Goal: Book appointment/travel/reservation

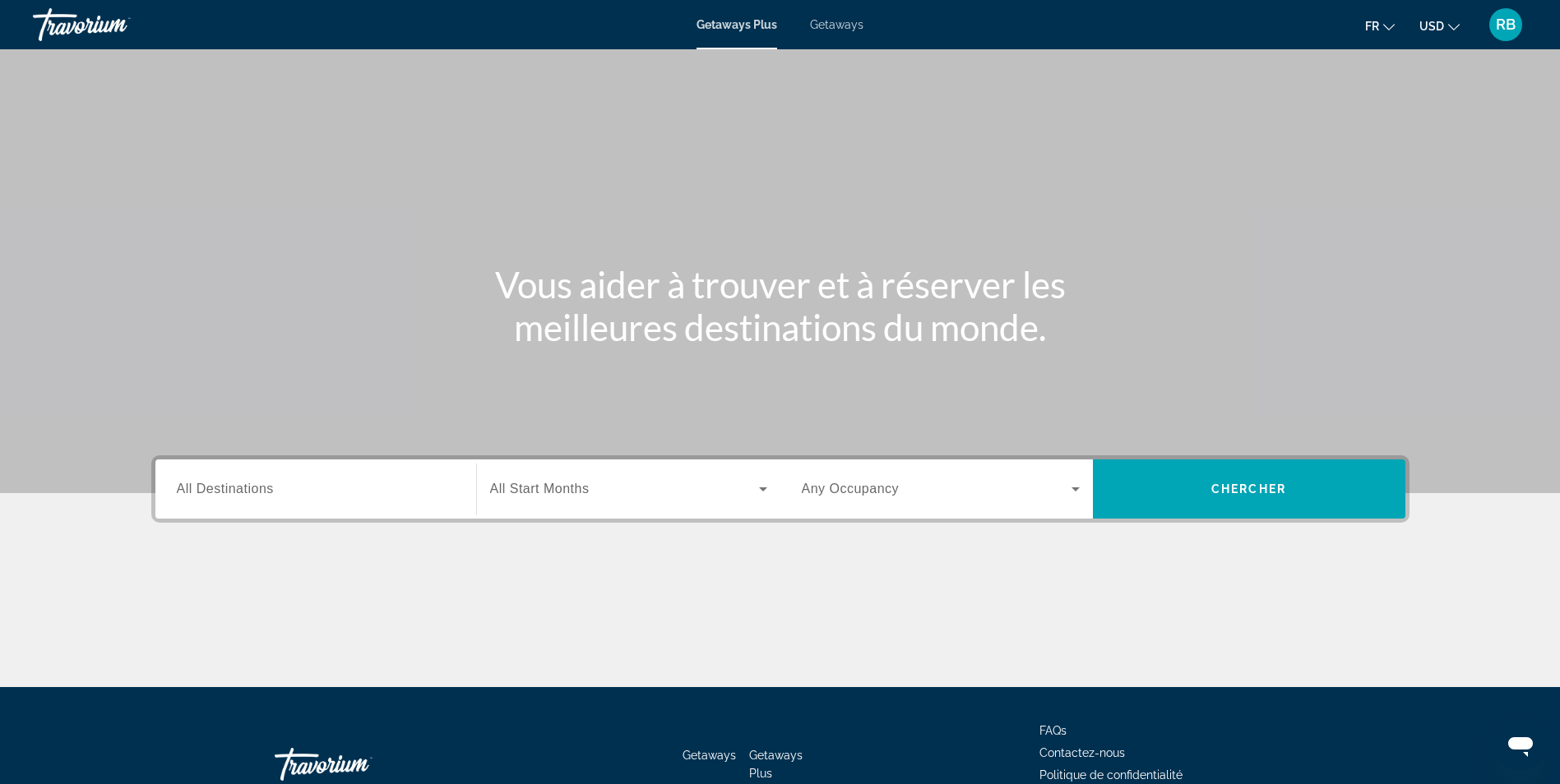
click at [337, 489] on input "Destination All Destinations" at bounding box center [316, 489] width 278 height 19
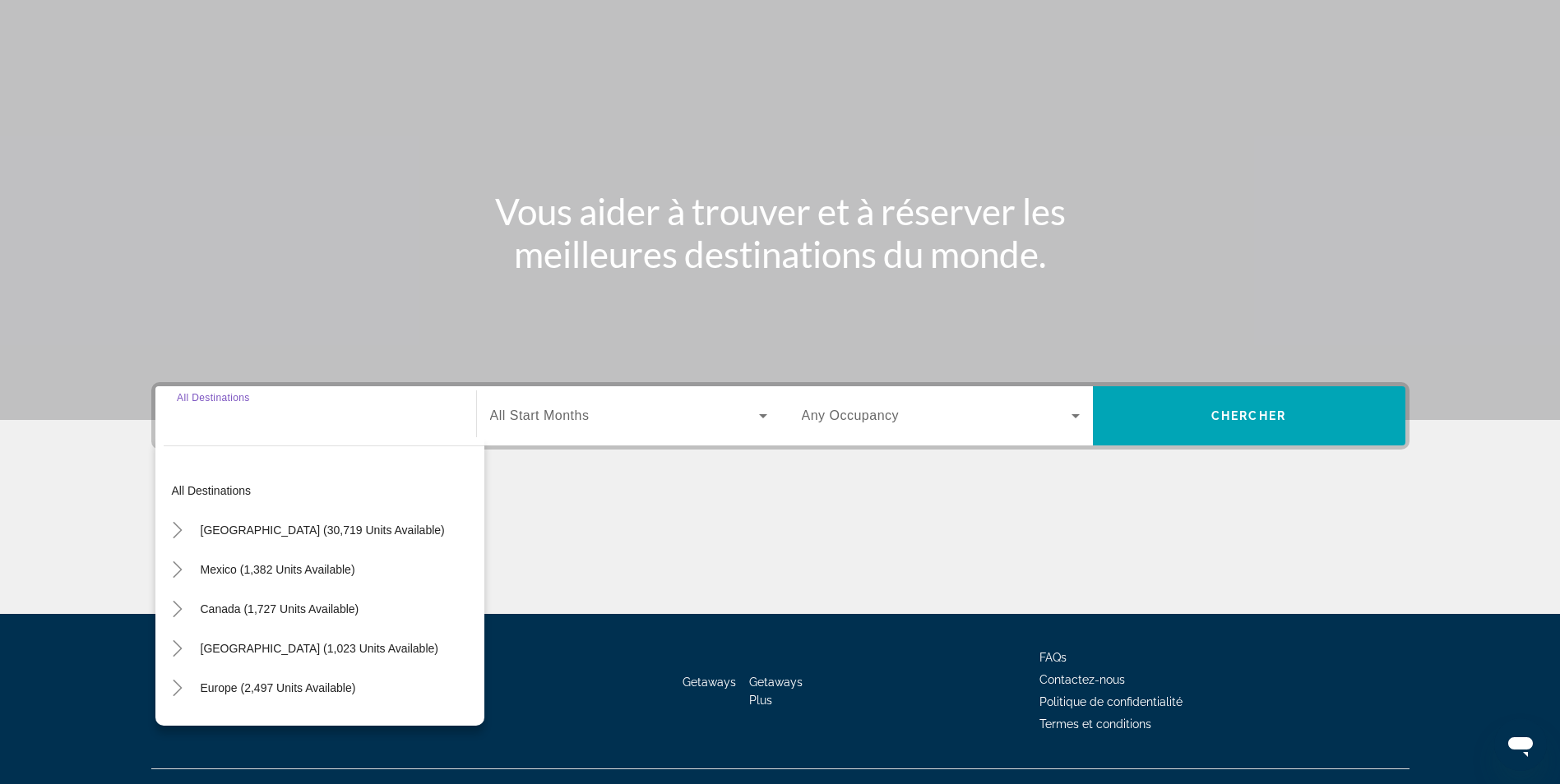
scroll to position [104, 0]
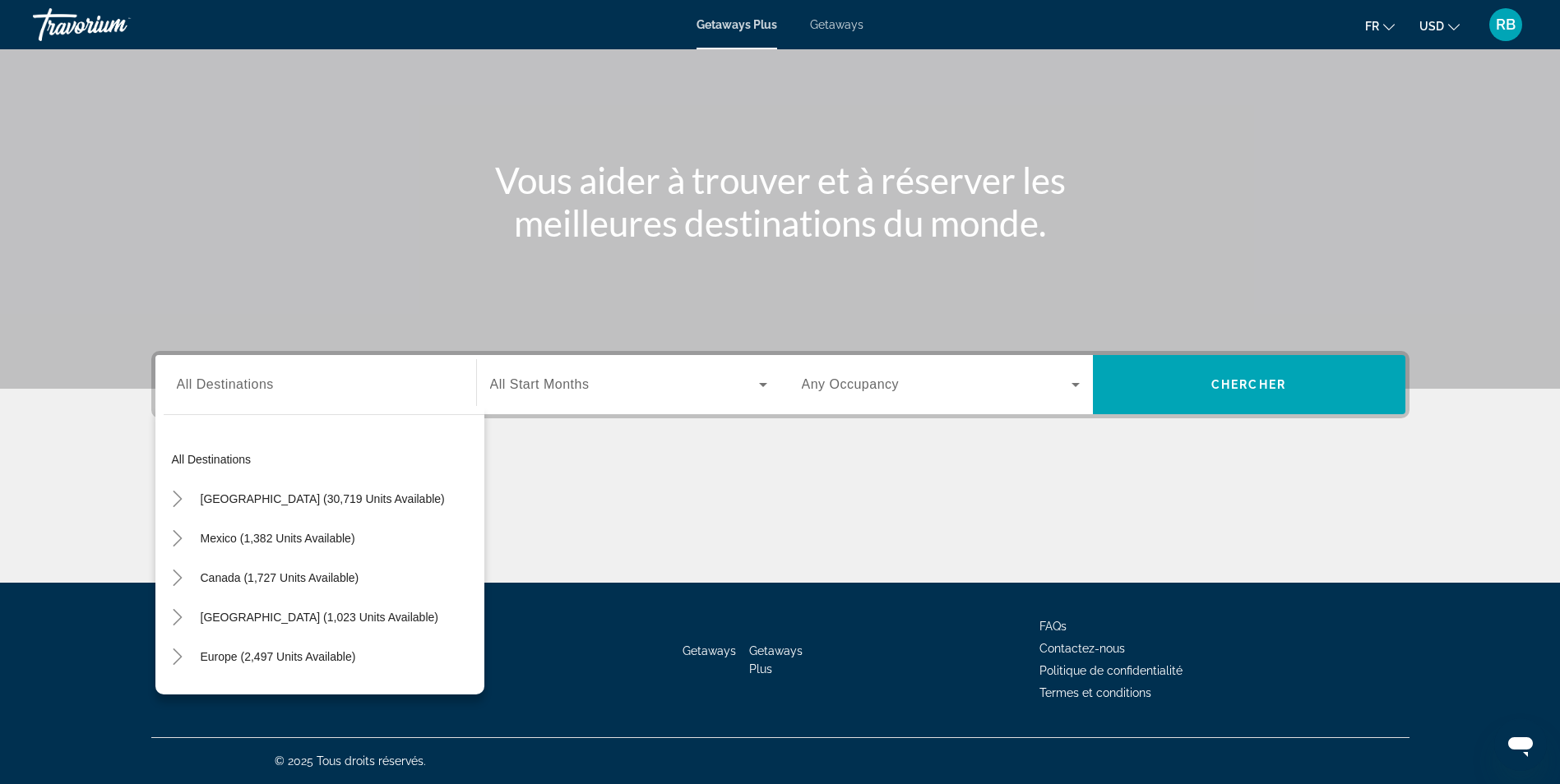
click at [539, 387] on span "All Start Months" at bounding box center [540, 384] width 99 height 14
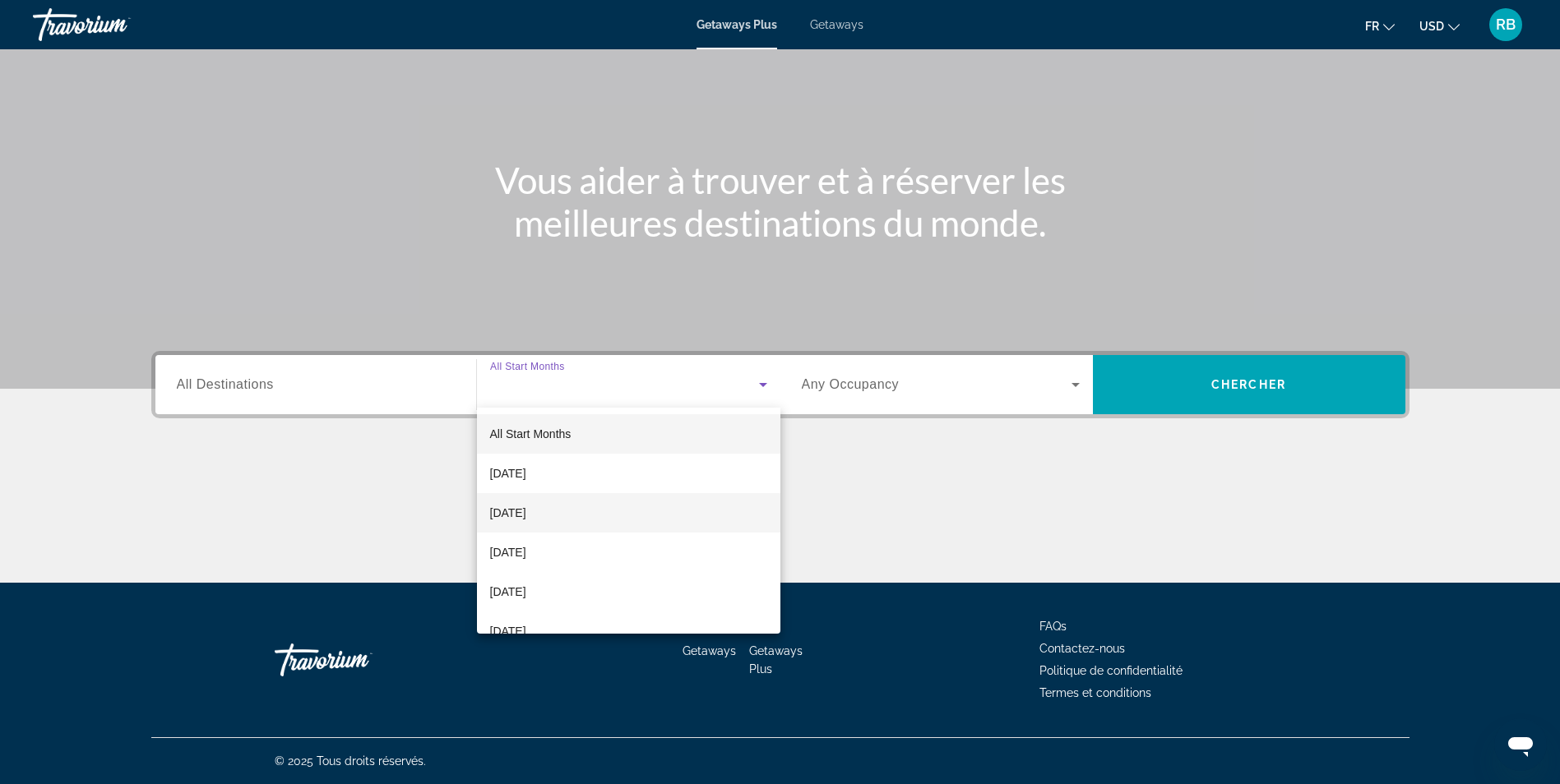
click at [514, 512] on span "[DATE]" at bounding box center [508, 512] width 36 height 19
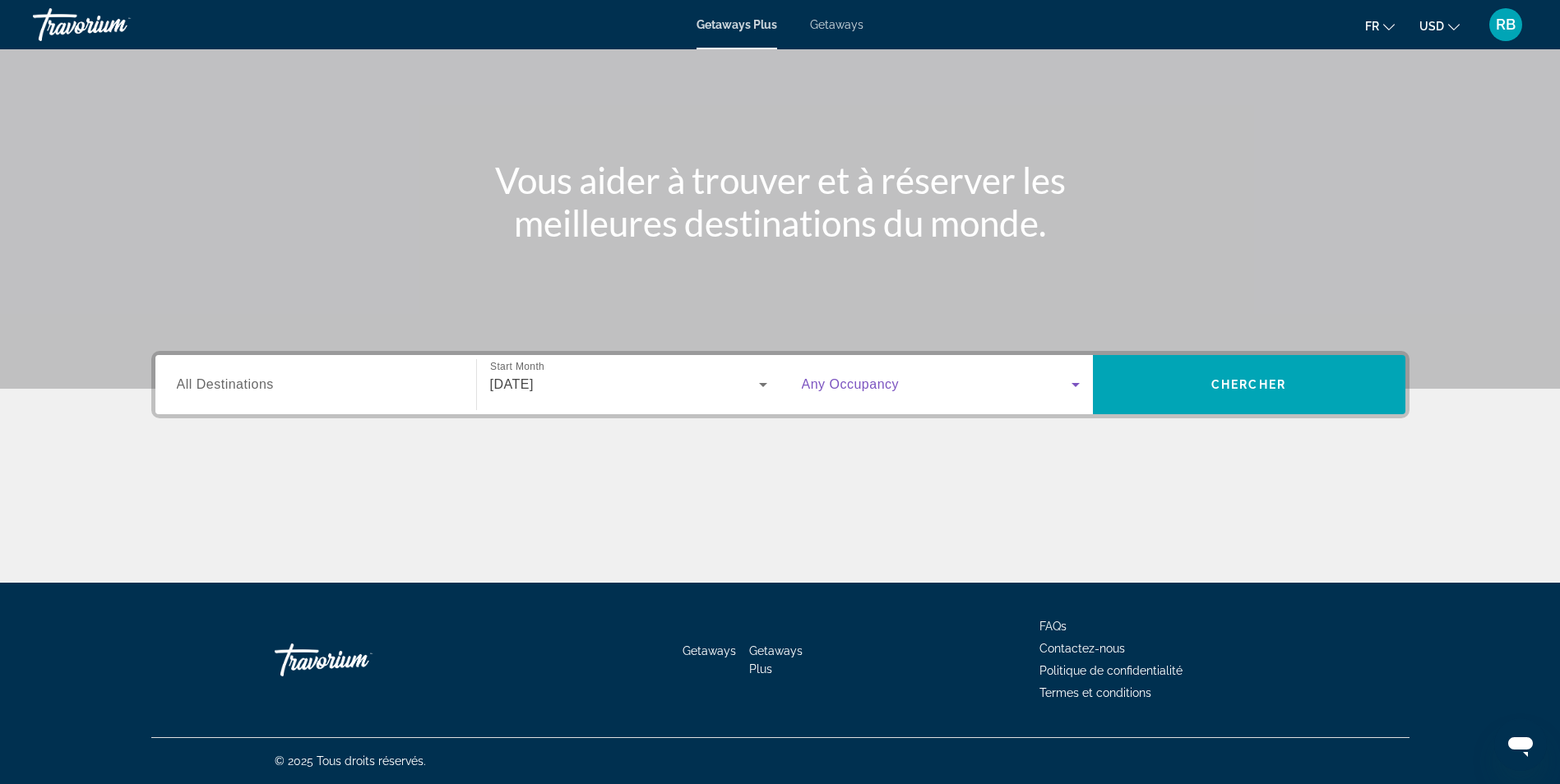
click at [1027, 381] on span "Search widget" at bounding box center [937, 385] width 270 height 19
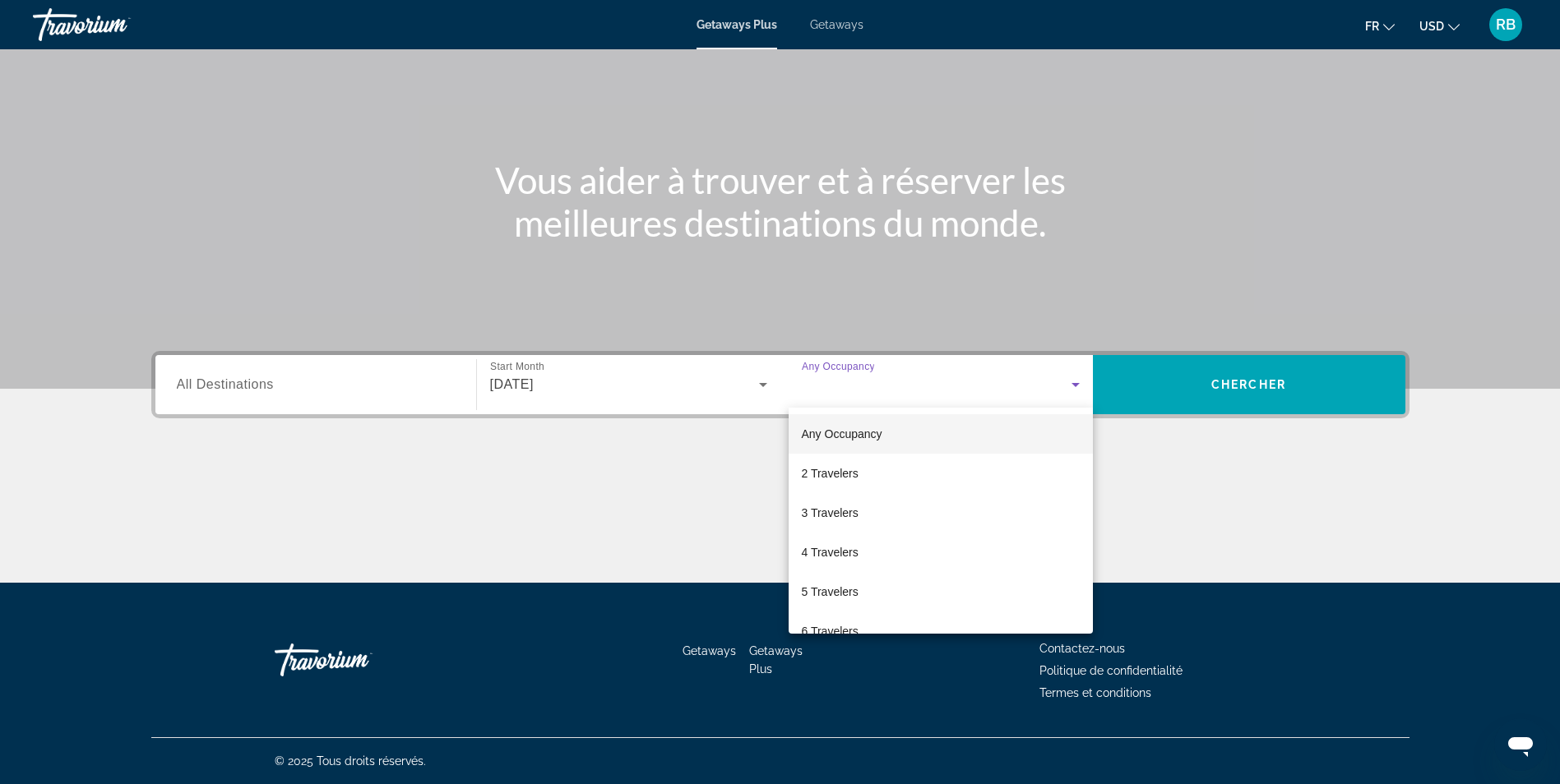
click at [1027, 381] on div at bounding box center [780, 392] width 1560 height 784
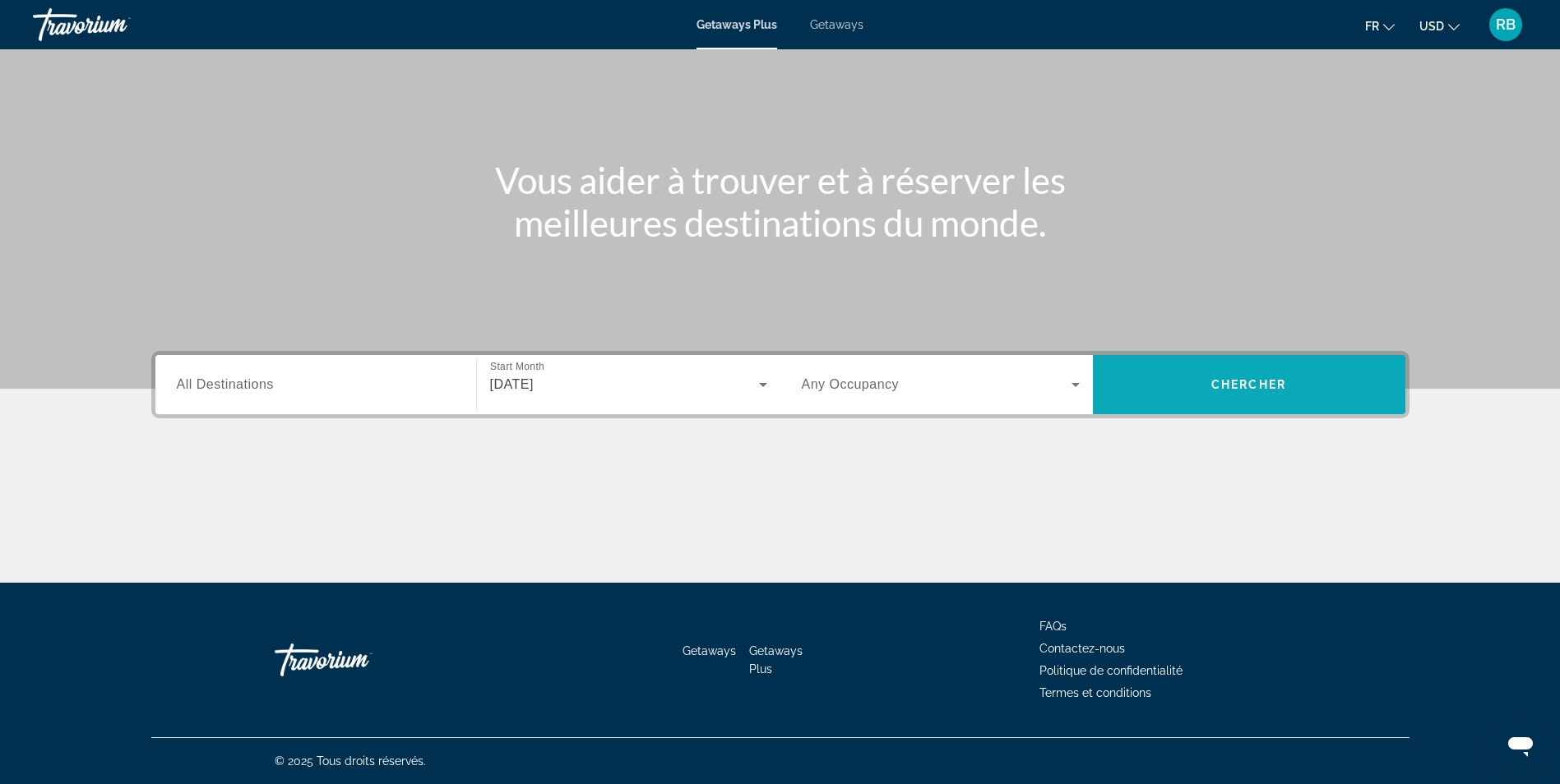
click at [1253, 378] on span "Chercher" at bounding box center [1248, 384] width 75 height 13
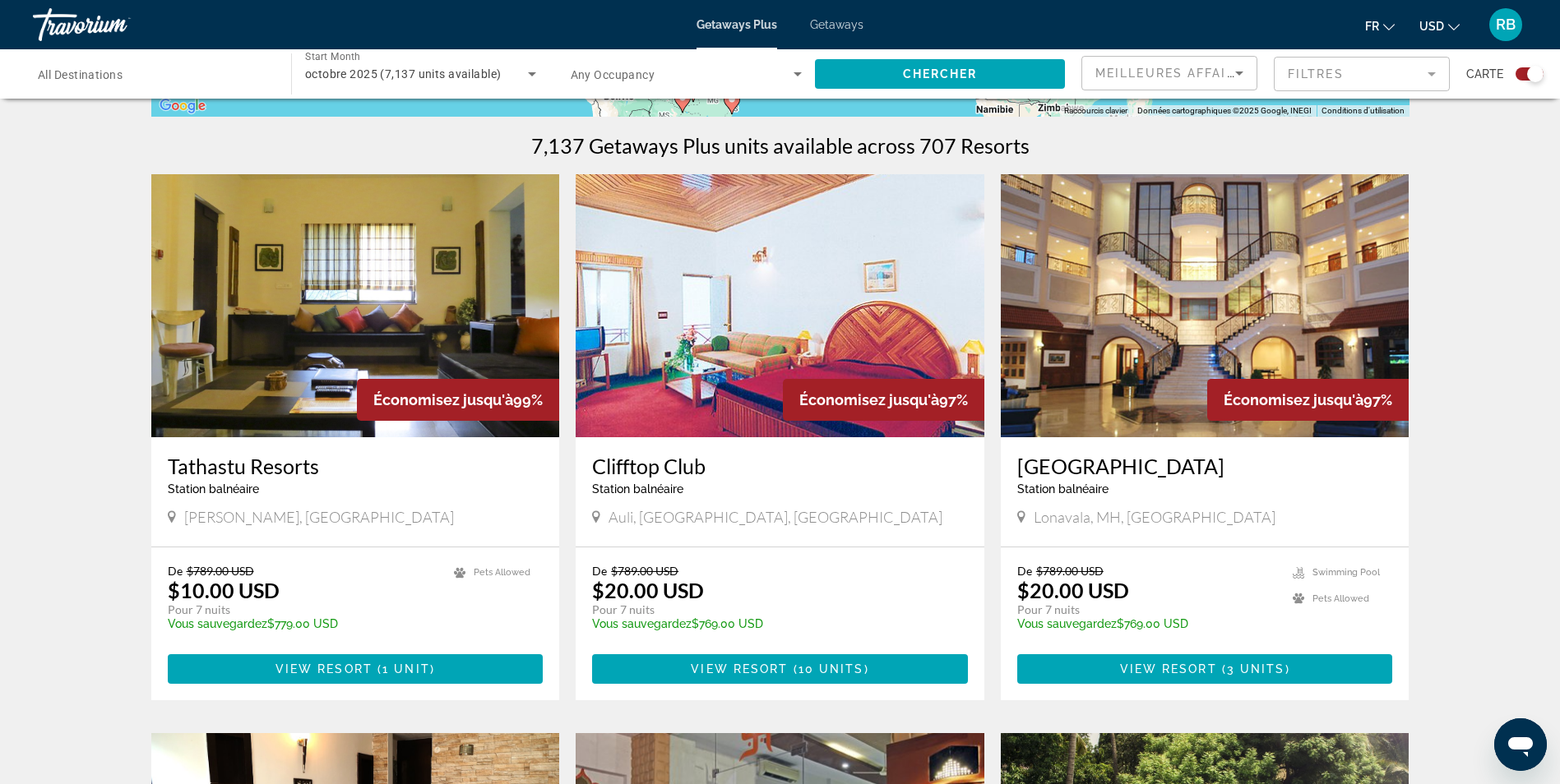
scroll to position [493, 0]
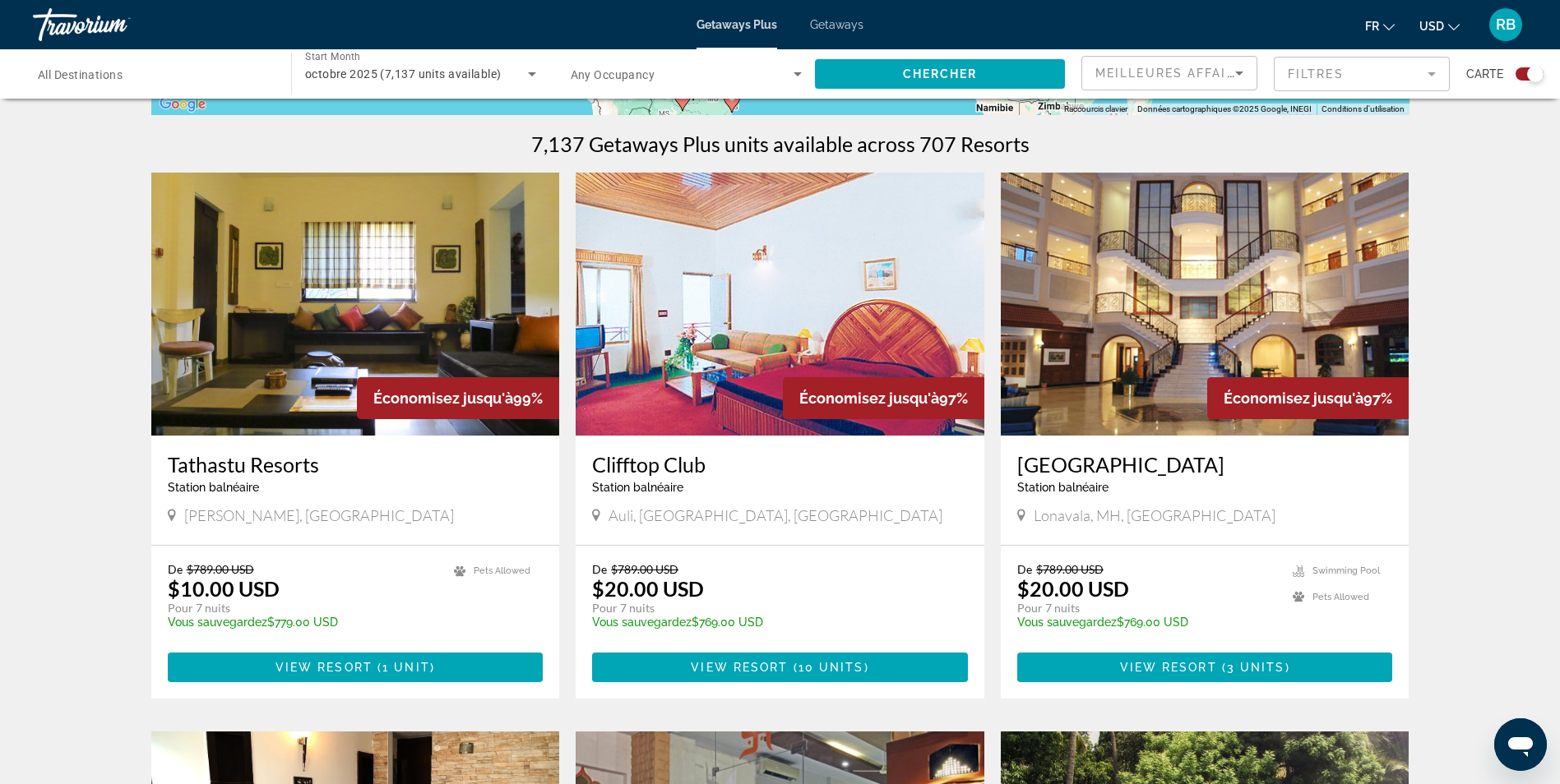
click at [1451, 26] on icon "Change currency" at bounding box center [1454, 27] width 12 height 12
click at [1410, 143] on button "EUR (€)" at bounding box center [1407, 151] width 81 height 21
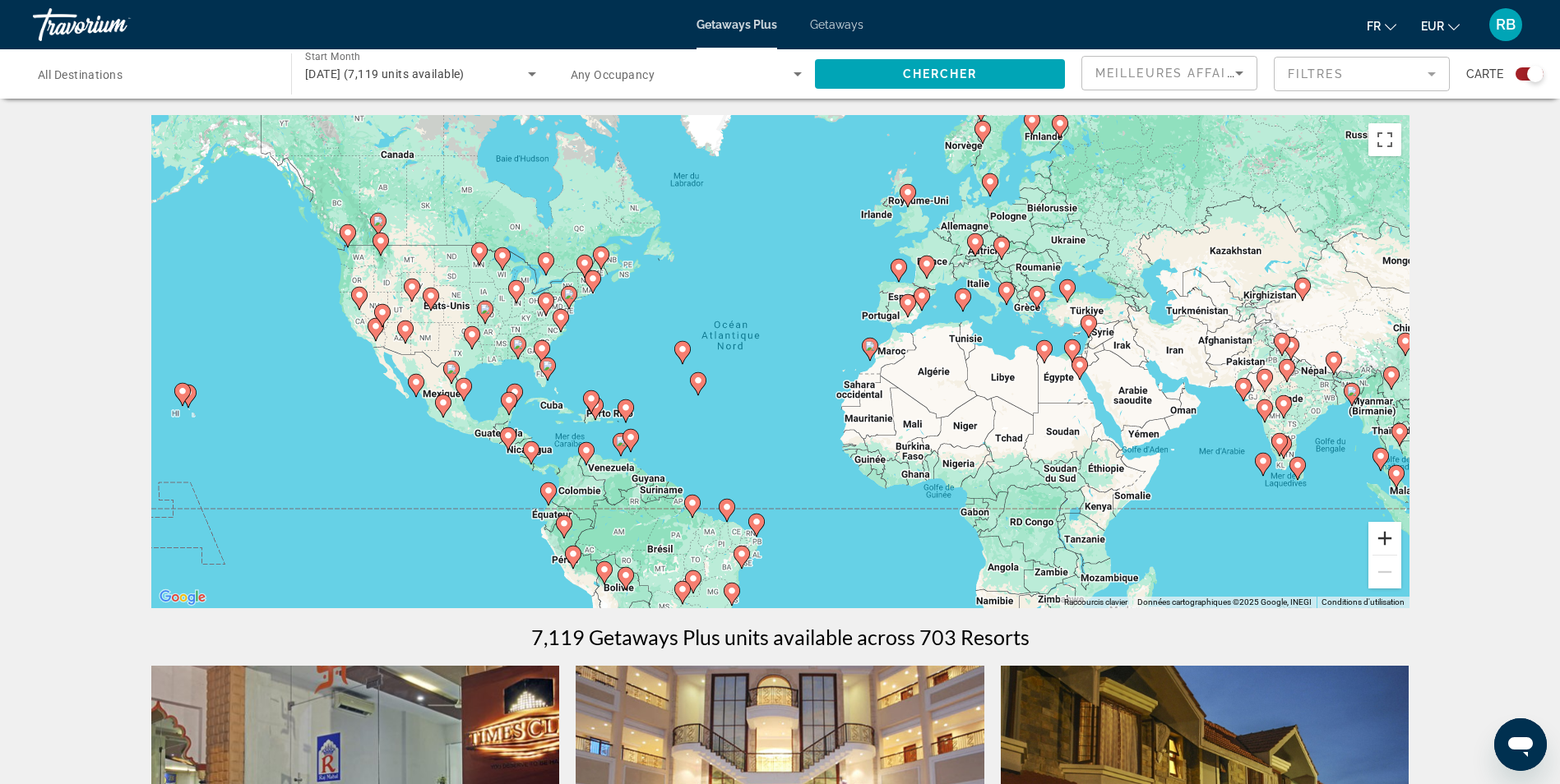
click at [1385, 540] on button "Zoom avant" at bounding box center [1385, 538] width 33 height 33
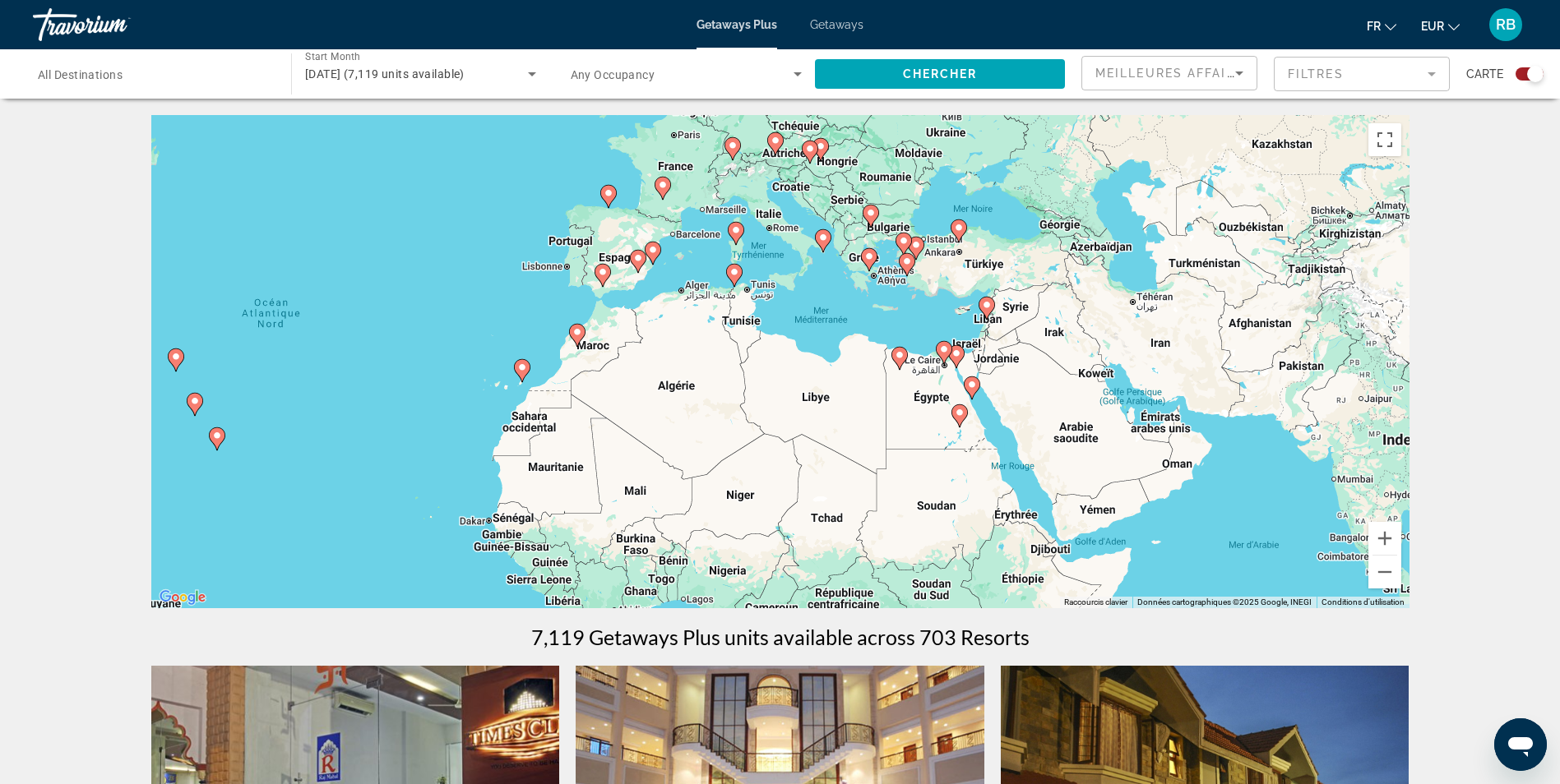
drag, startPoint x: 1141, startPoint y: 400, endPoint x: 728, endPoint y: 404, distance: 413.0
click at [728, 404] on div "Pour activer le glissement avec le clavier, appuyez sur Alt+Entrée. Une fois ce…" at bounding box center [780, 361] width 1258 height 493
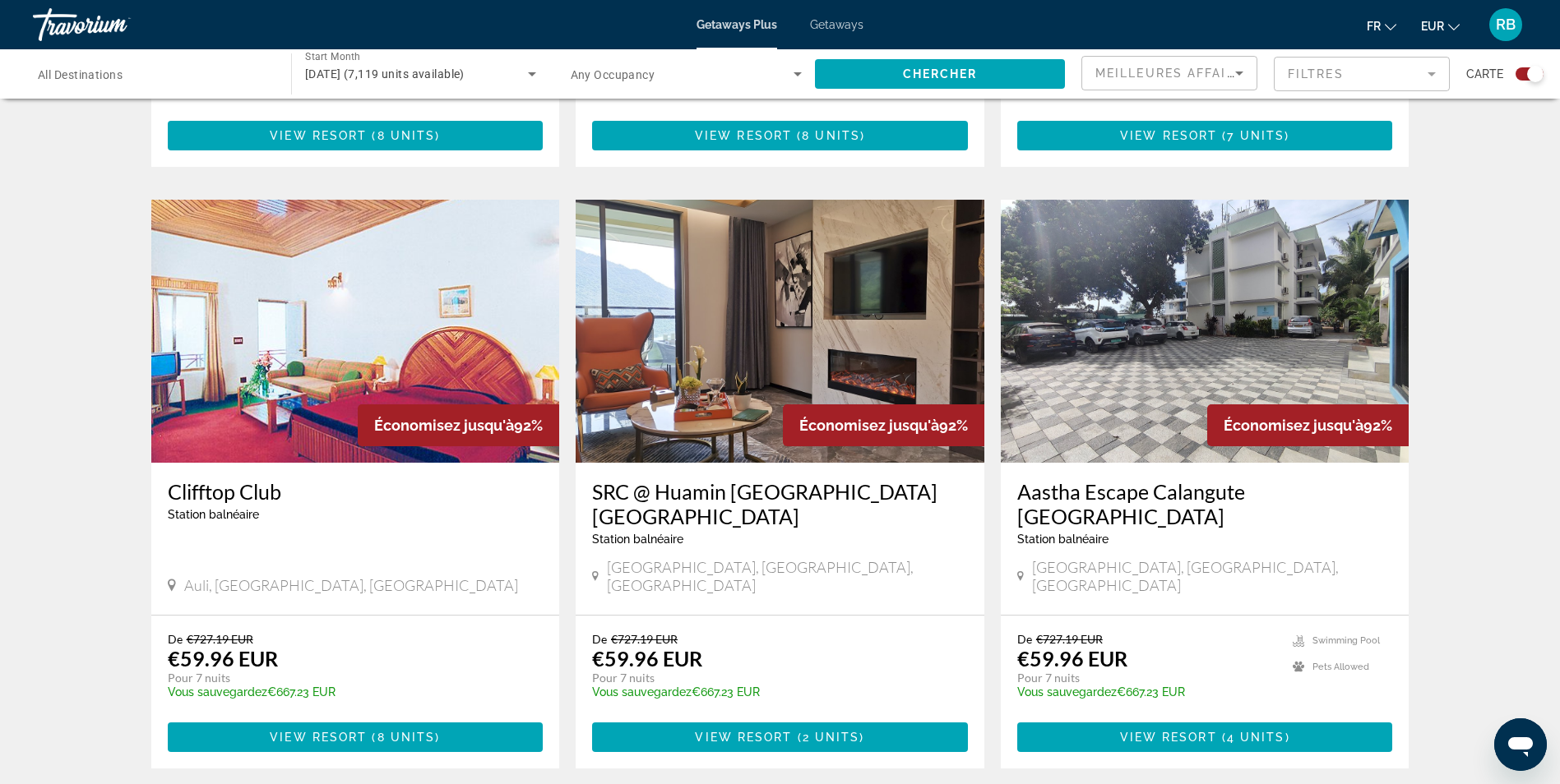
scroll to position [2384, 0]
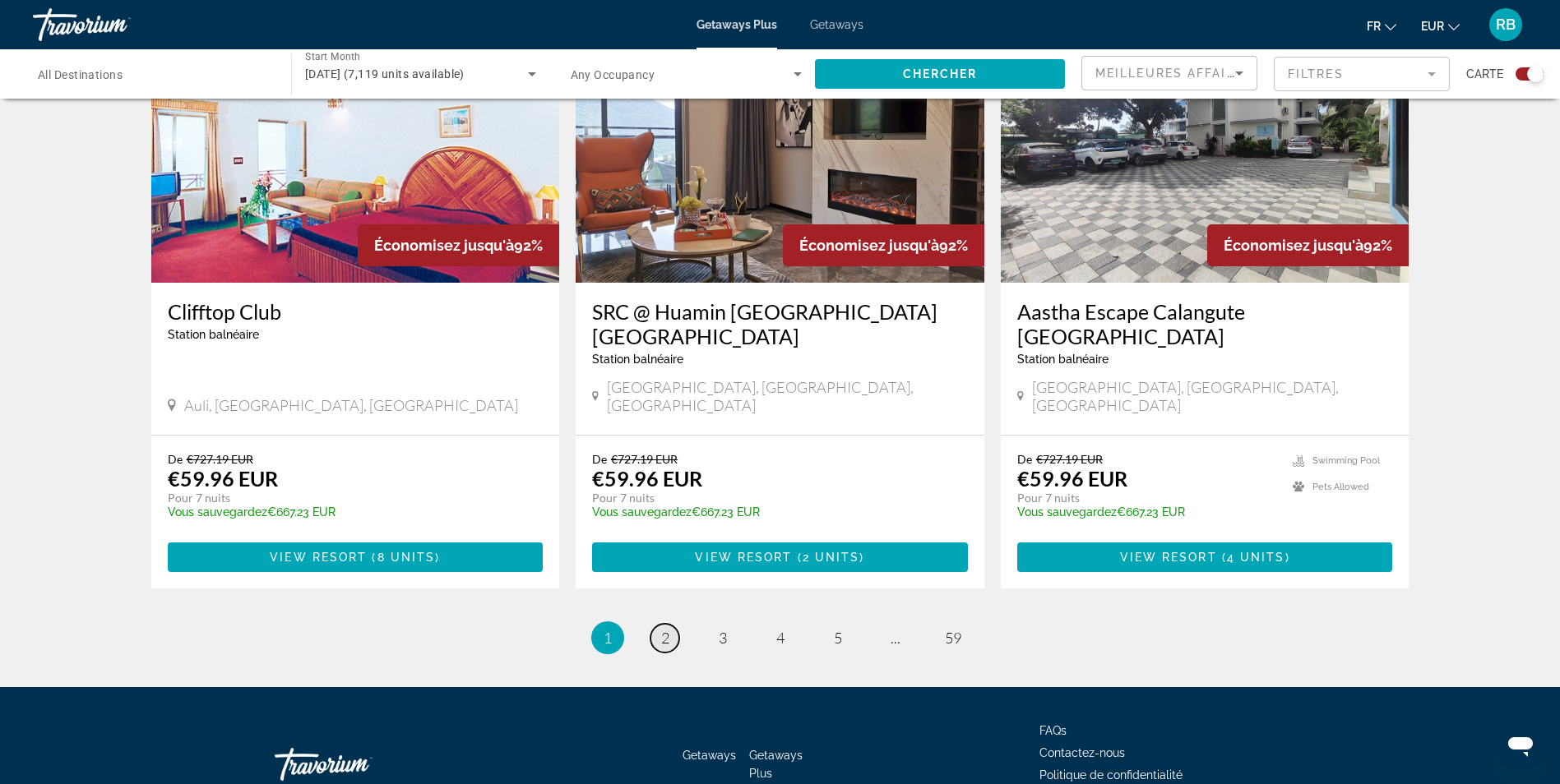
click at [664, 629] on span "2" at bounding box center [665, 638] width 8 height 18
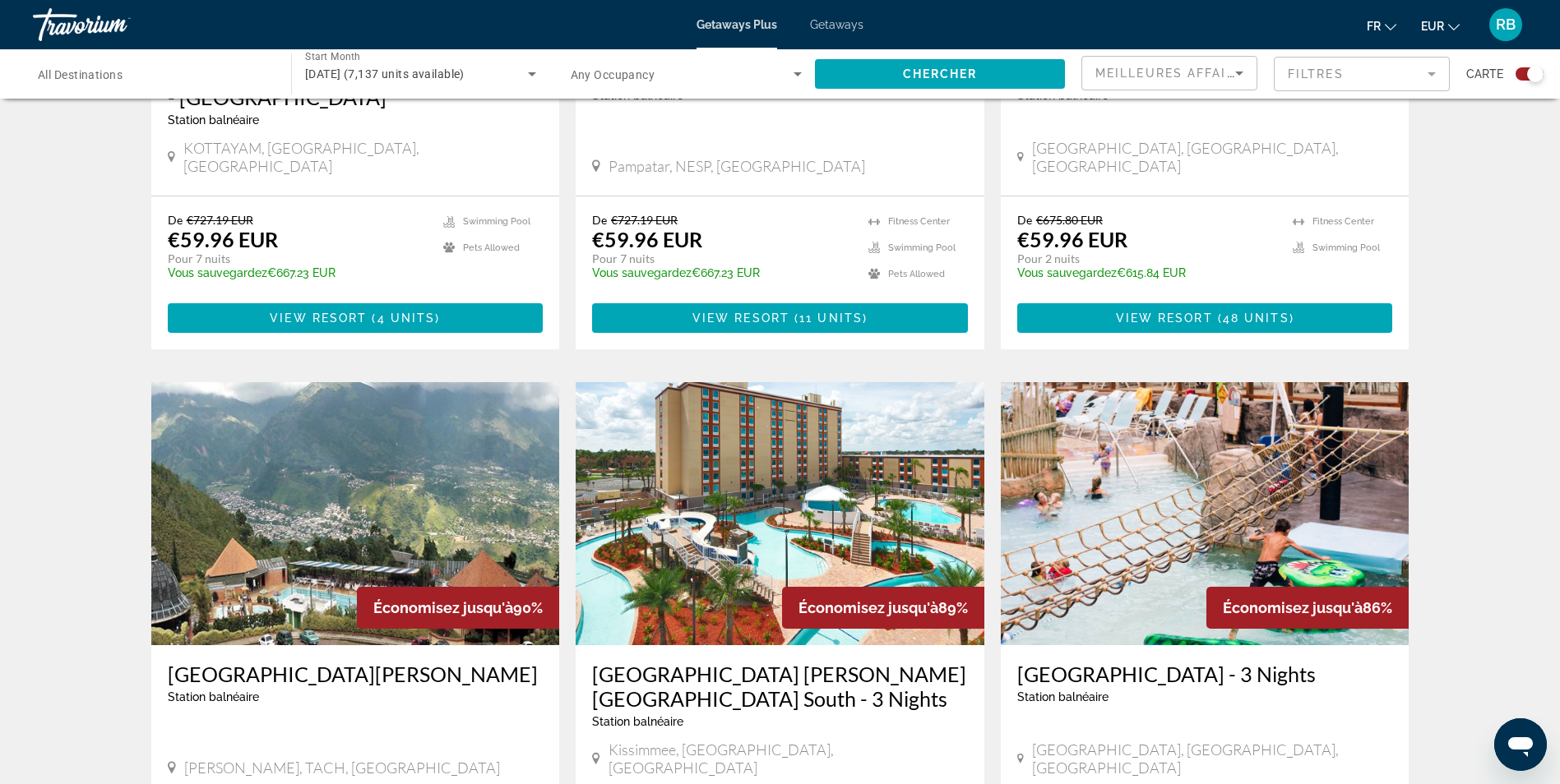
scroll to position [2302, 0]
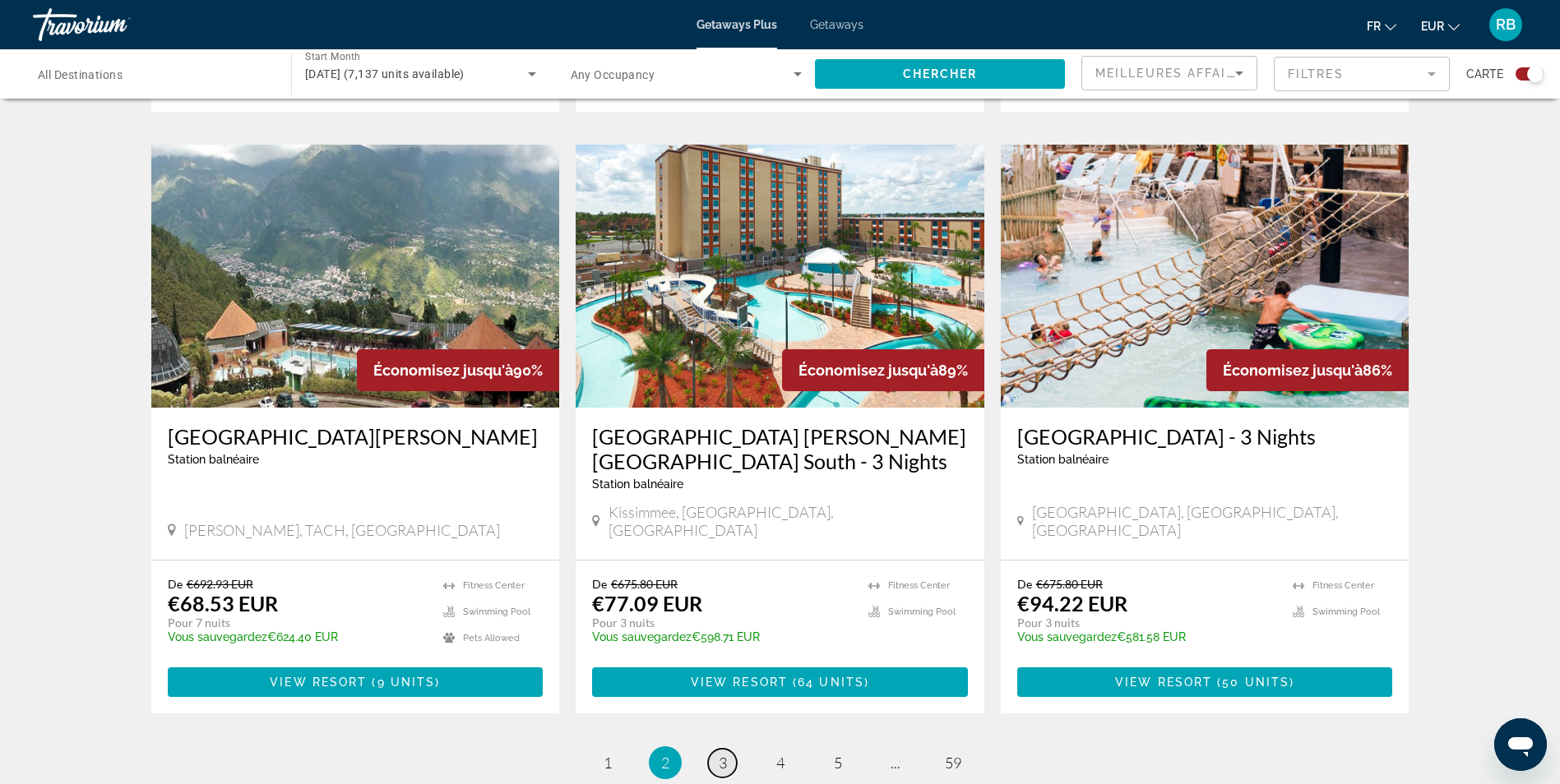
click at [722, 754] on span "3" at bounding box center [722, 763] width 8 height 18
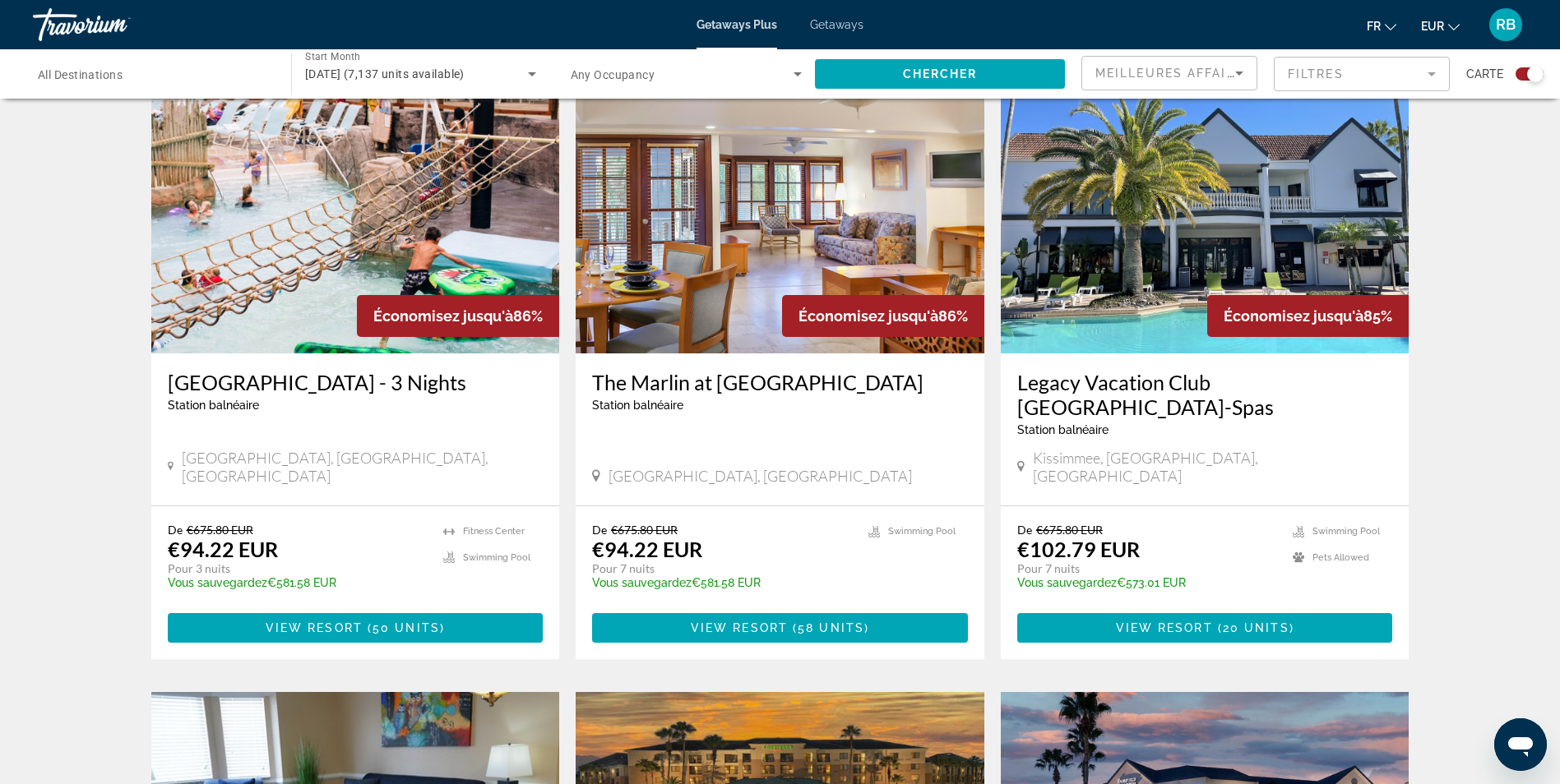
scroll to position [165, 0]
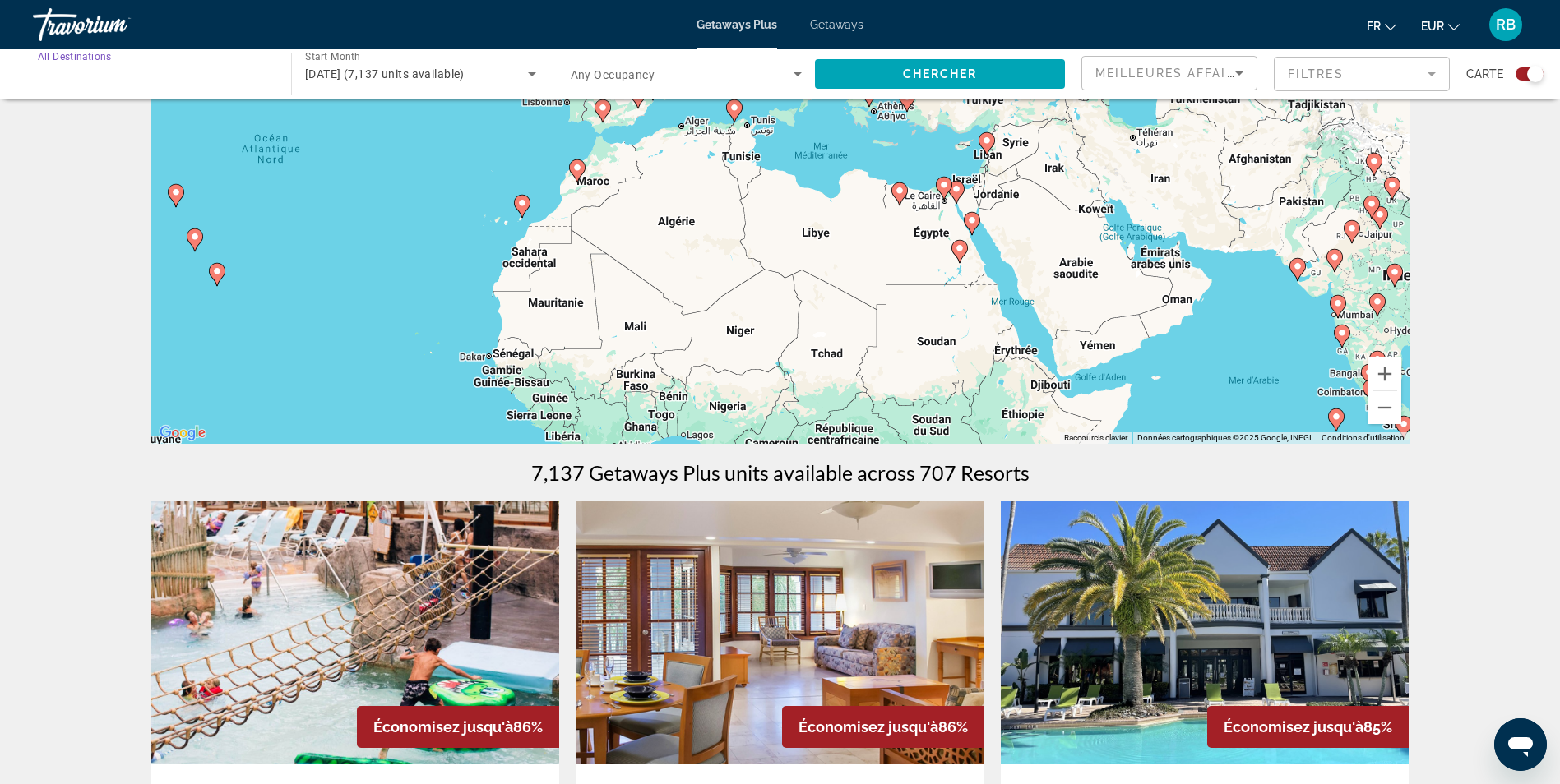
click at [161, 77] on input "Destination All Destinations" at bounding box center [154, 74] width 232 height 19
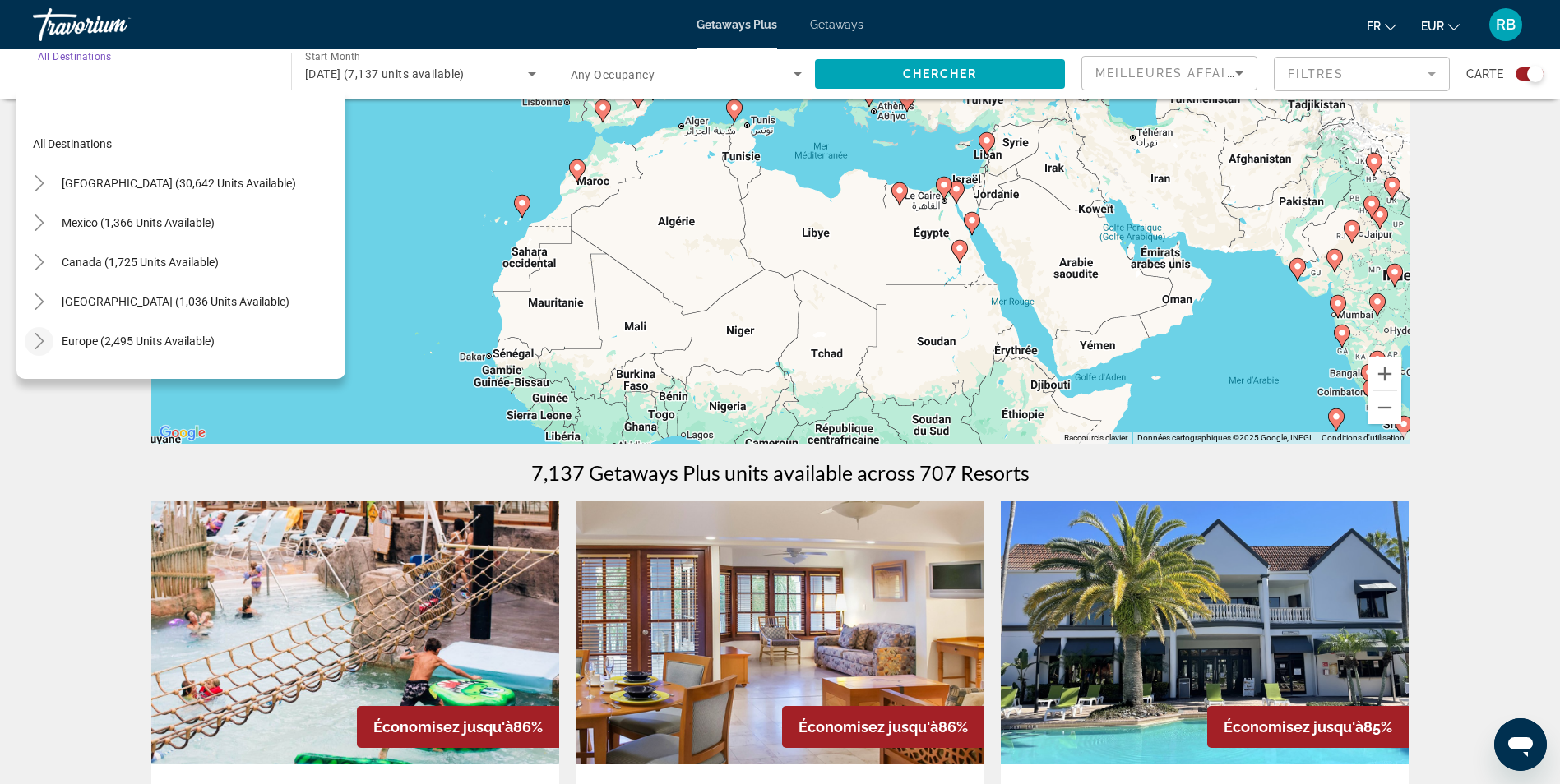
click at [34, 342] on icon "Toggle Europe (2,495 units available)" at bounding box center [39, 341] width 17 height 17
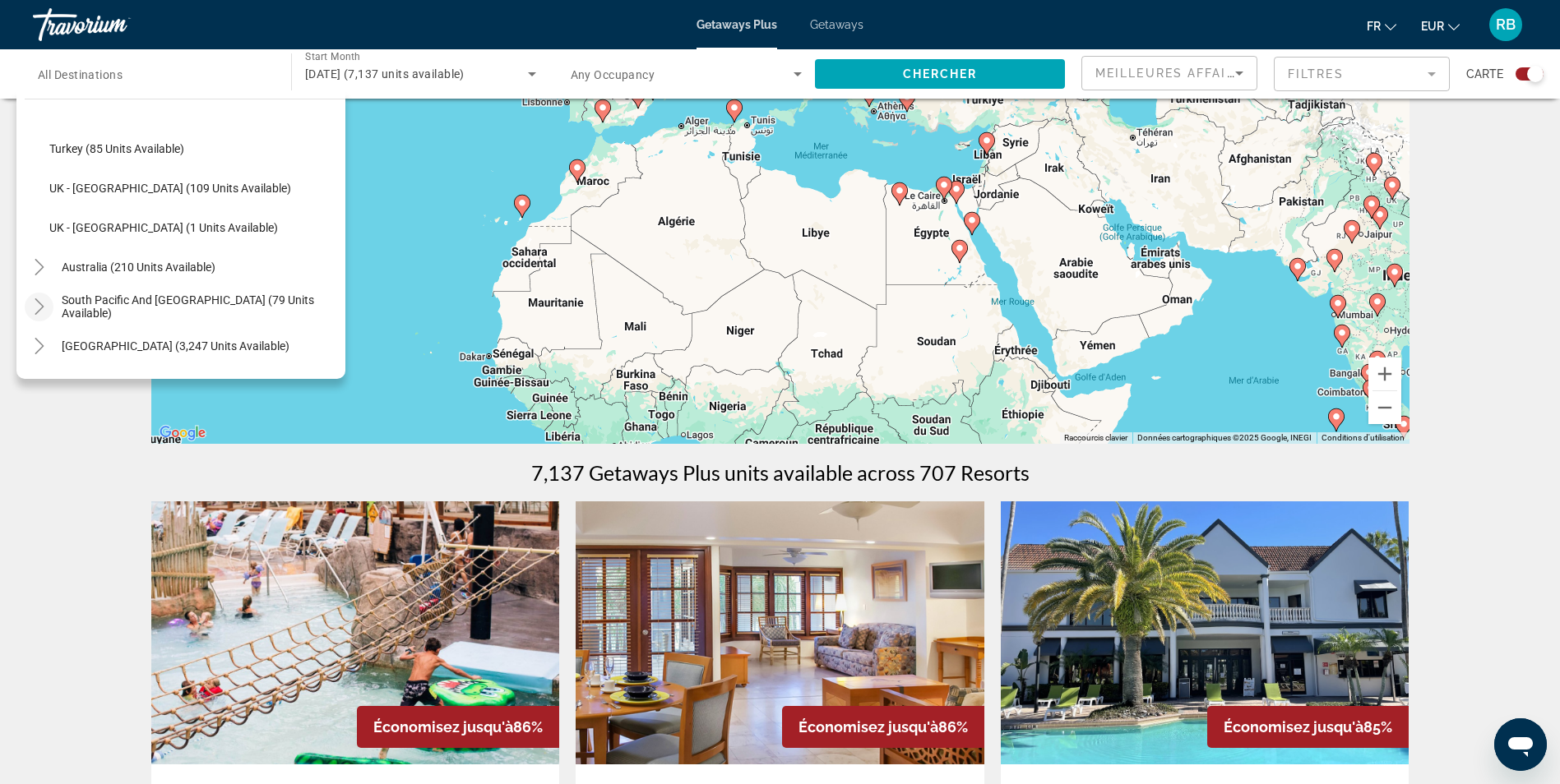
scroll to position [1016, 0]
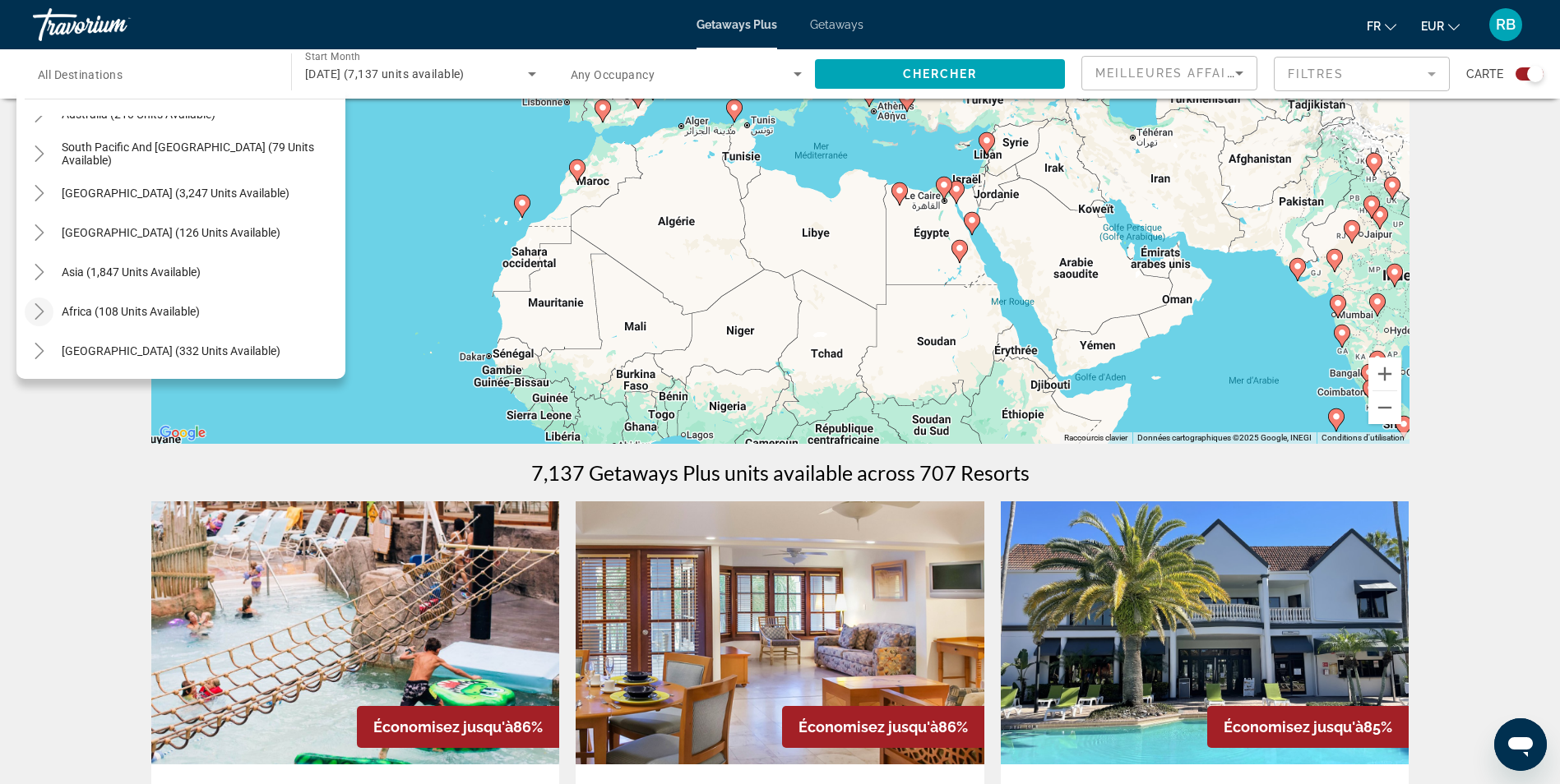
click at [40, 311] on icon "Toggle Africa (108 units available)" at bounding box center [39, 311] width 17 height 17
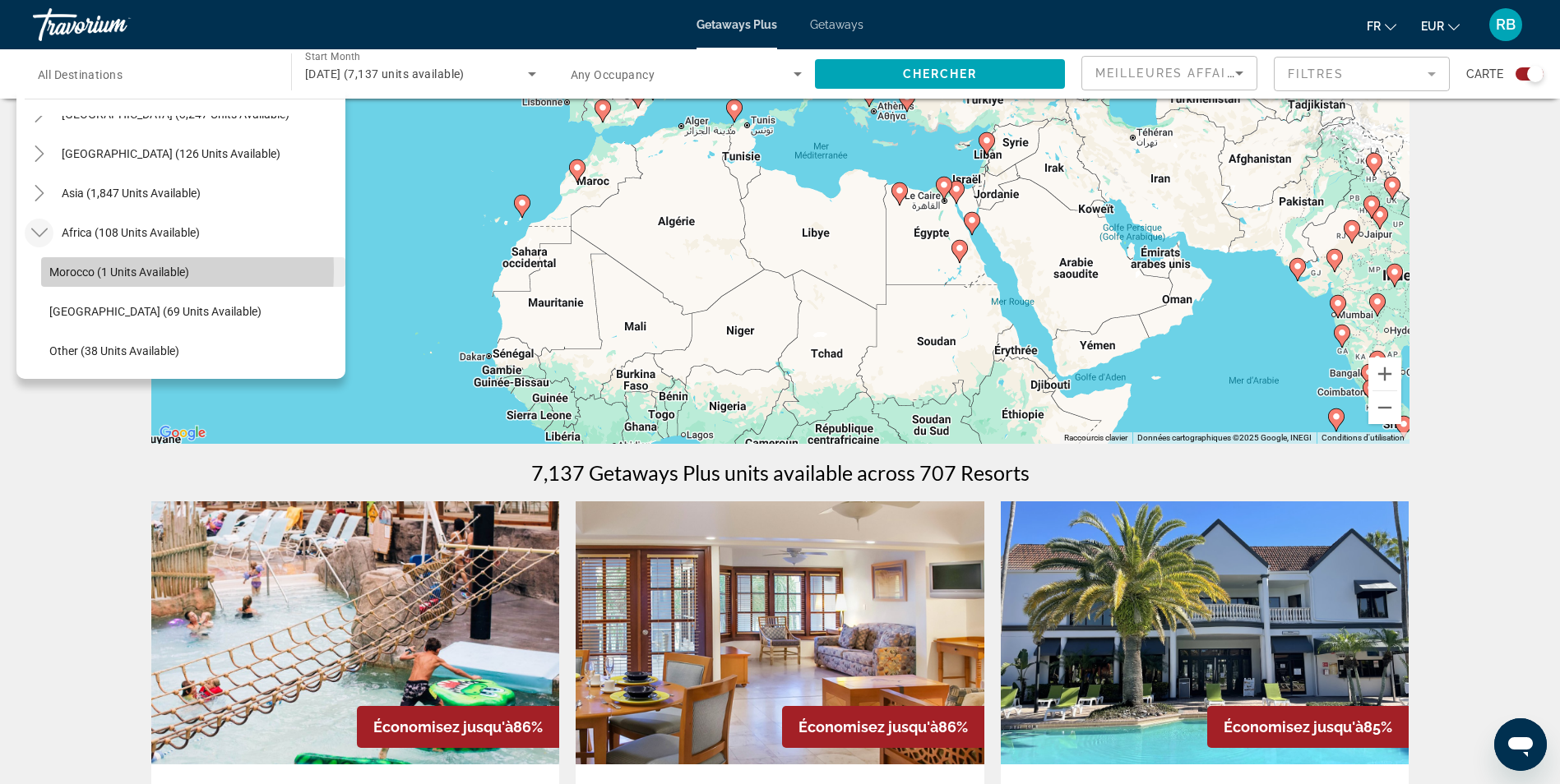
click at [59, 270] on span "Morocco (1 units available)" at bounding box center [120, 272] width 140 height 13
type input "**********"
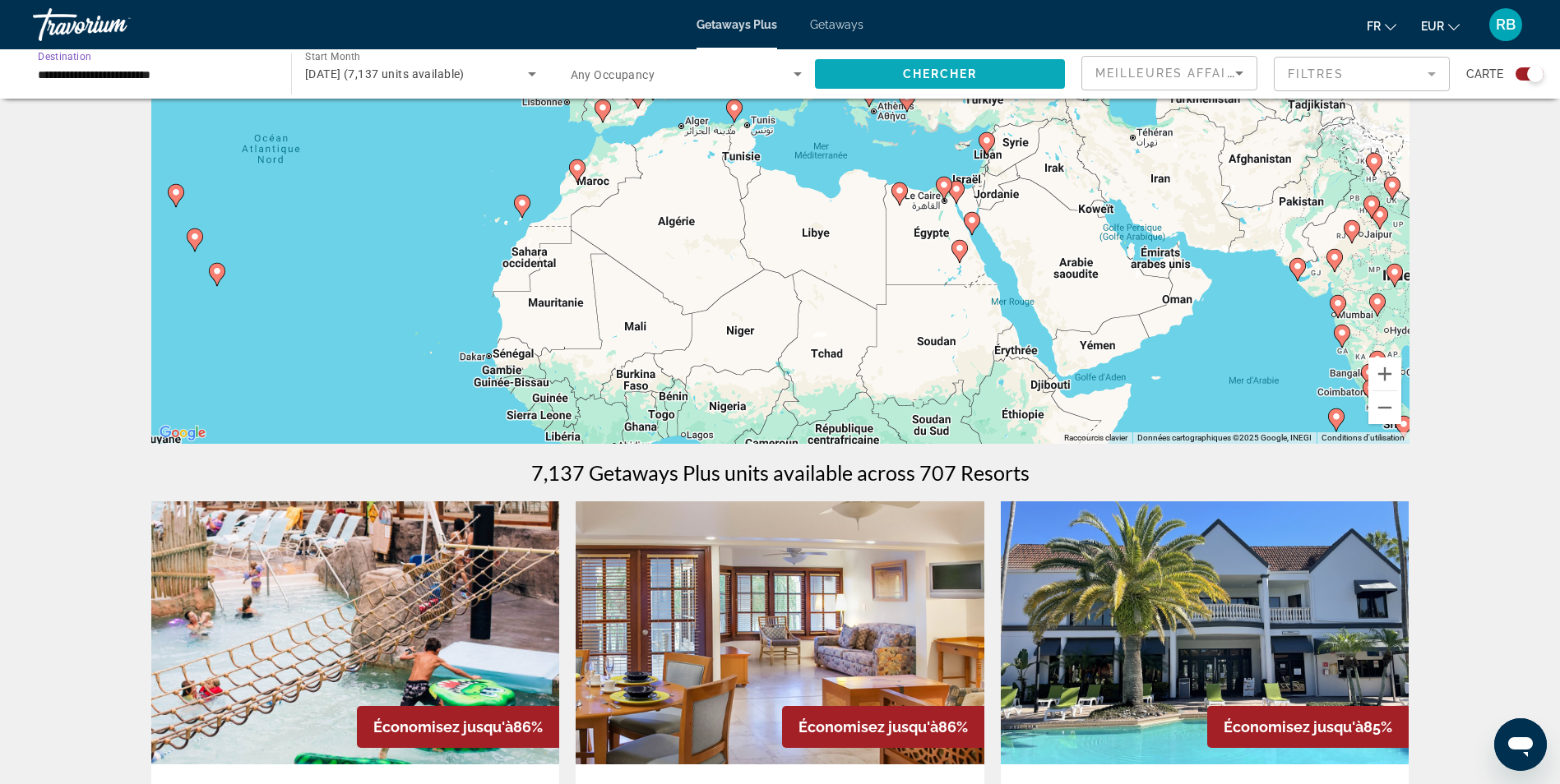
click at [924, 72] on span "Chercher" at bounding box center [940, 73] width 75 height 13
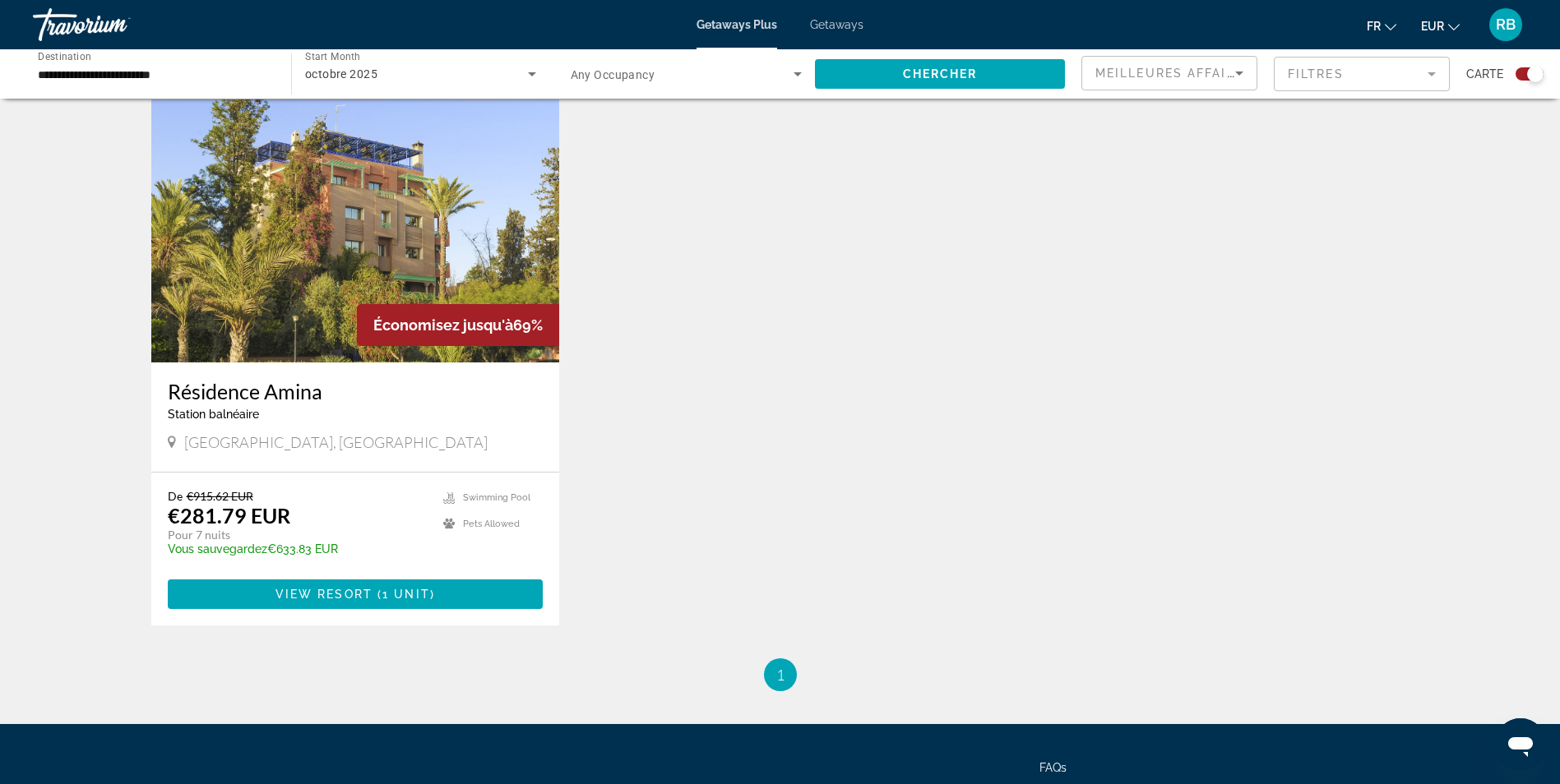
scroll to position [575, 0]
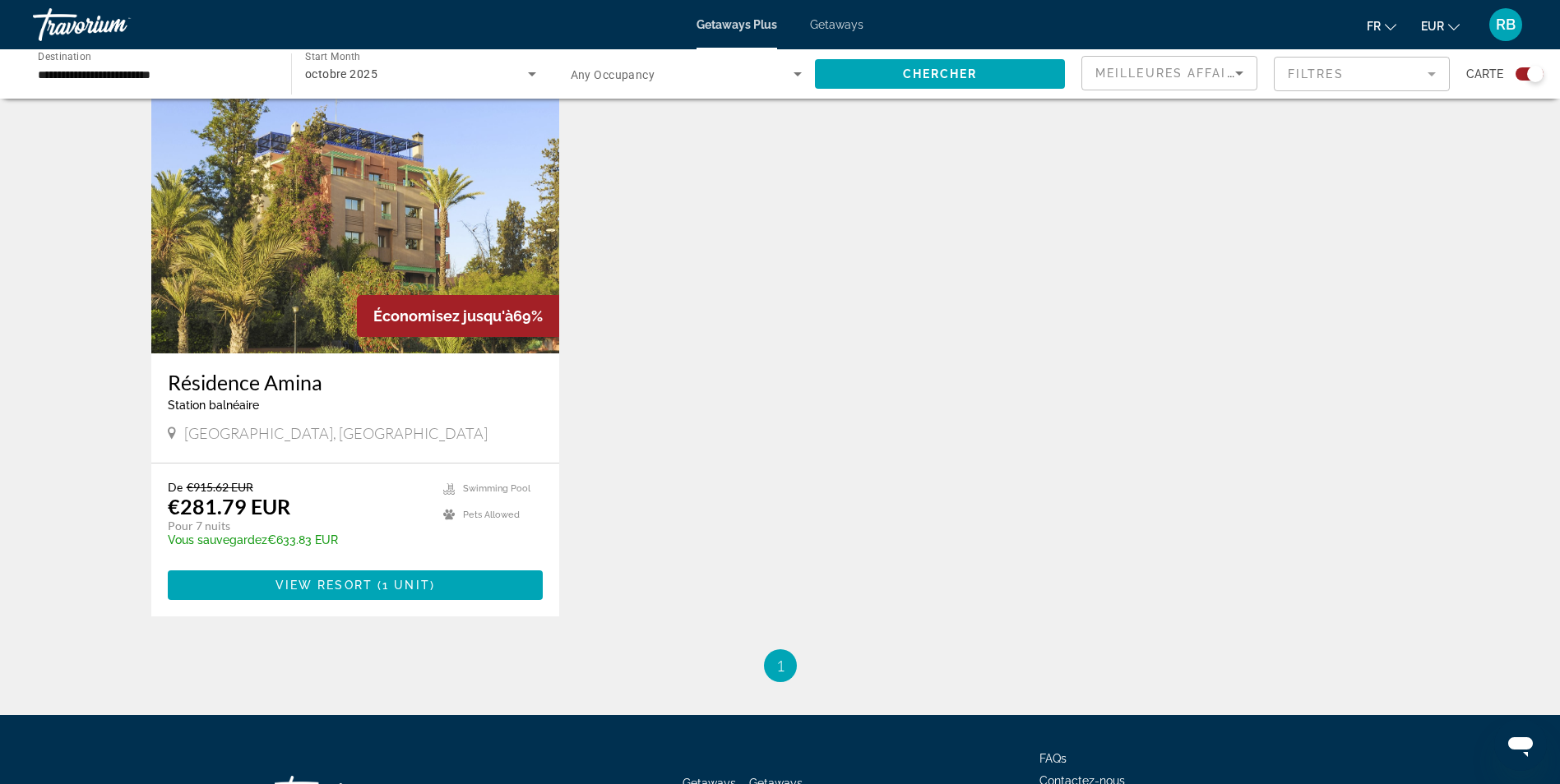
click at [383, 239] on img "Main content" at bounding box center [356, 221] width 409 height 263
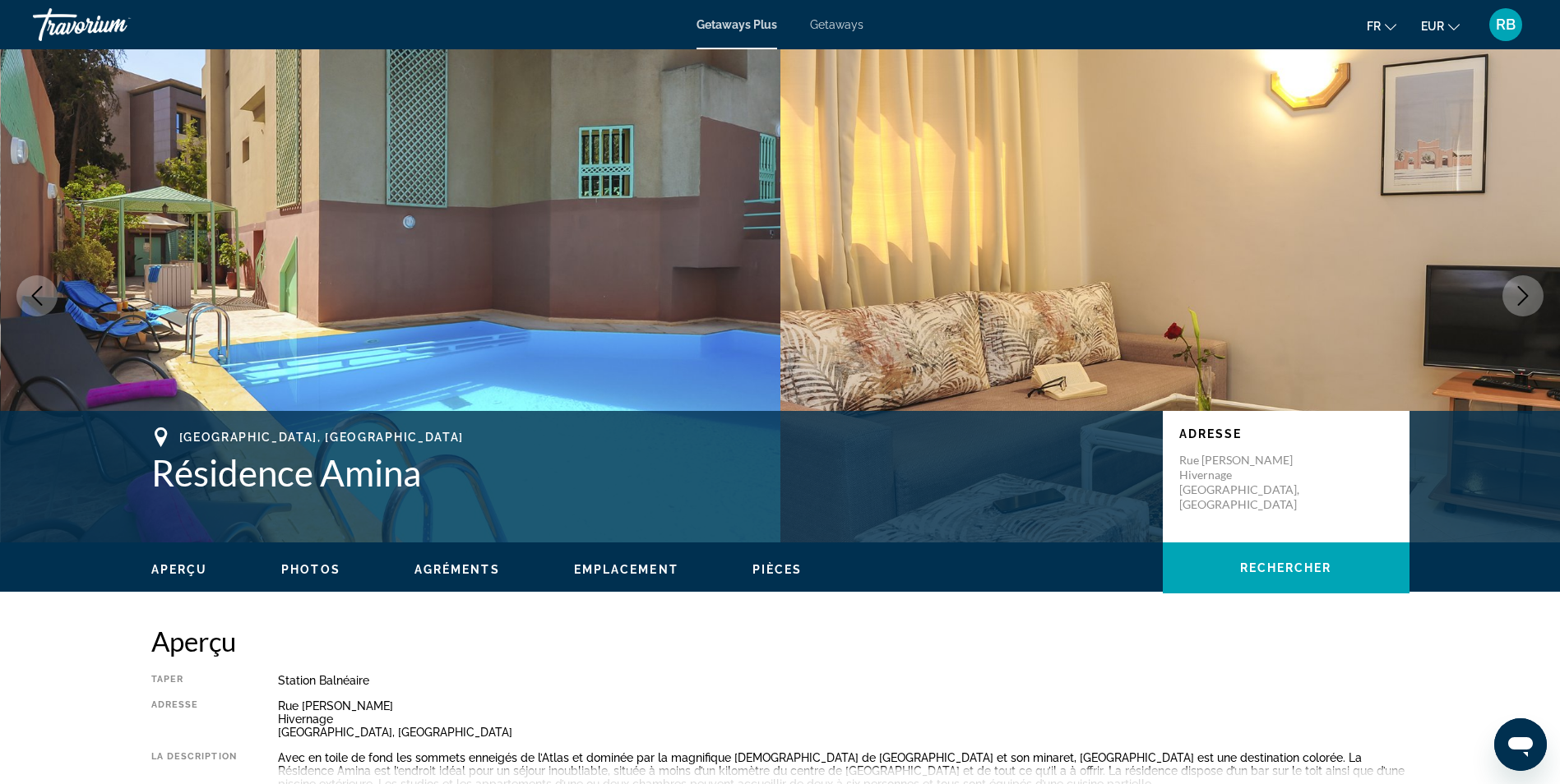
click at [1521, 294] on icon "Next image" at bounding box center [1523, 296] width 19 height 19
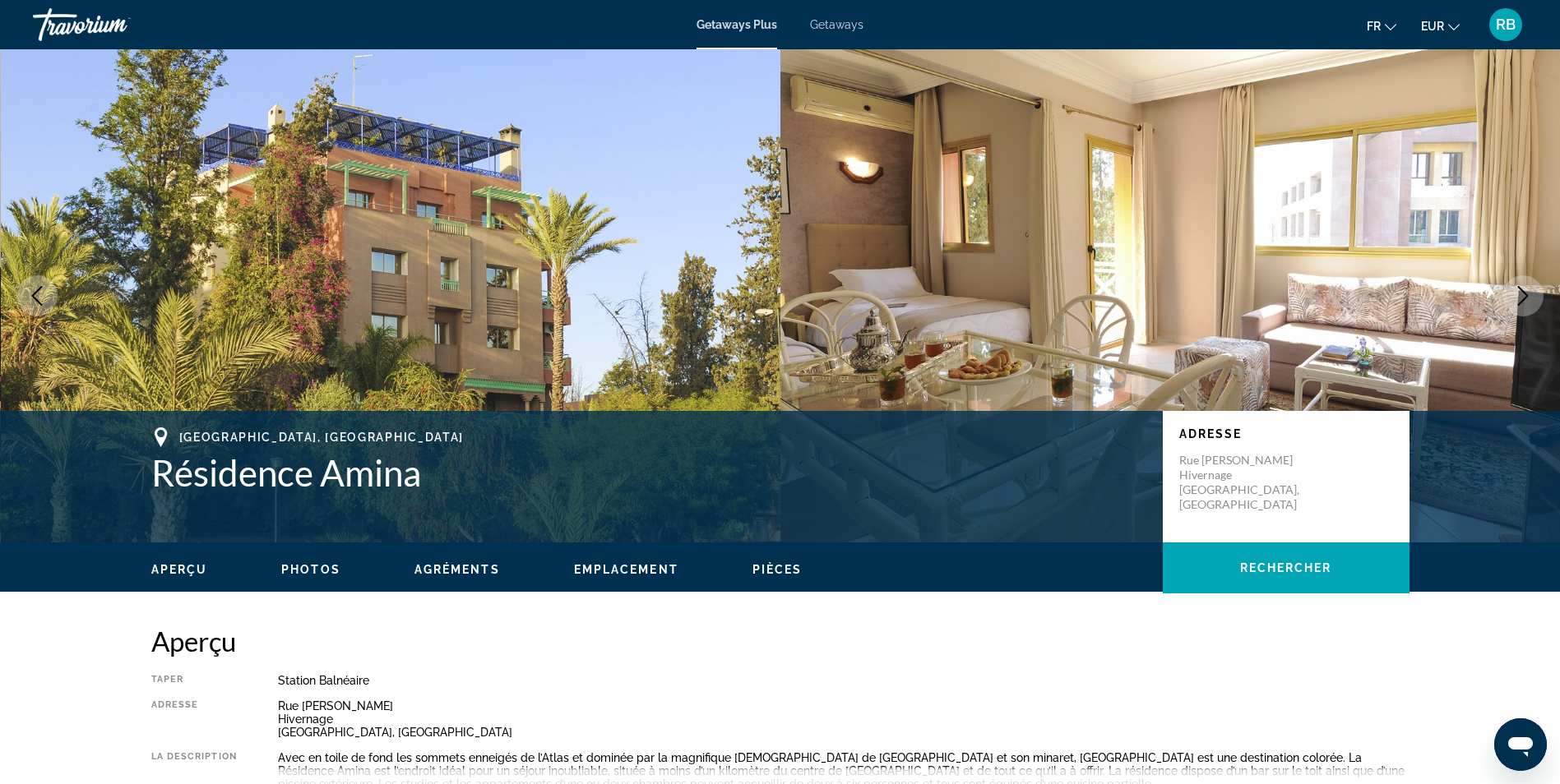
click at [1521, 294] on icon "Next image" at bounding box center [1523, 296] width 19 height 19
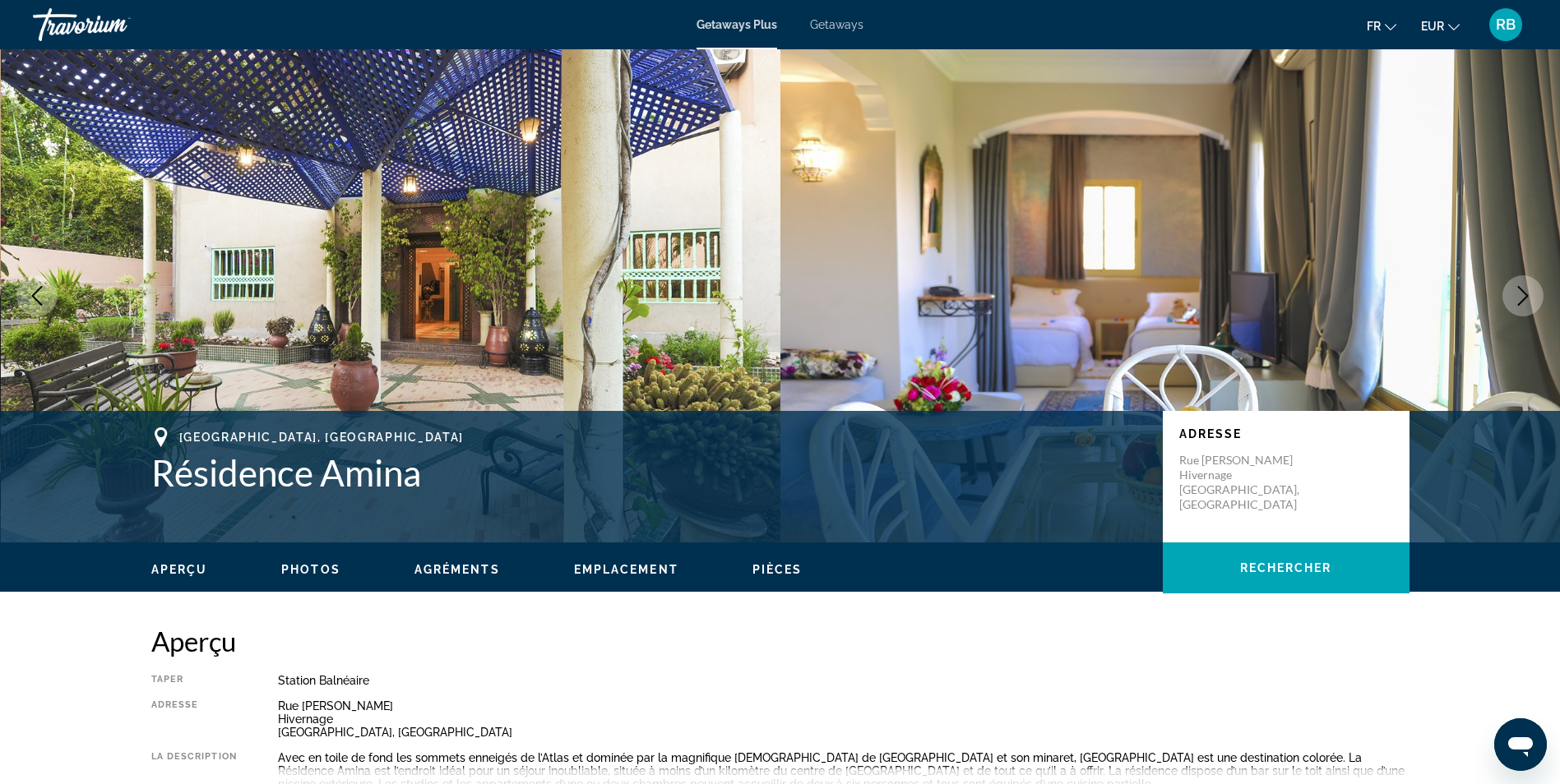
click at [1521, 294] on icon "Next image" at bounding box center [1523, 296] width 19 height 19
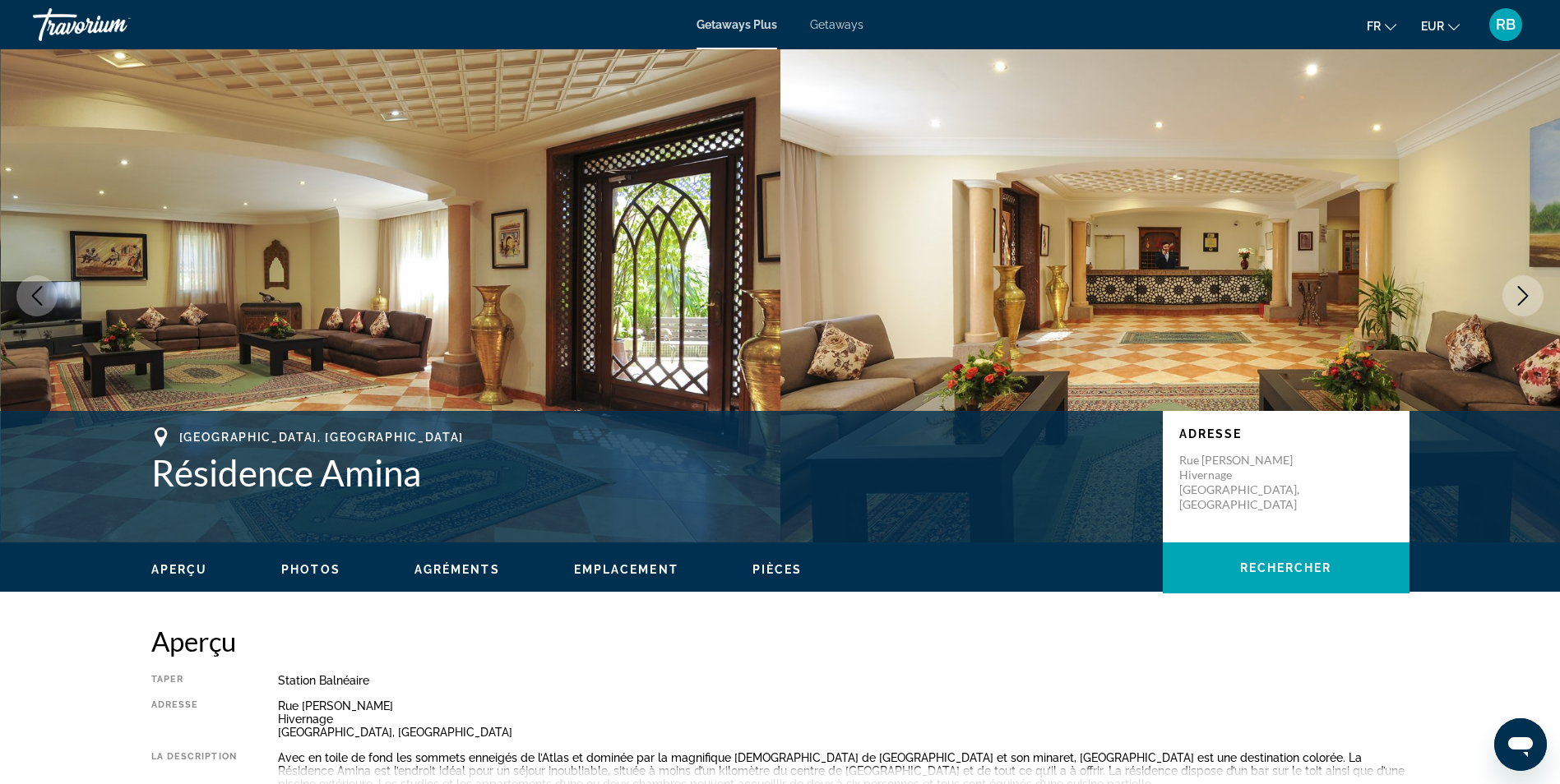
click at [1521, 294] on icon "Next image" at bounding box center [1523, 296] width 19 height 19
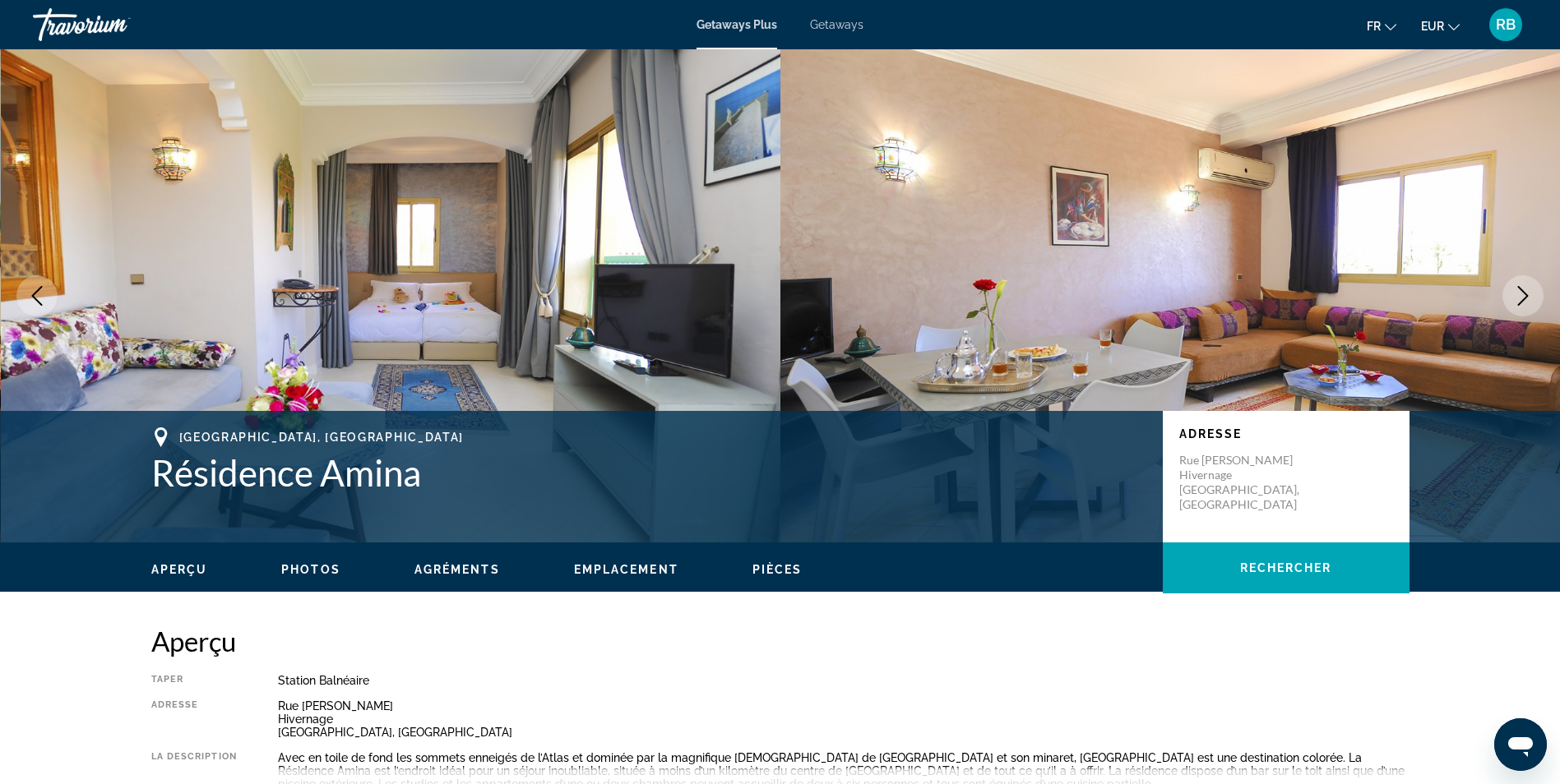
click at [1521, 294] on icon "Next image" at bounding box center [1523, 296] width 19 height 19
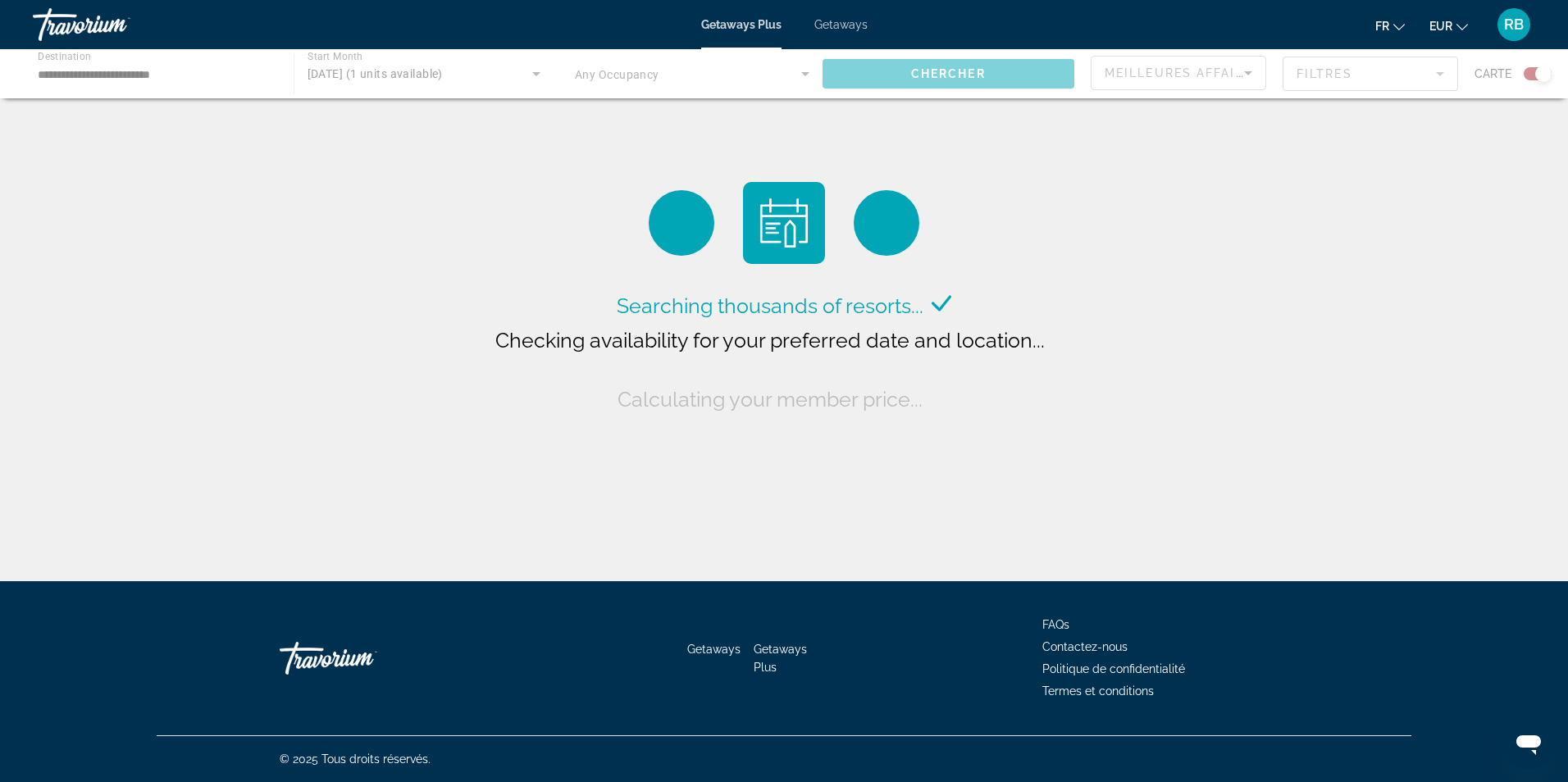
click at [171, 72] on div "Main content" at bounding box center [784, 74] width 1568 height 49
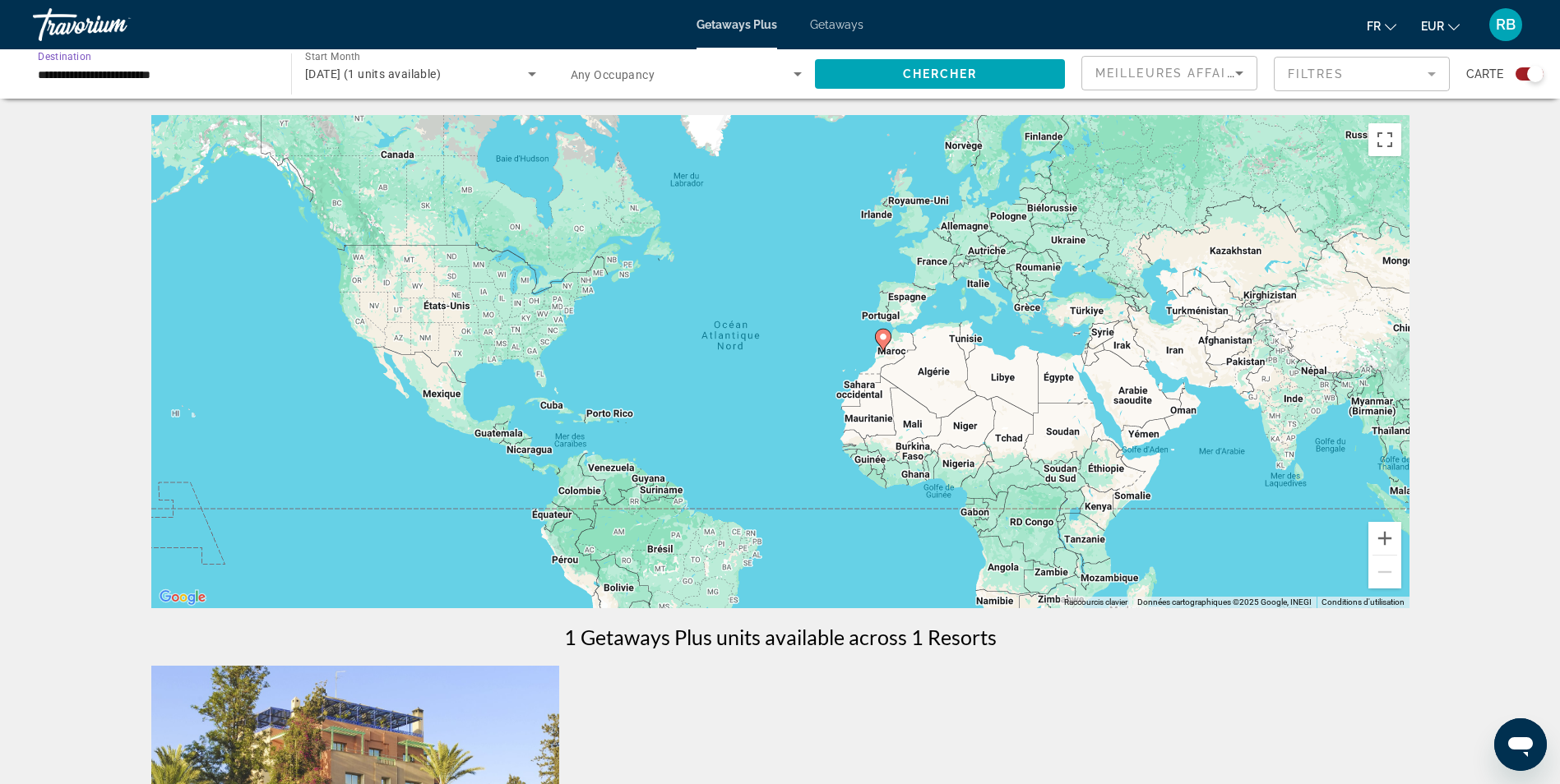
click at [163, 67] on input "**********" at bounding box center [154, 74] width 232 height 19
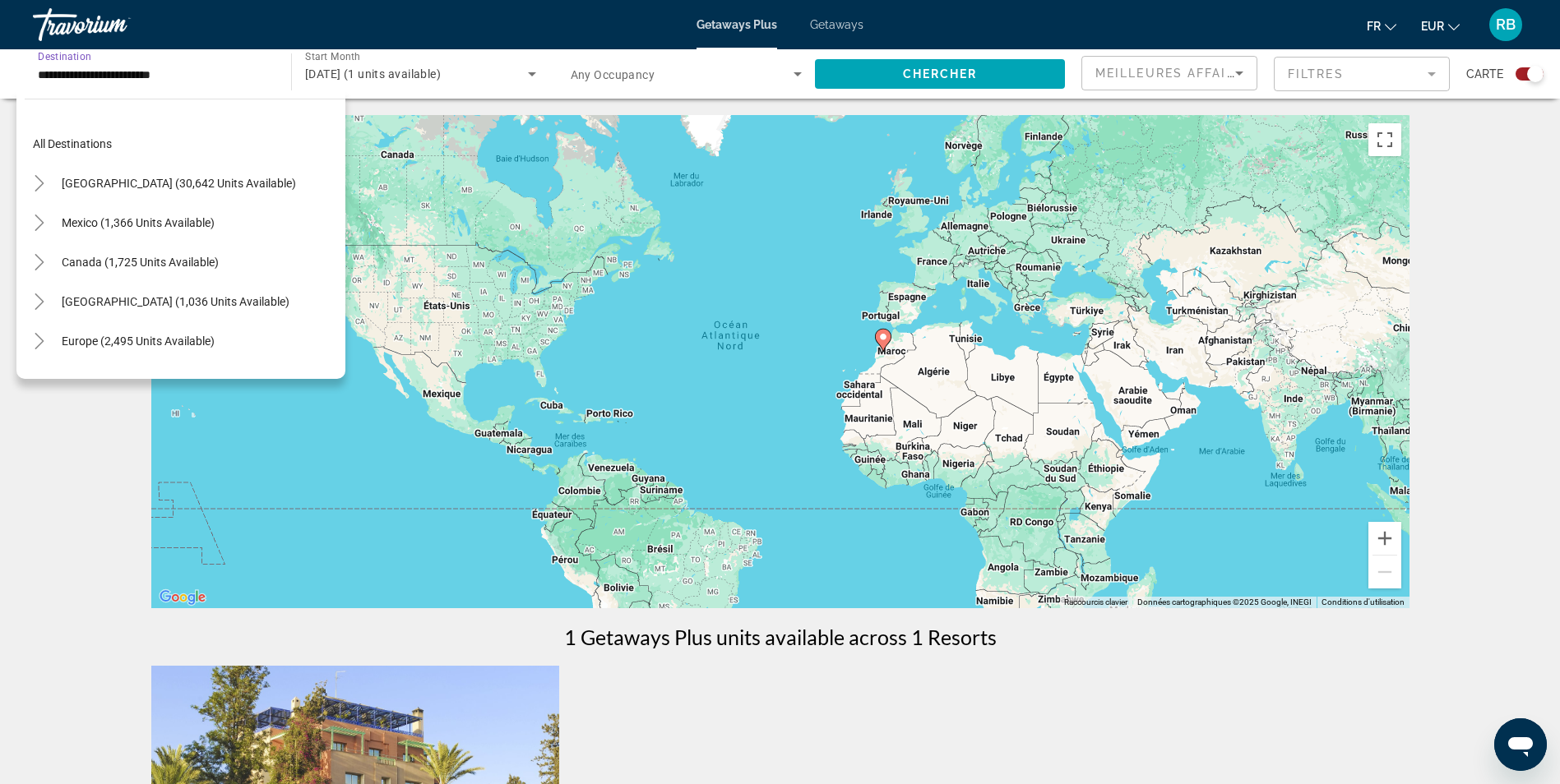
scroll to position [374, 0]
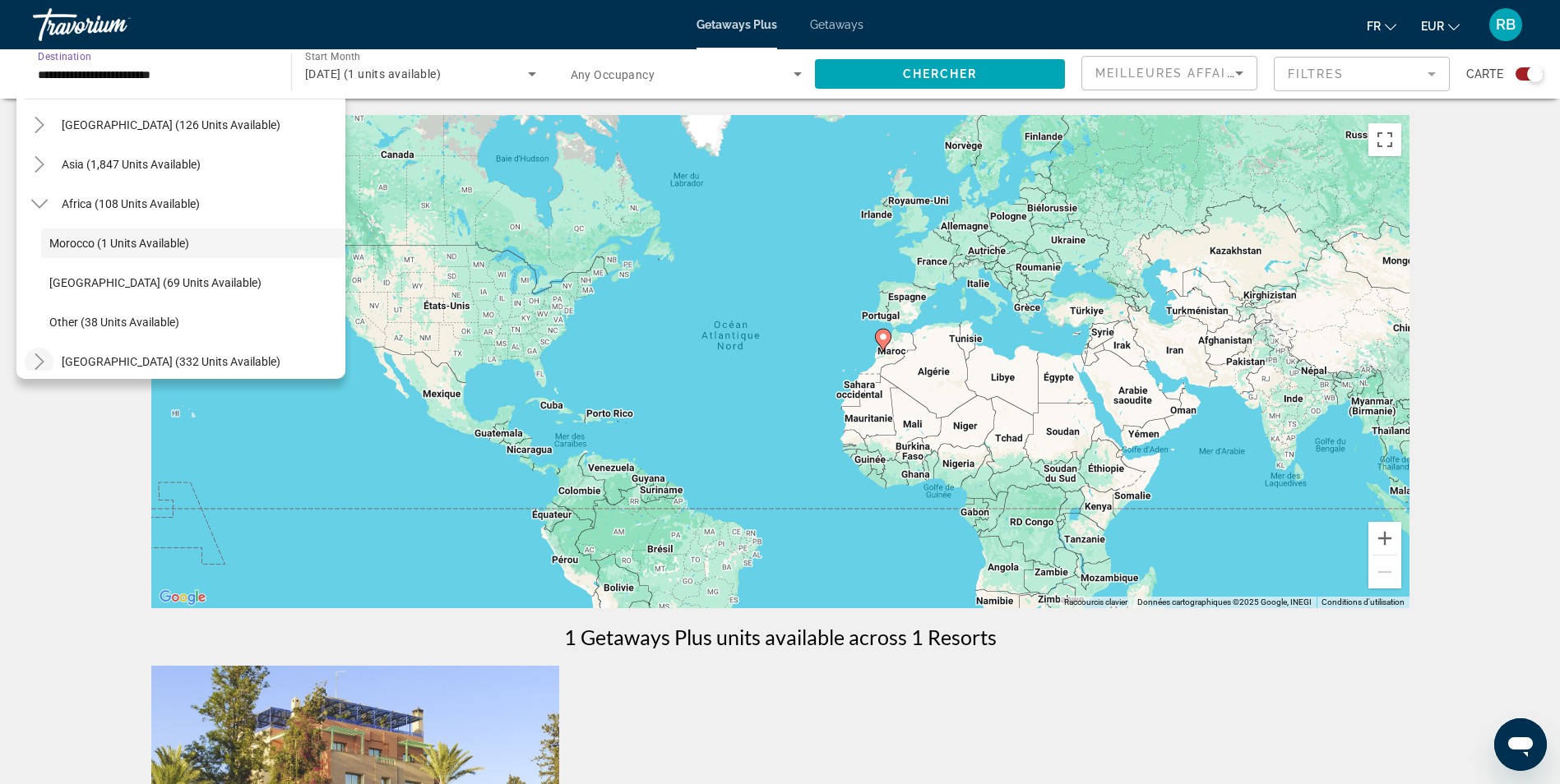
click at [37, 363] on icon "Toggle Middle East (332 units available)" at bounding box center [39, 361] width 17 height 17
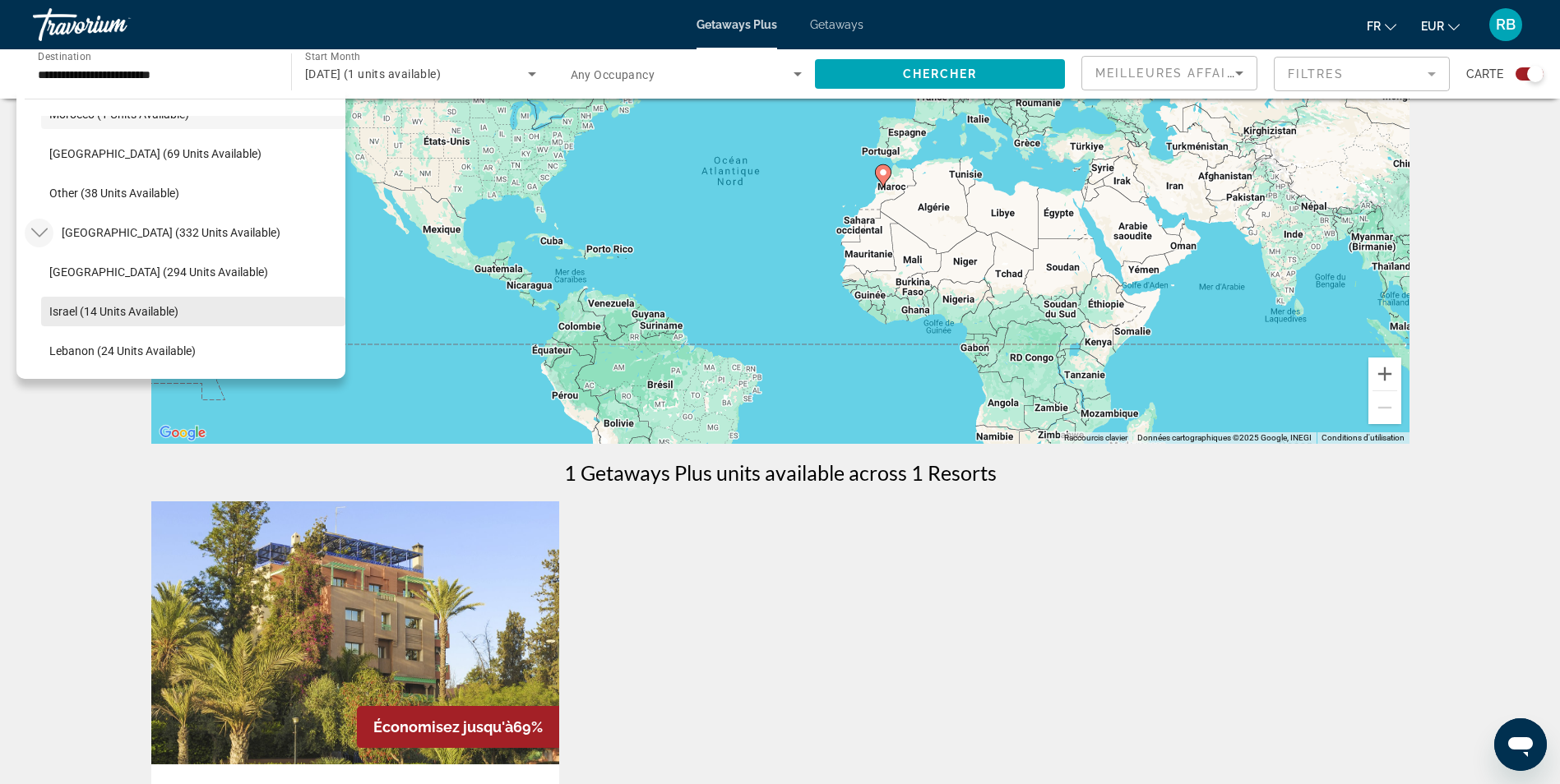
scroll to position [174, 0]
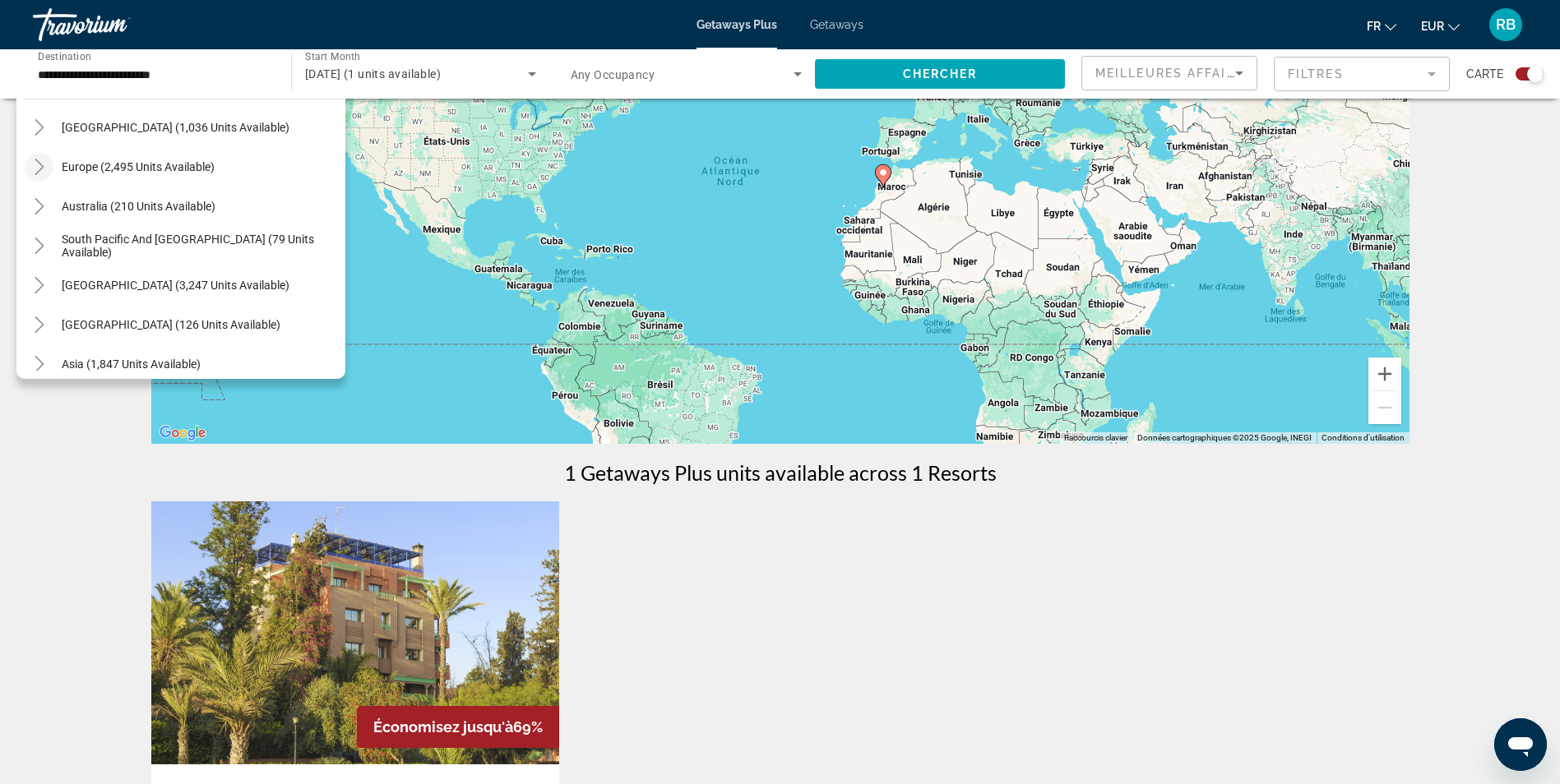
click at [35, 162] on icon "Toggle Europe (2,495 units available)" at bounding box center [39, 166] width 17 height 17
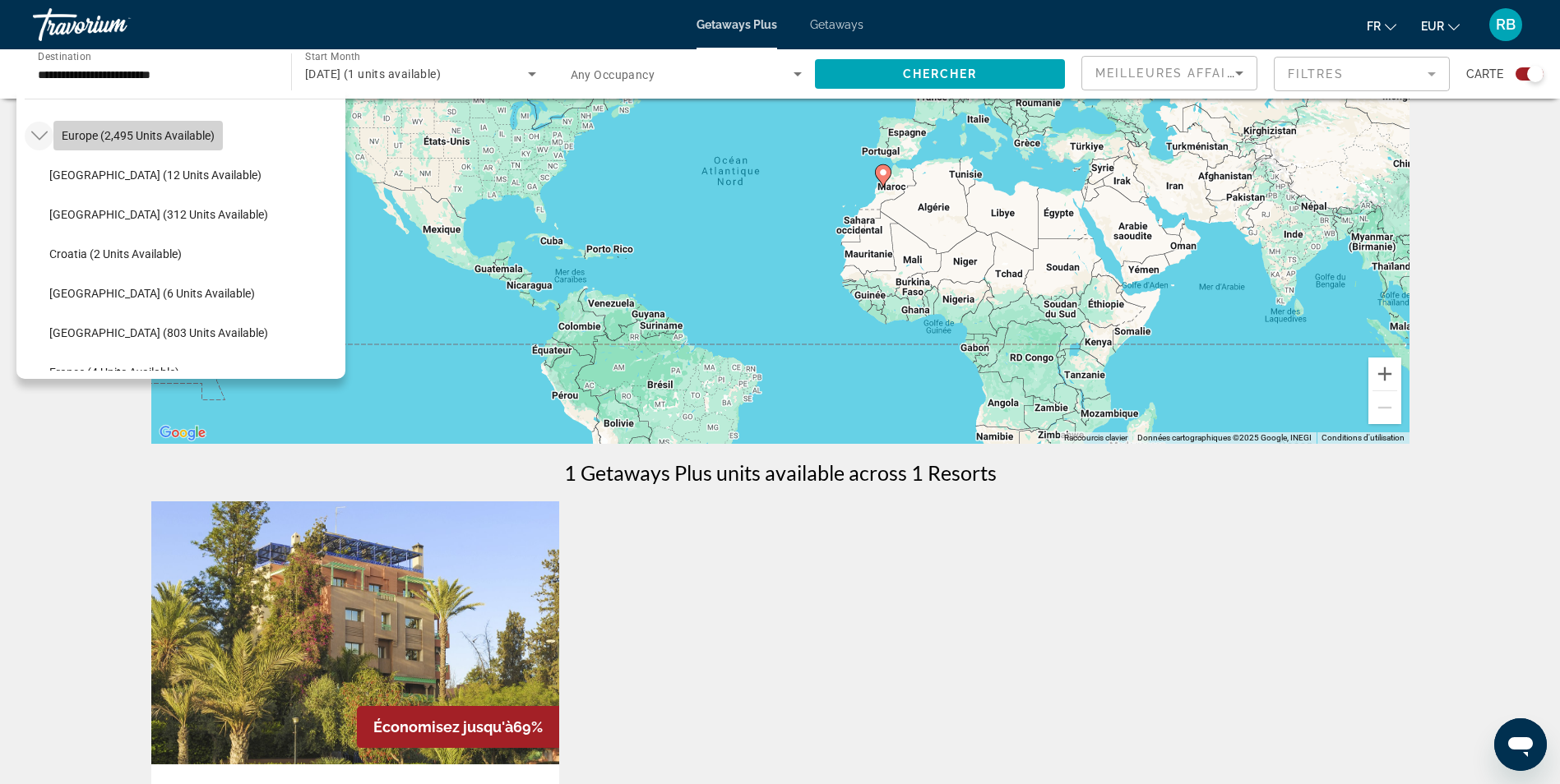
click at [113, 136] on span "Europe (2,495 units available)" at bounding box center [138, 135] width 153 height 13
type input "**********"
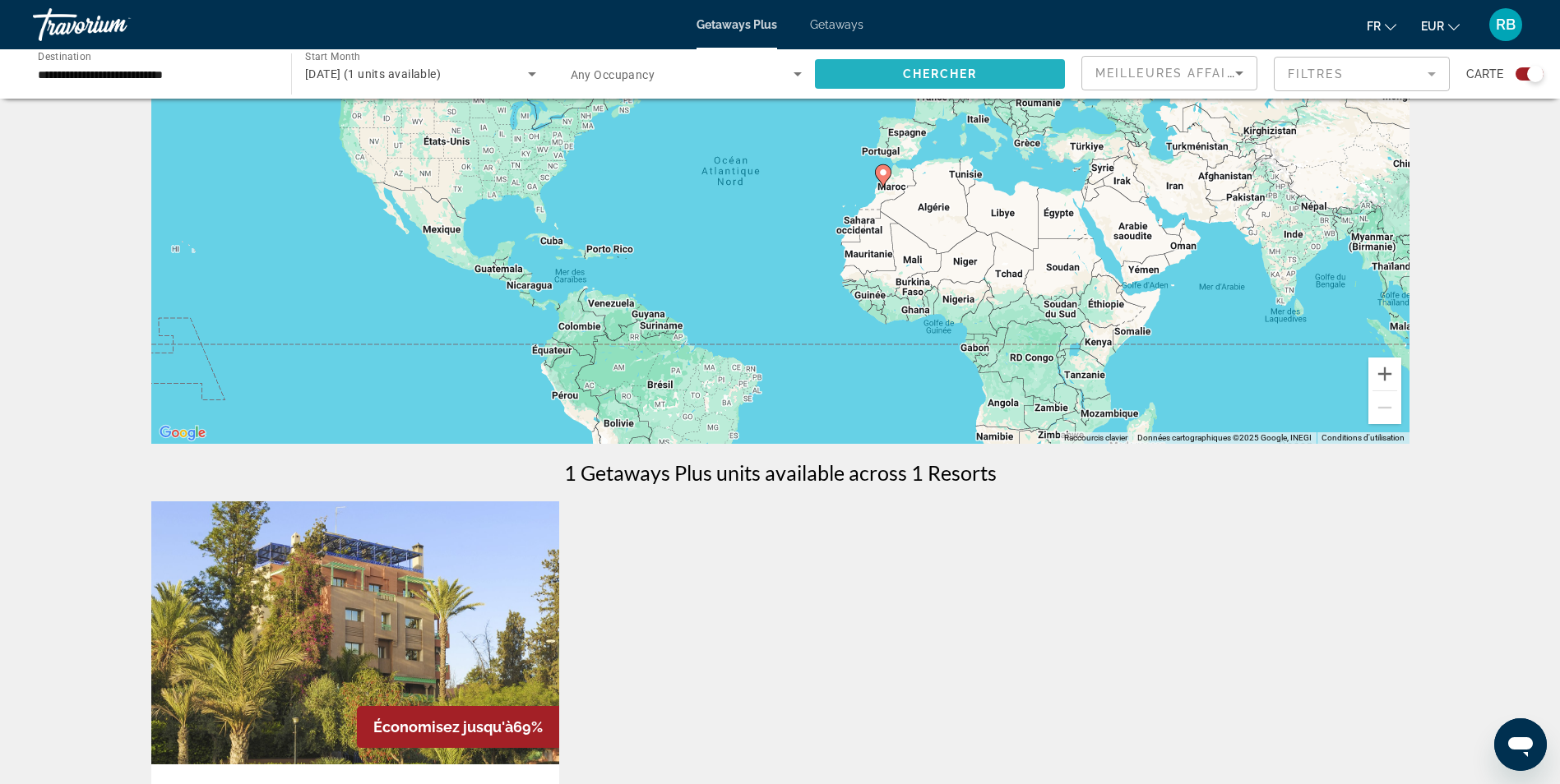
click at [942, 77] on span "Chercher" at bounding box center [940, 73] width 75 height 13
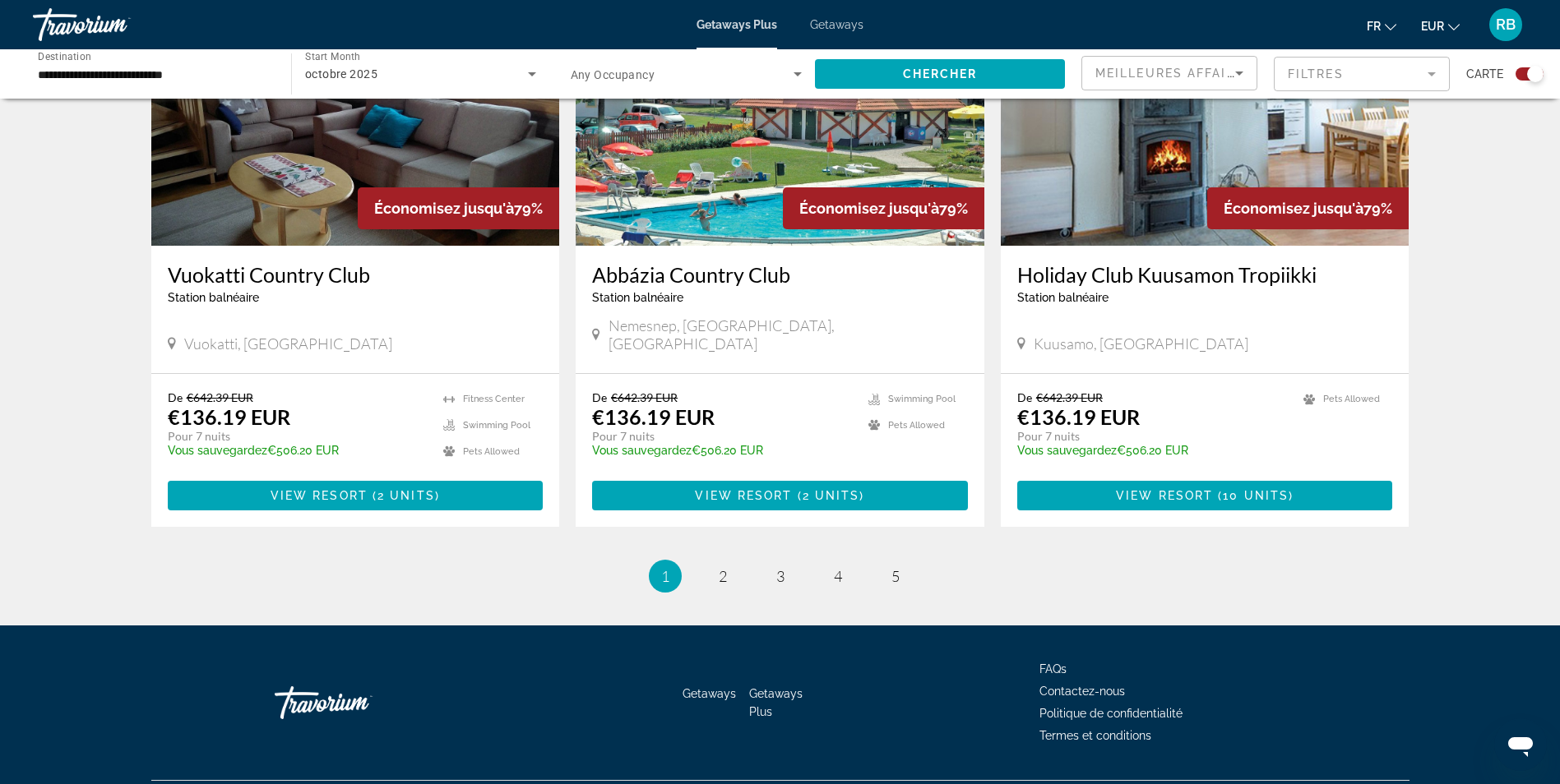
scroll to position [2385, 0]
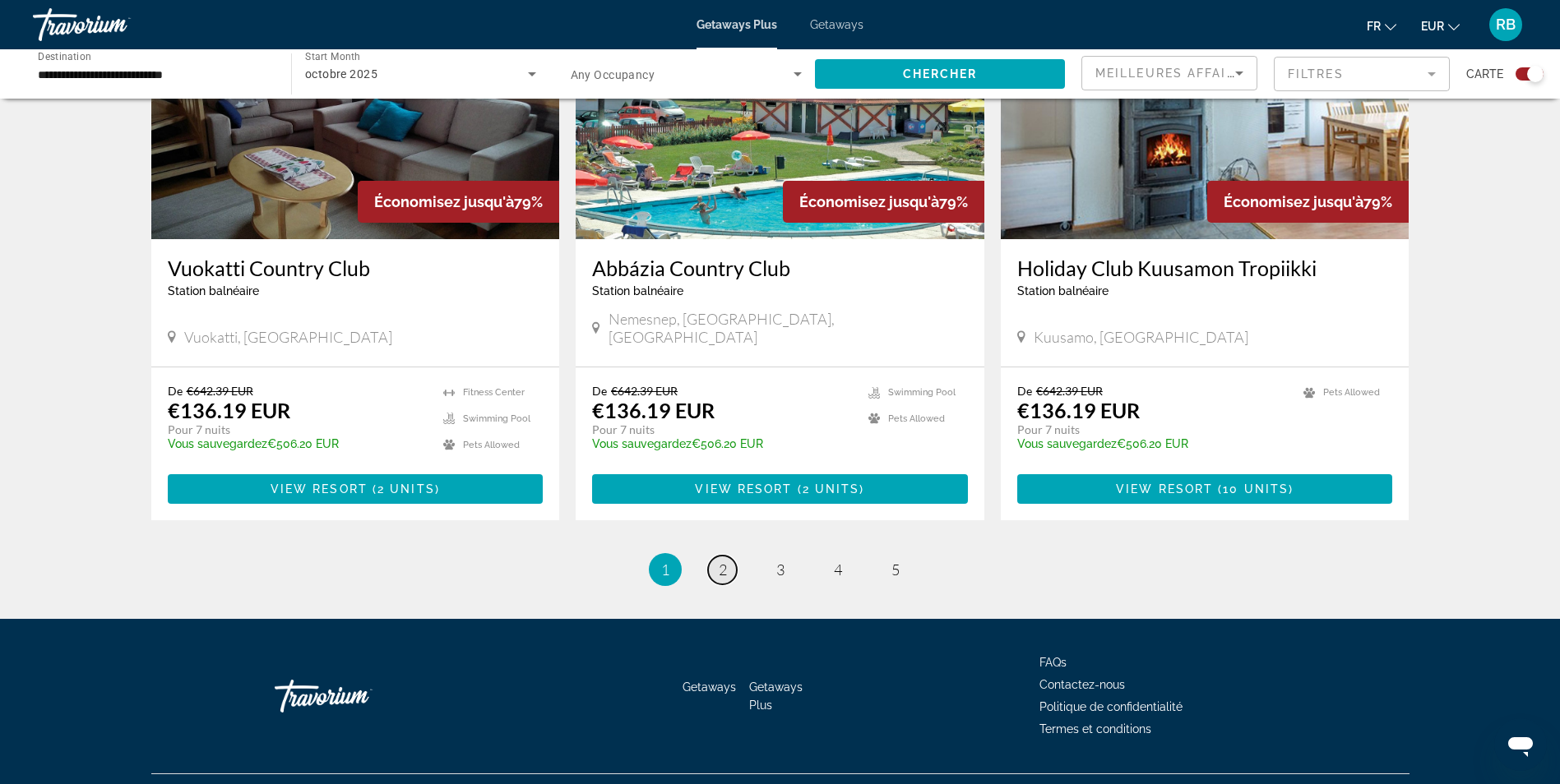
click at [726, 560] on span "2" at bounding box center [722, 569] width 8 height 18
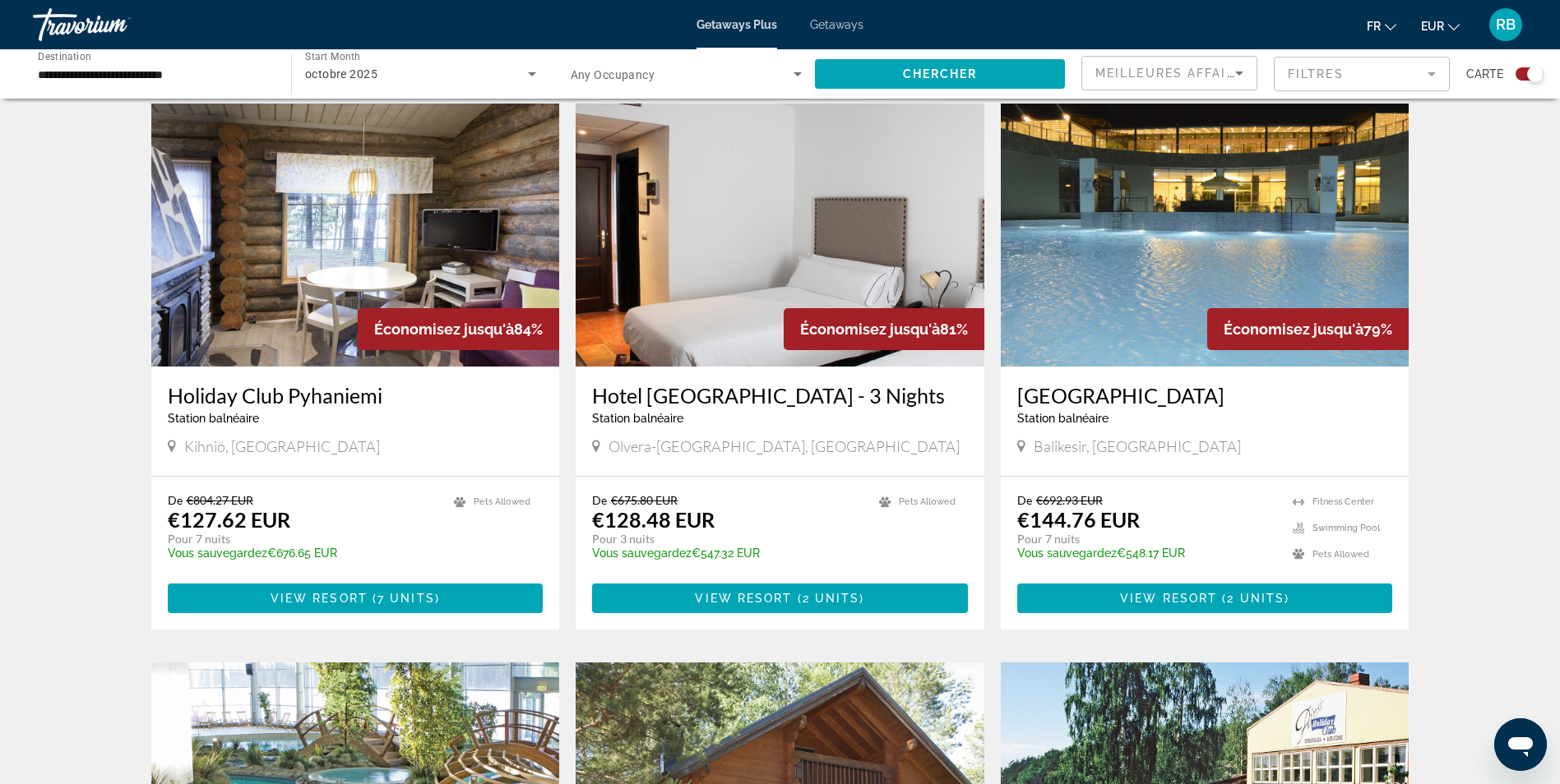
scroll to position [575, 0]
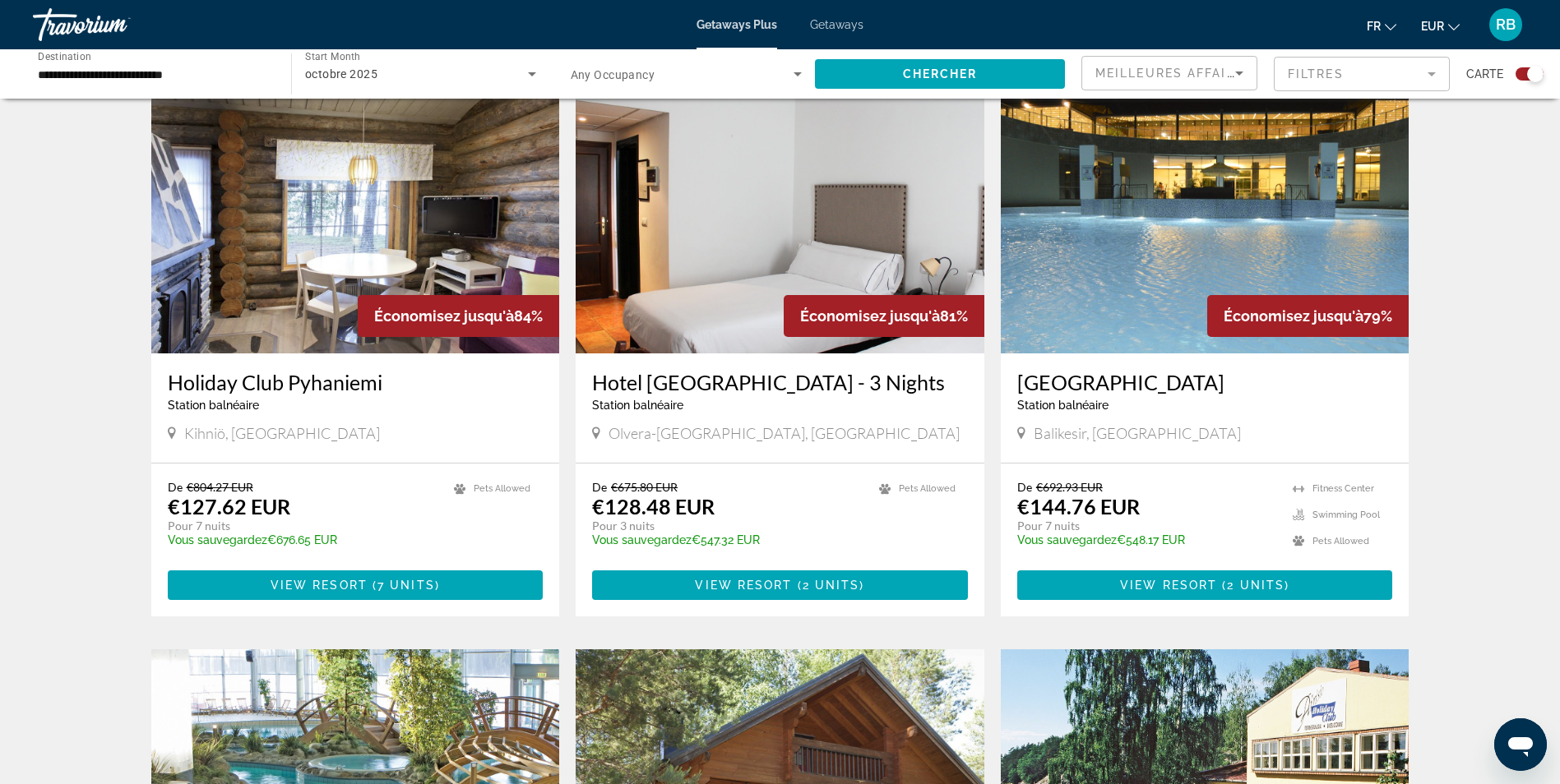
click at [1131, 305] on img "Main content" at bounding box center [1205, 221] width 409 height 263
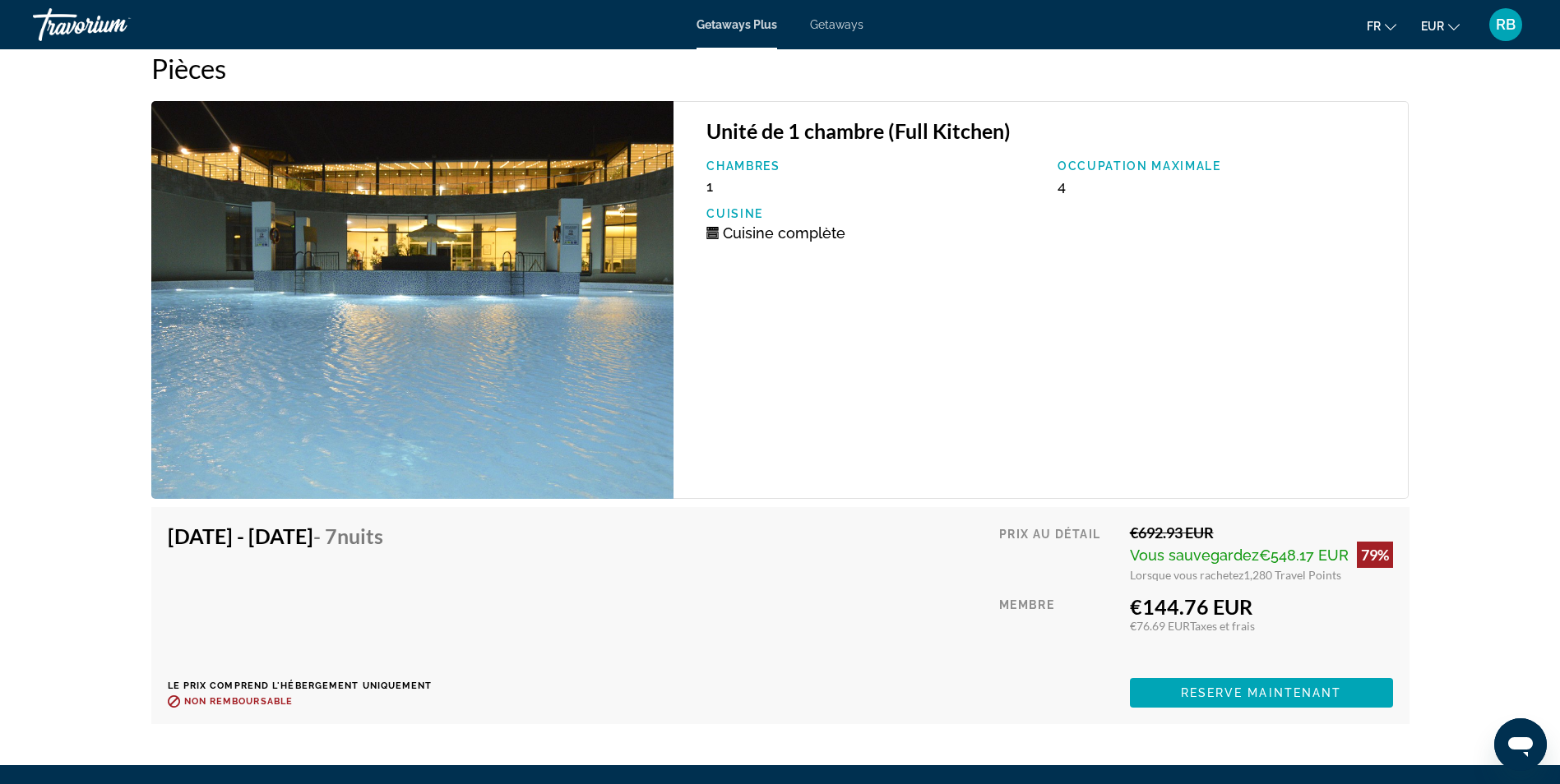
scroll to position [2900, 0]
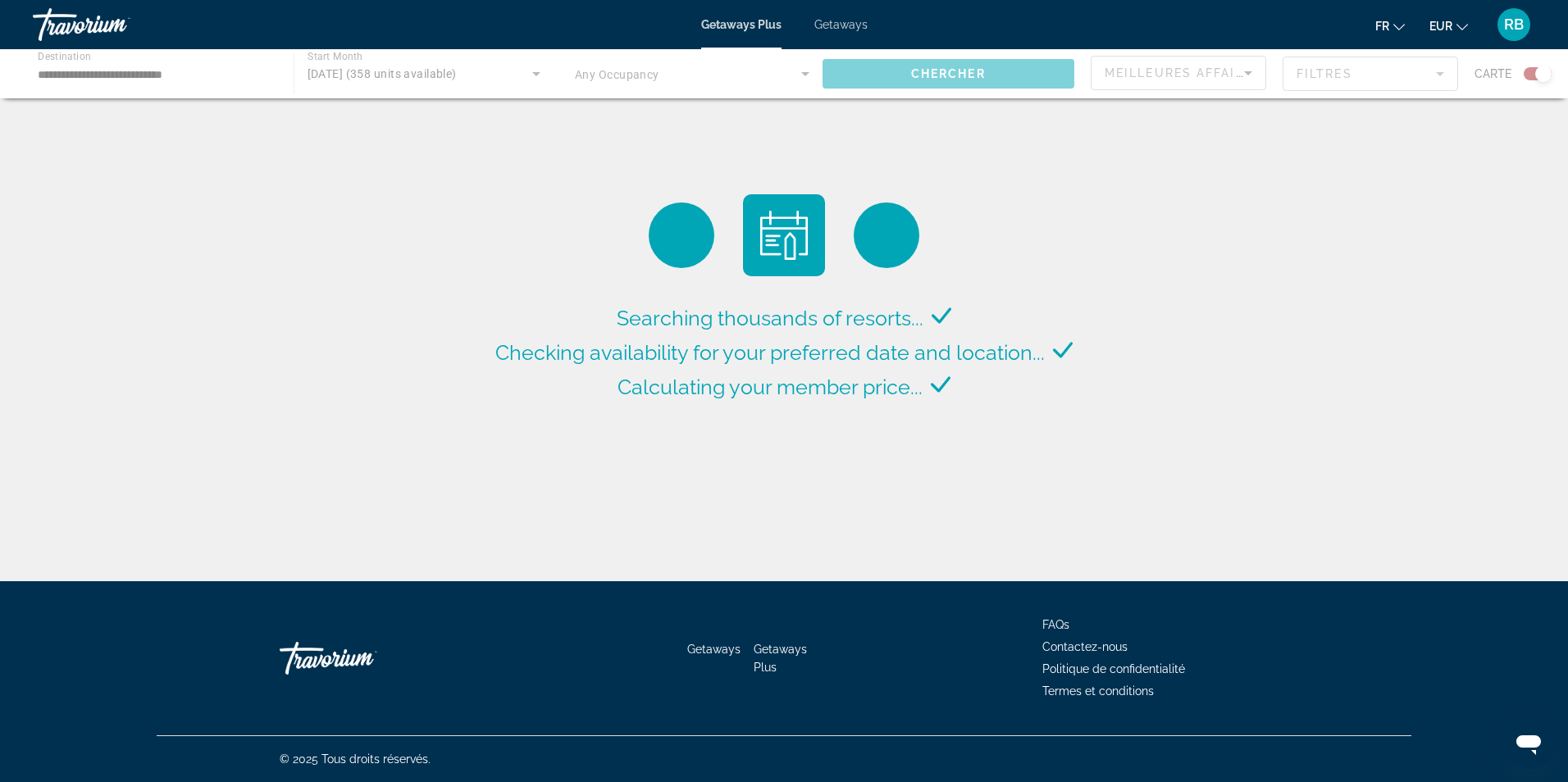
click at [175, 65] on div "Main content" at bounding box center [784, 74] width 1568 height 49
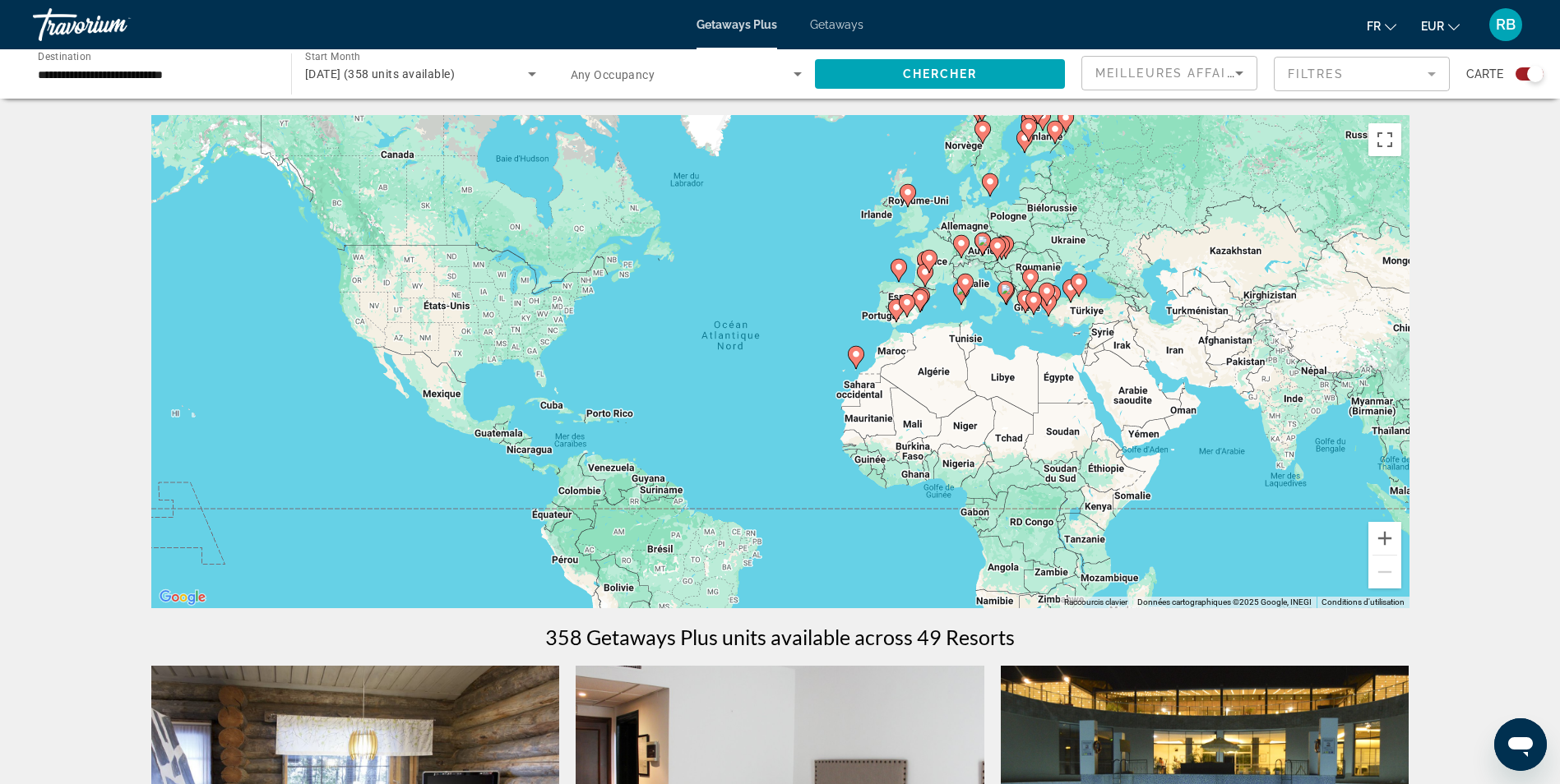
click at [174, 63] on div "**********" at bounding box center [154, 74] width 232 height 47
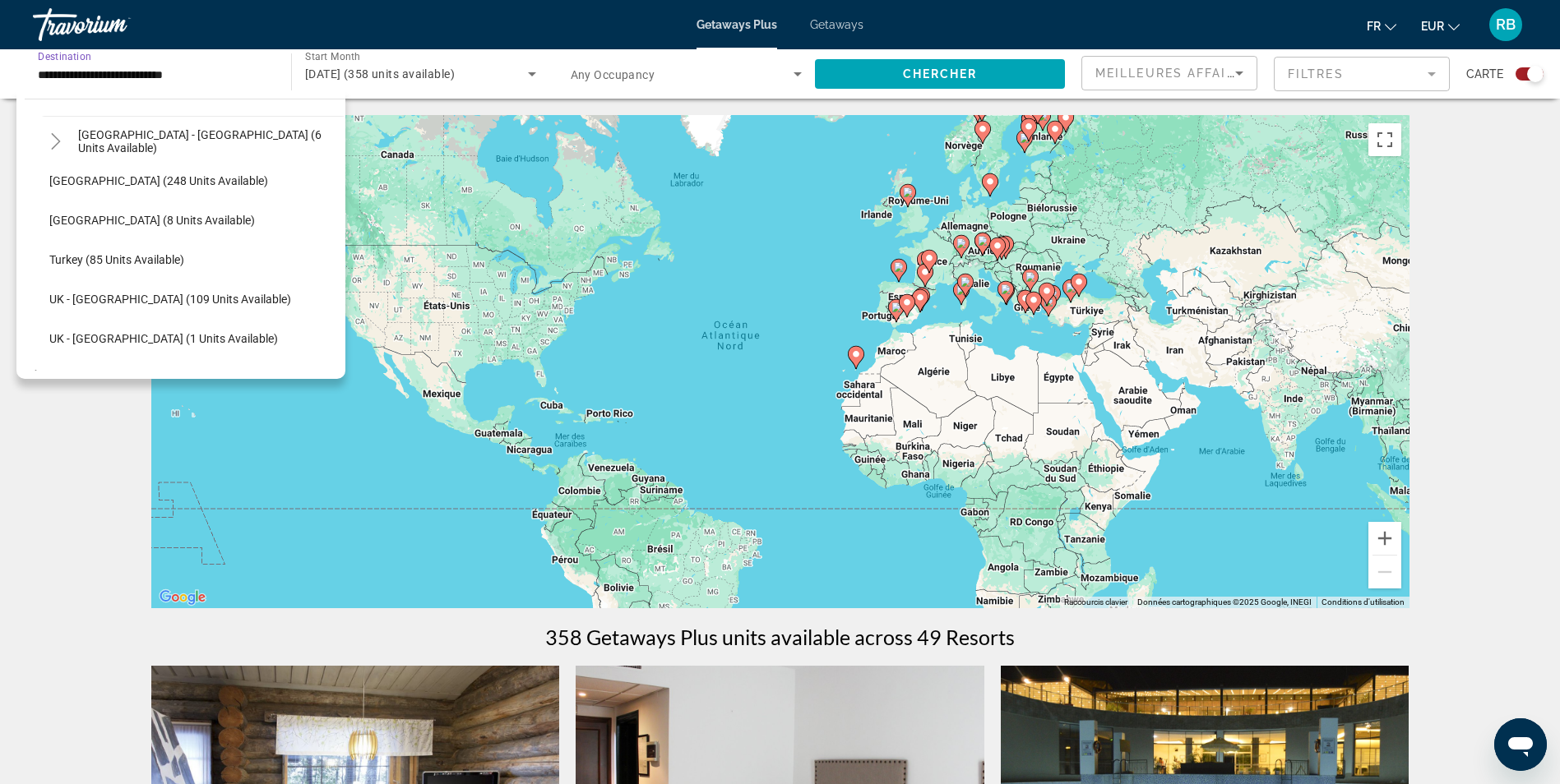
scroll to position [756, 0]
click at [105, 257] on span "Turkey (85 units available)" at bounding box center [117, 256] width 135 height 13
type input "**********"
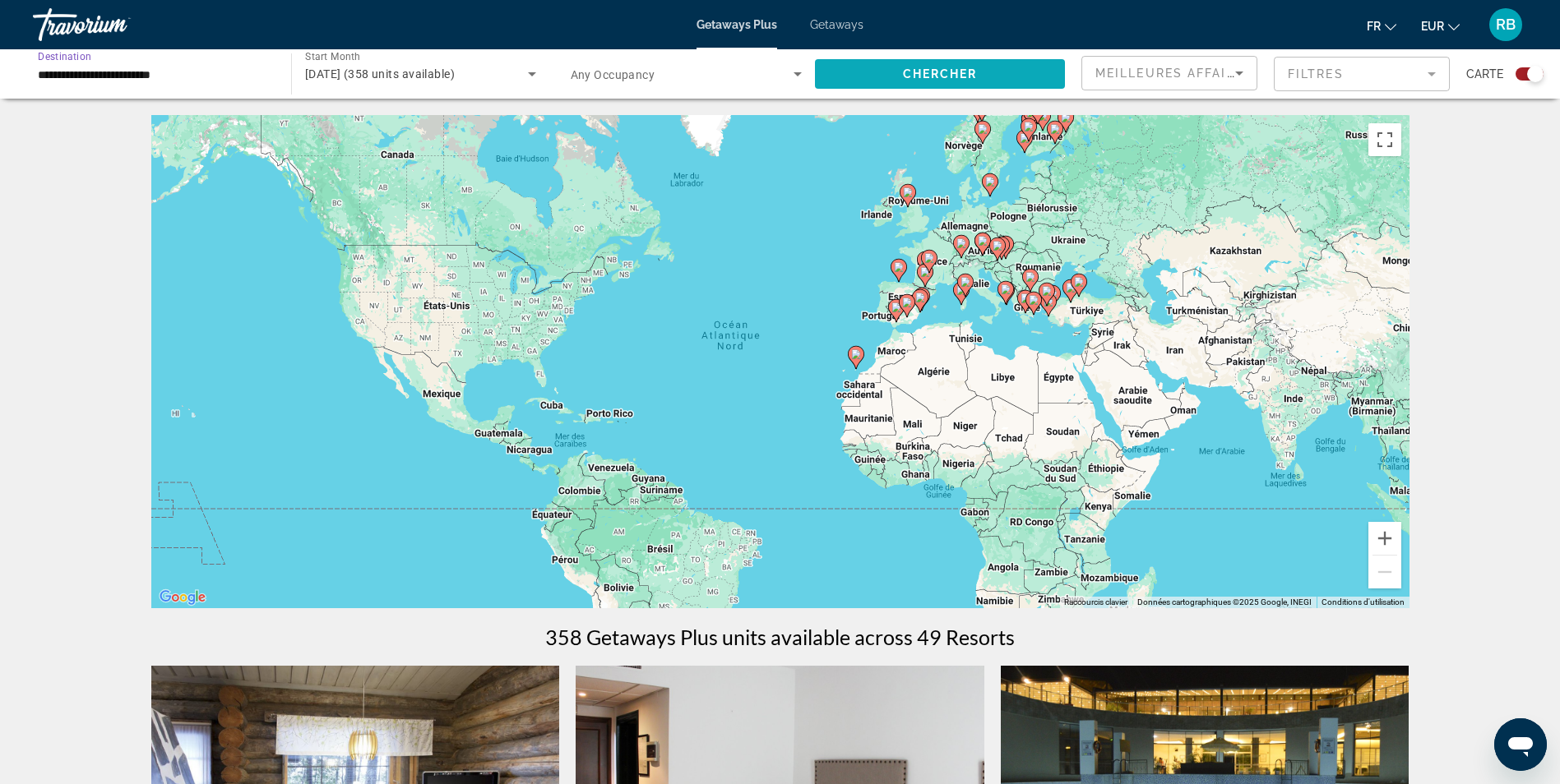
click at [995, 76] on span "Search widget" at bounding box center [939, 73] width 250 height 40
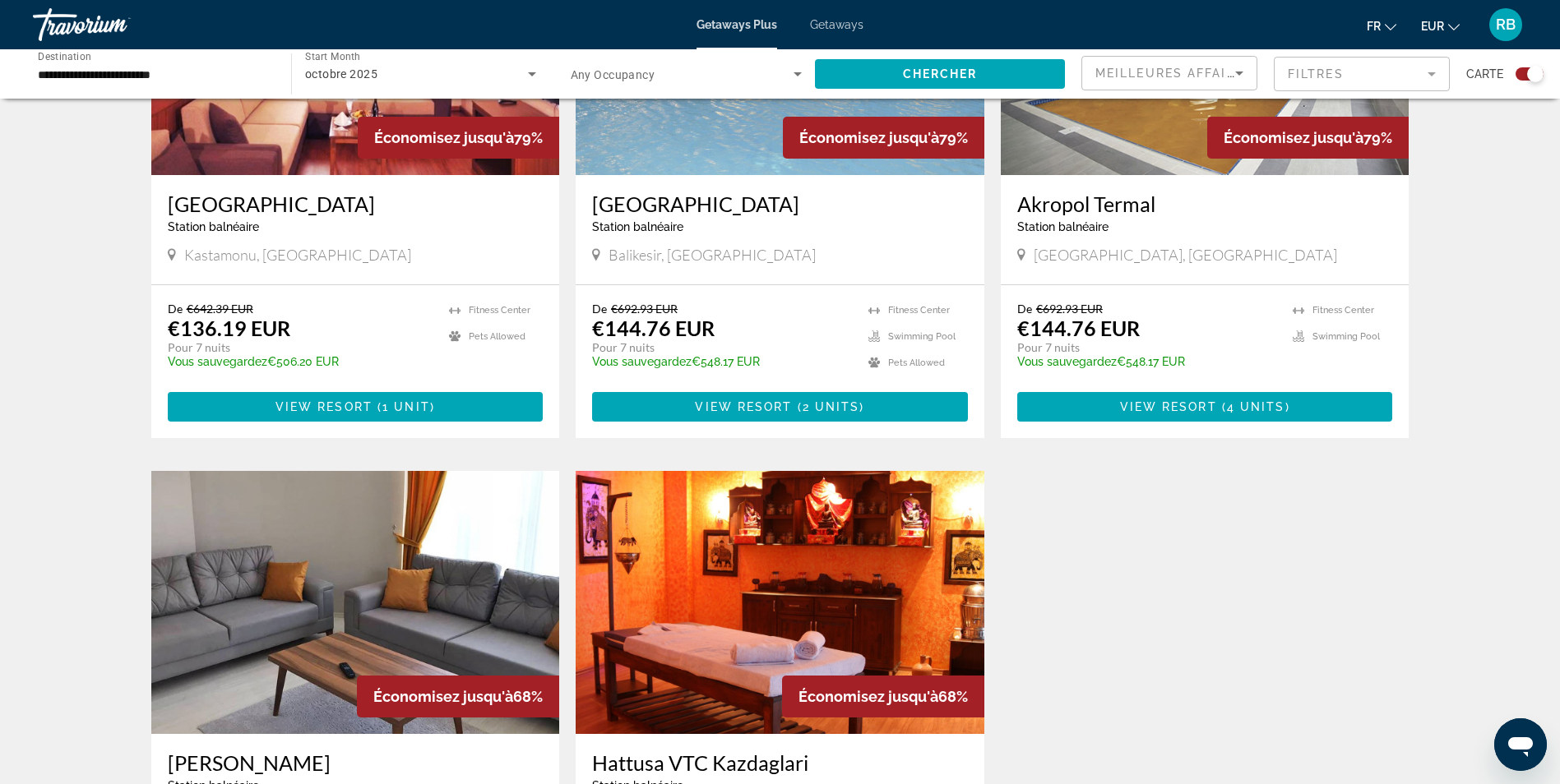
scroll to position [904, 0]
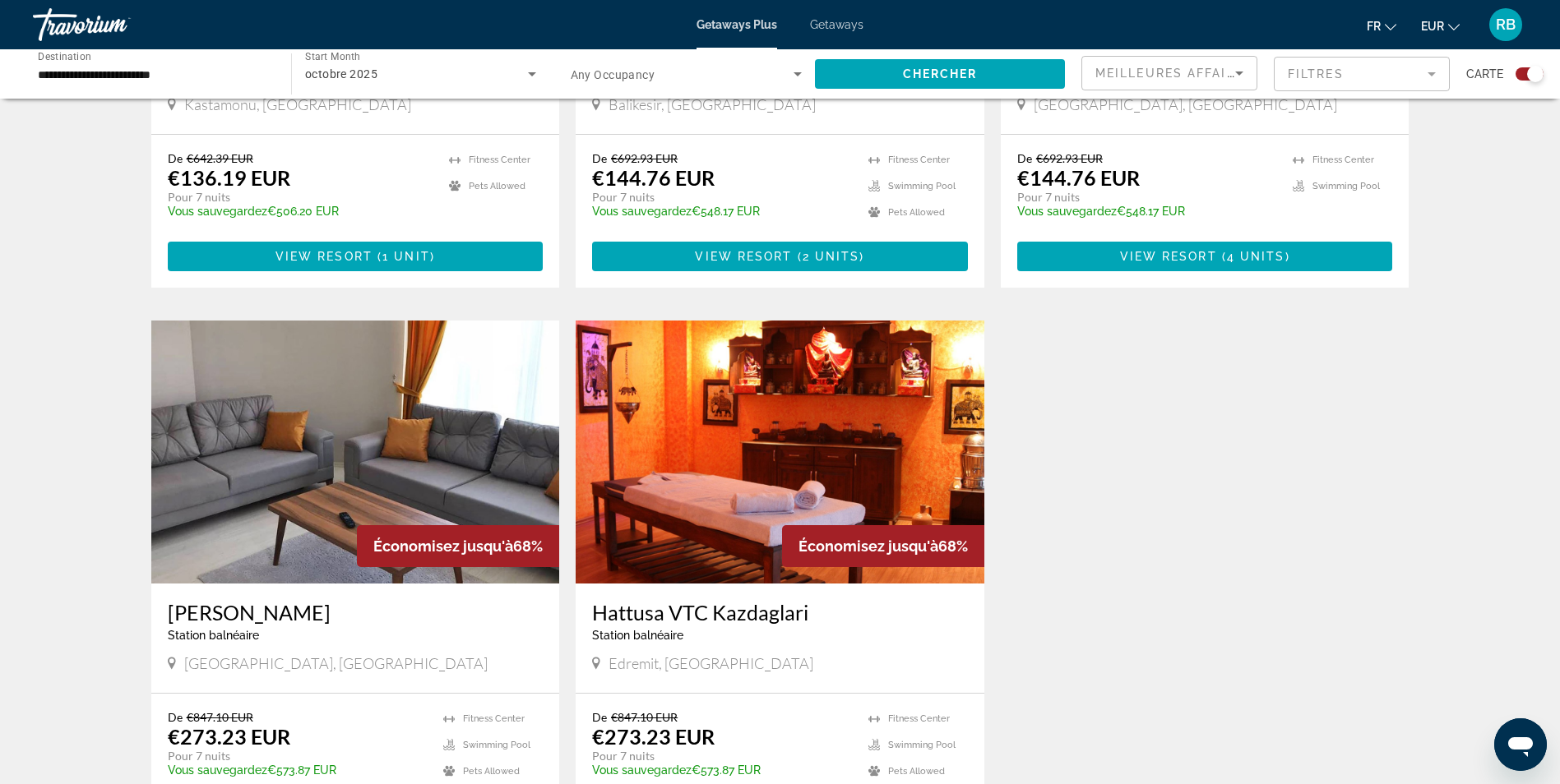
click at [760, 416] on img "Main content" at bounding box center [780, 451] width 409 height 263
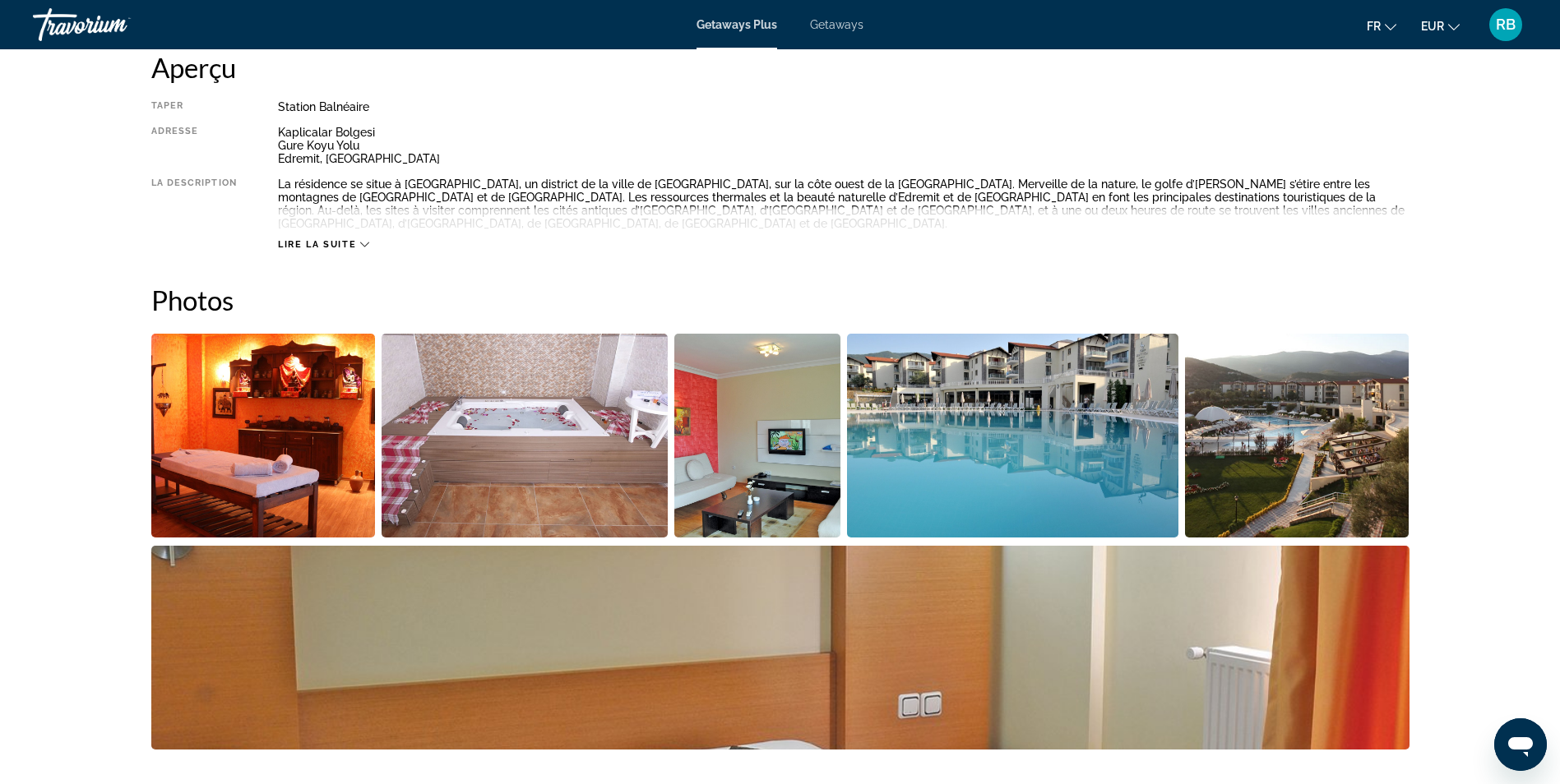
scroll to position [575, 0]
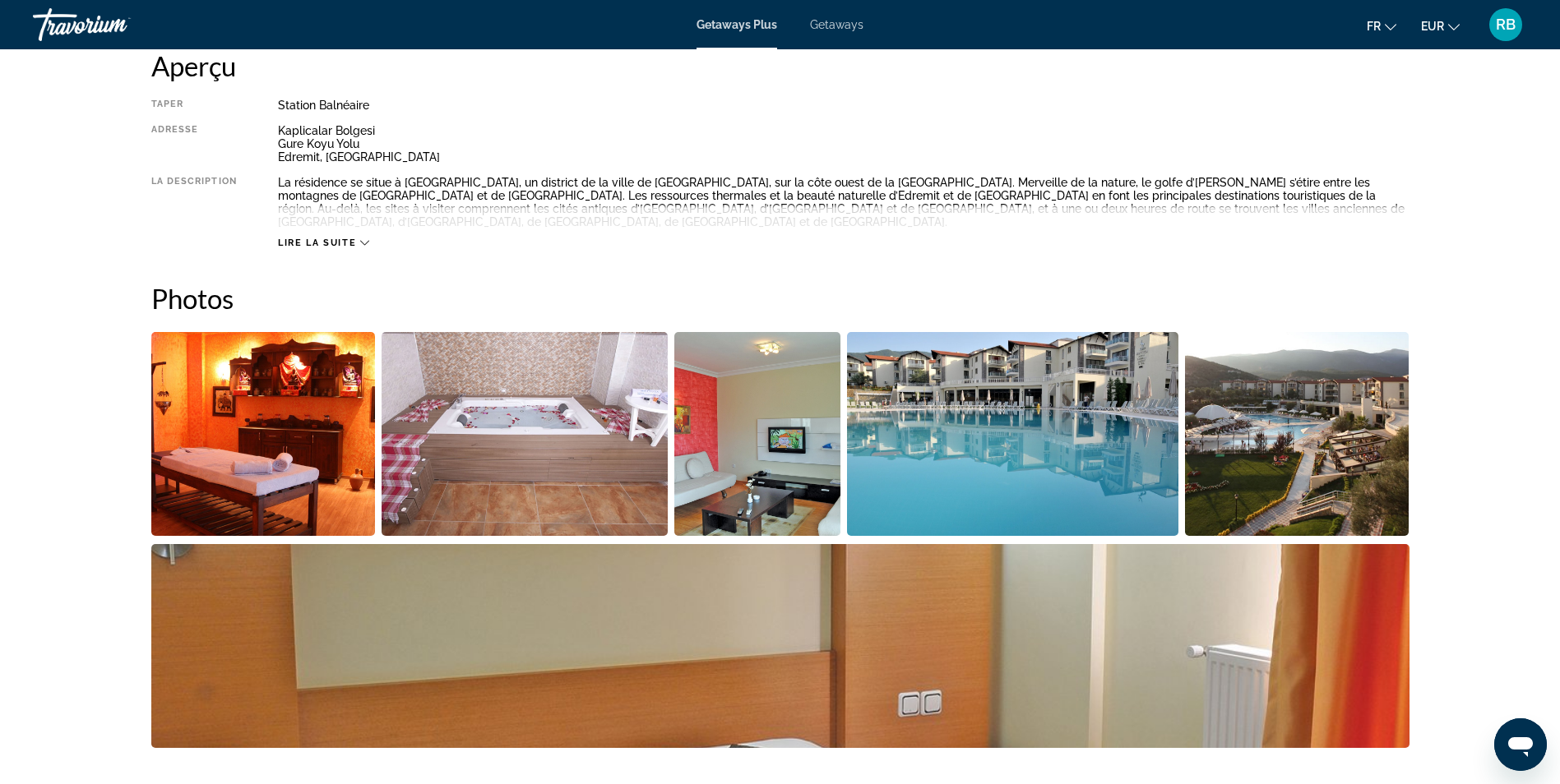
click at [552, 429] on img "Open full-screen image slider" at bounding box center [524, 434] width 286 height 204
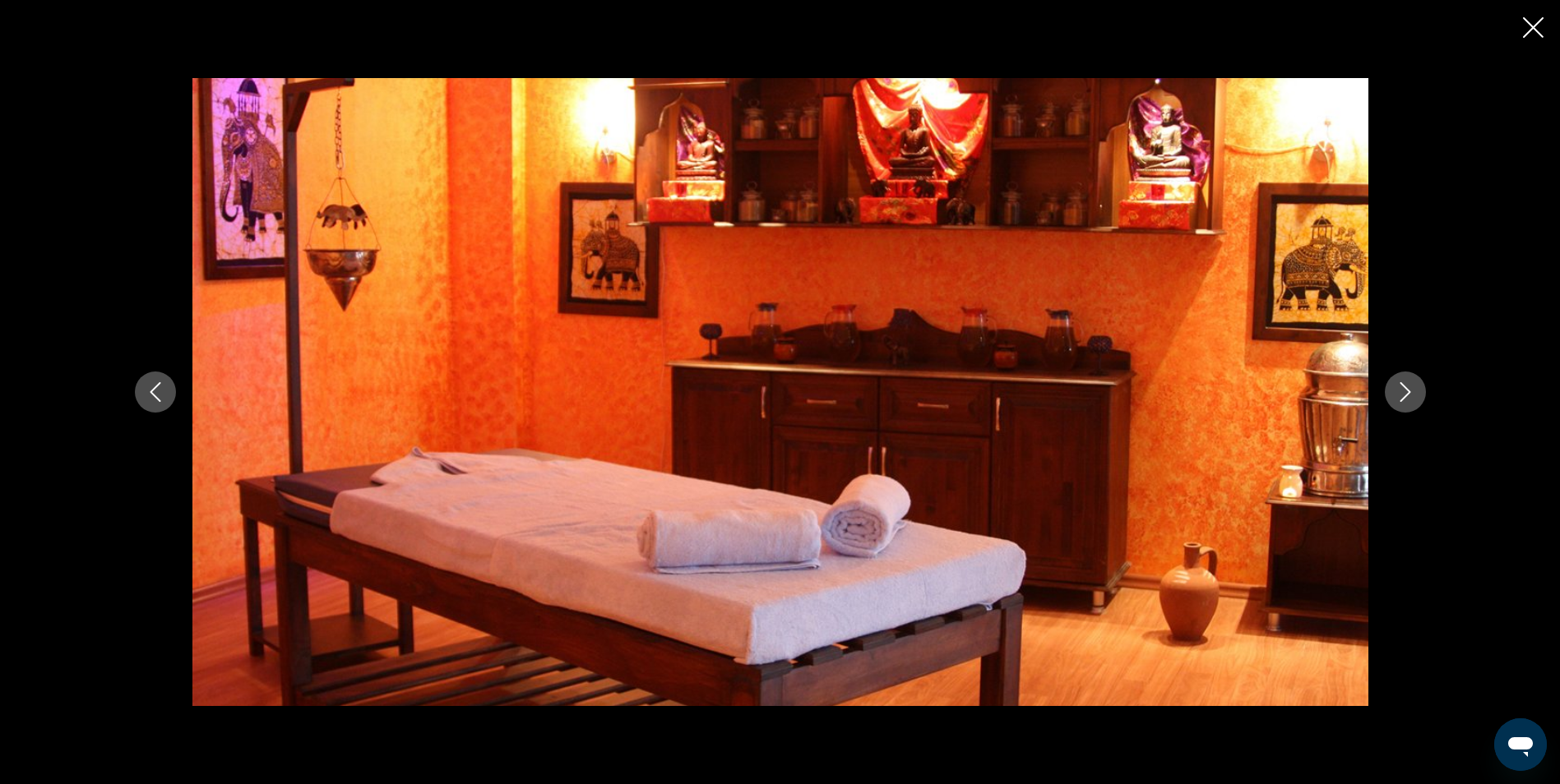
click at [1414, 404] on button "Next image" at bounding box center [1405, 392] width 41 height 41
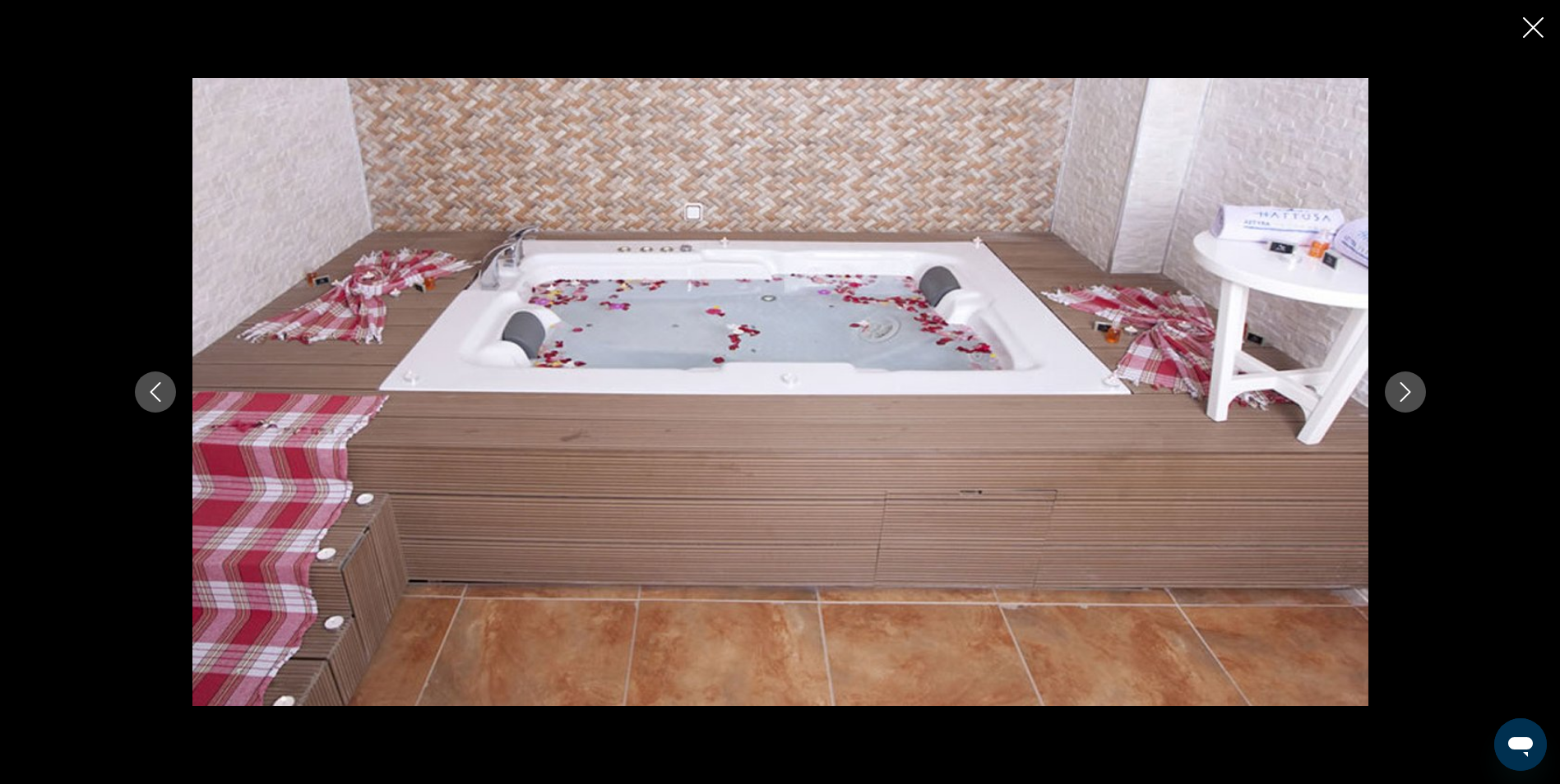
click at [1413, 403] on button "Next image" at bounding box center [1405, 392] width 41 height 41
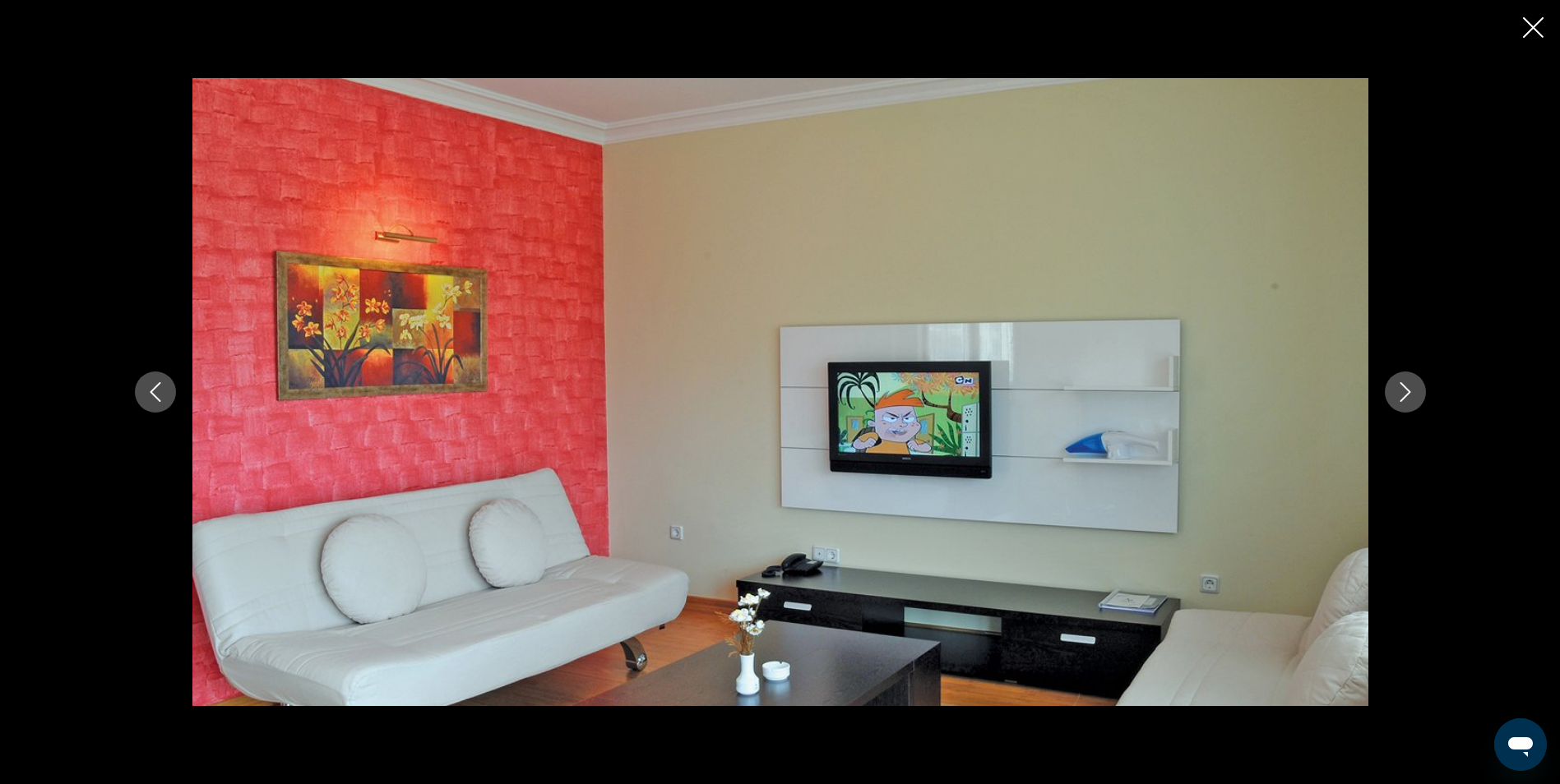
click at [1413, 403] on button "Next image" at bounding box center [1405, 392] width 41 height 41
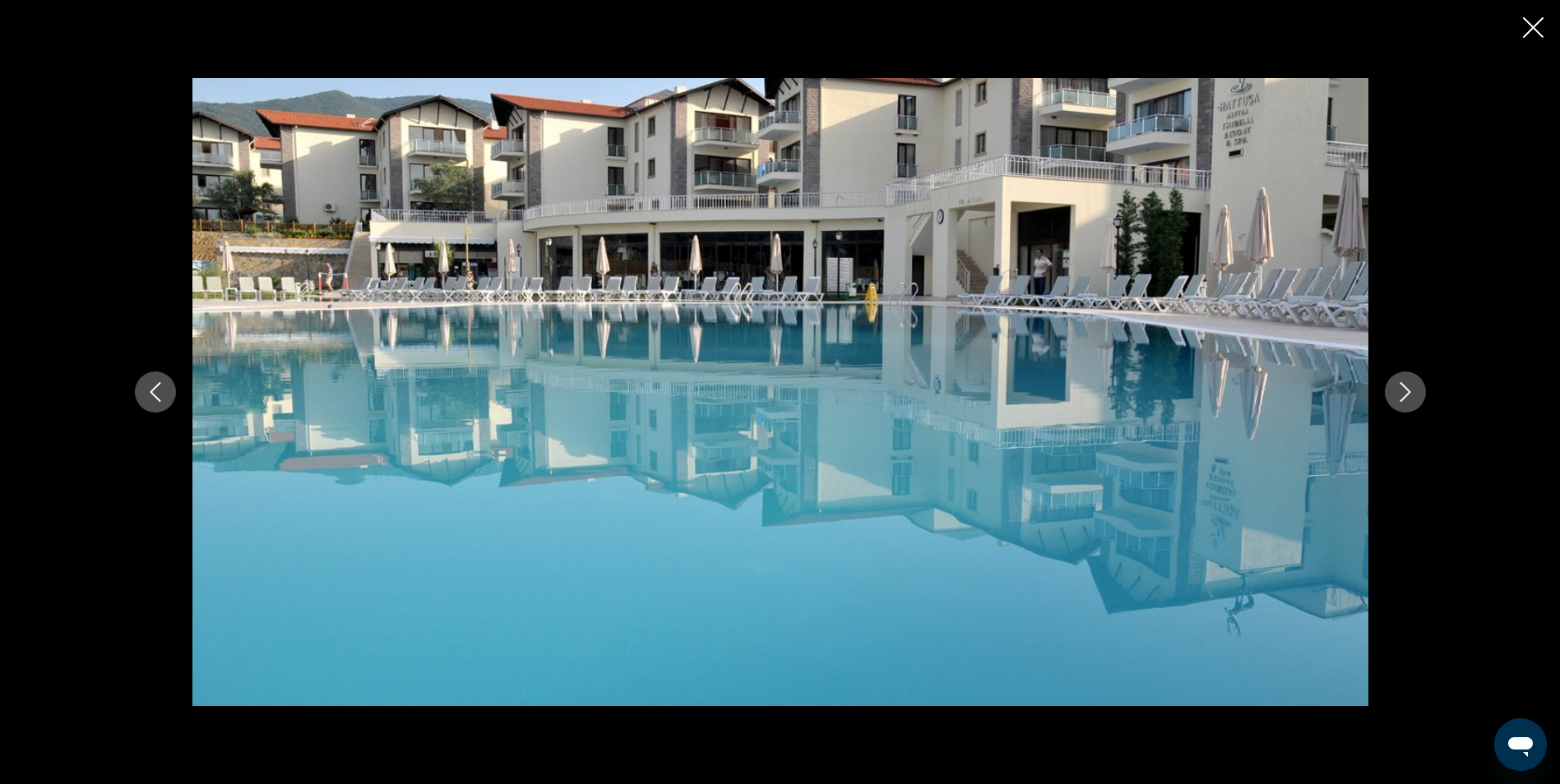
click at [1413, 403] on button "Next image" at bounding box center [1405, 392] width 41 height 41
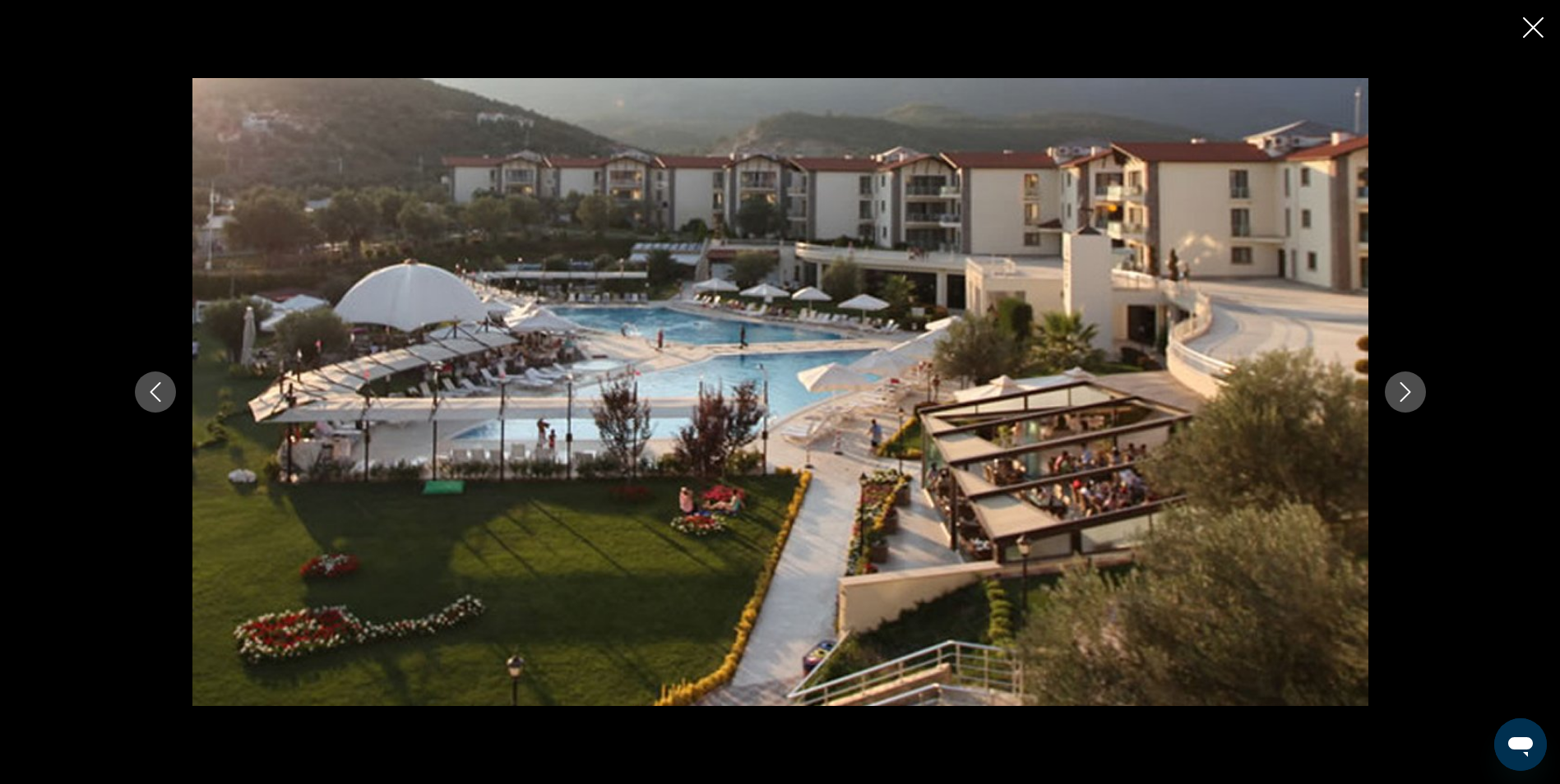
click at [1413, 403] on button "Next image" at bounding box center [1405, 392] width 41 height 41
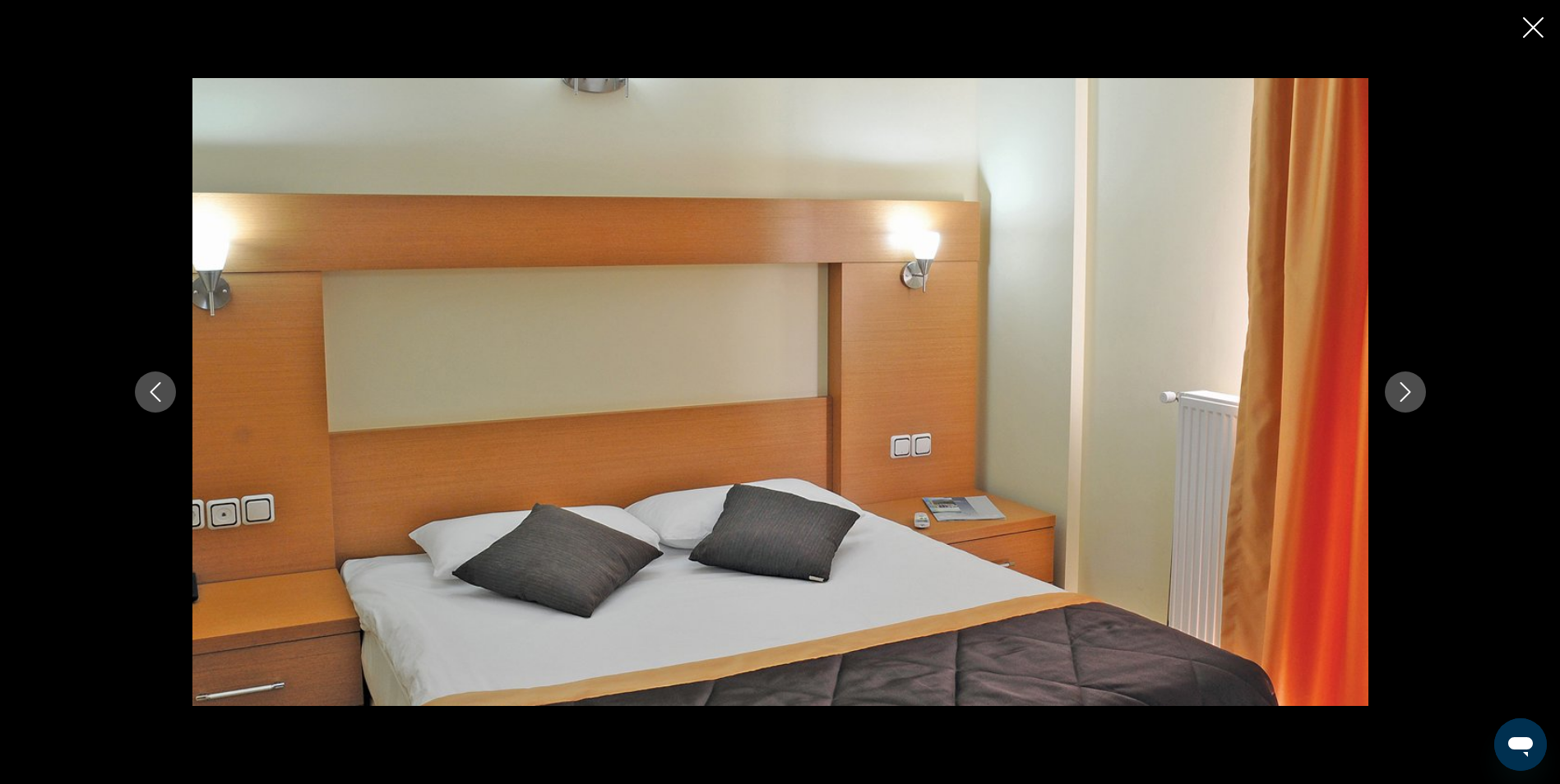
click at [1413, 403] on button "Next image" at bounding box center [1405, 392] width 41 height 41
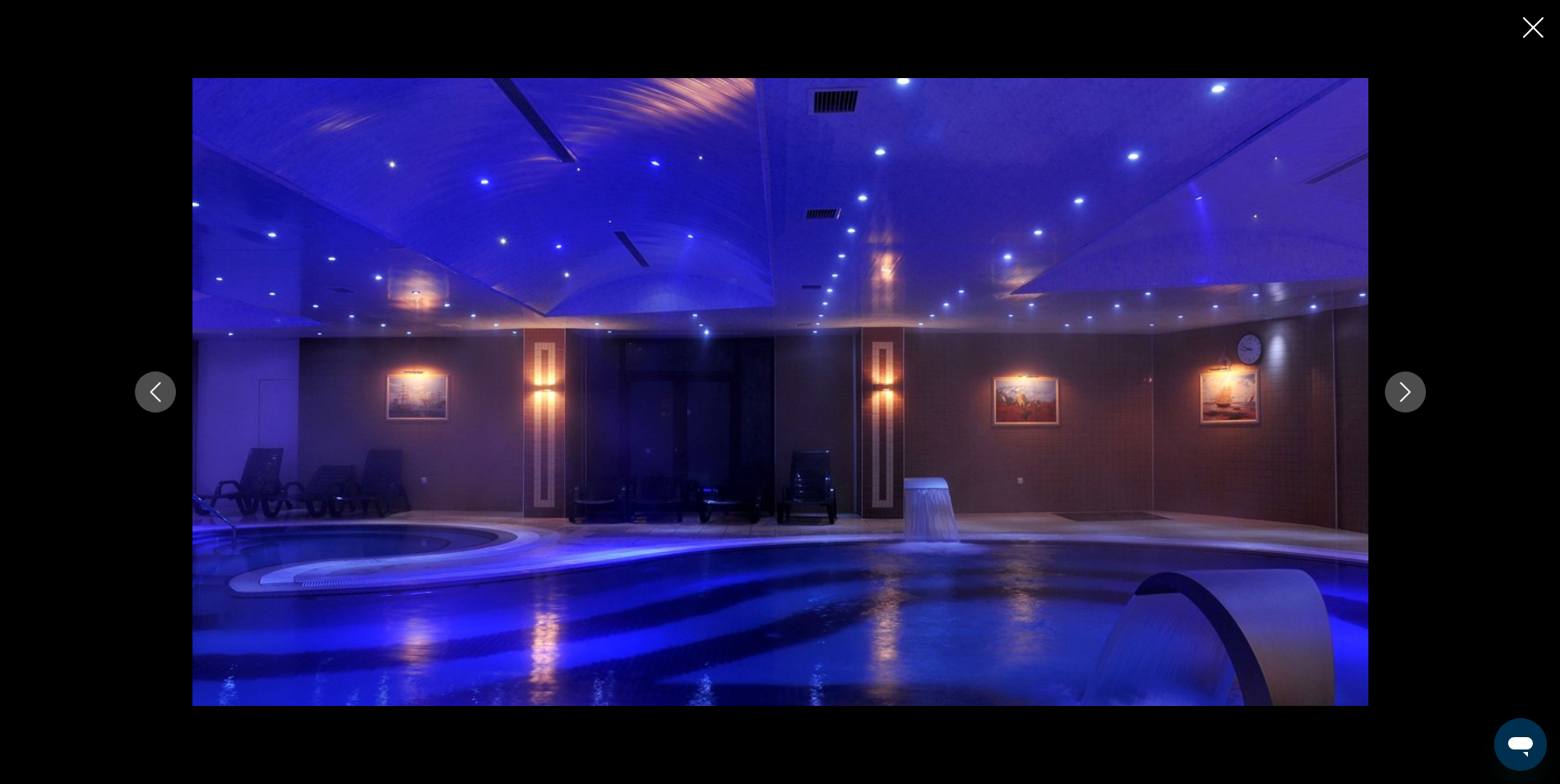
click at [1413, 403] on button "Next image" at bounding box center [1405, 392] width 41 height 41
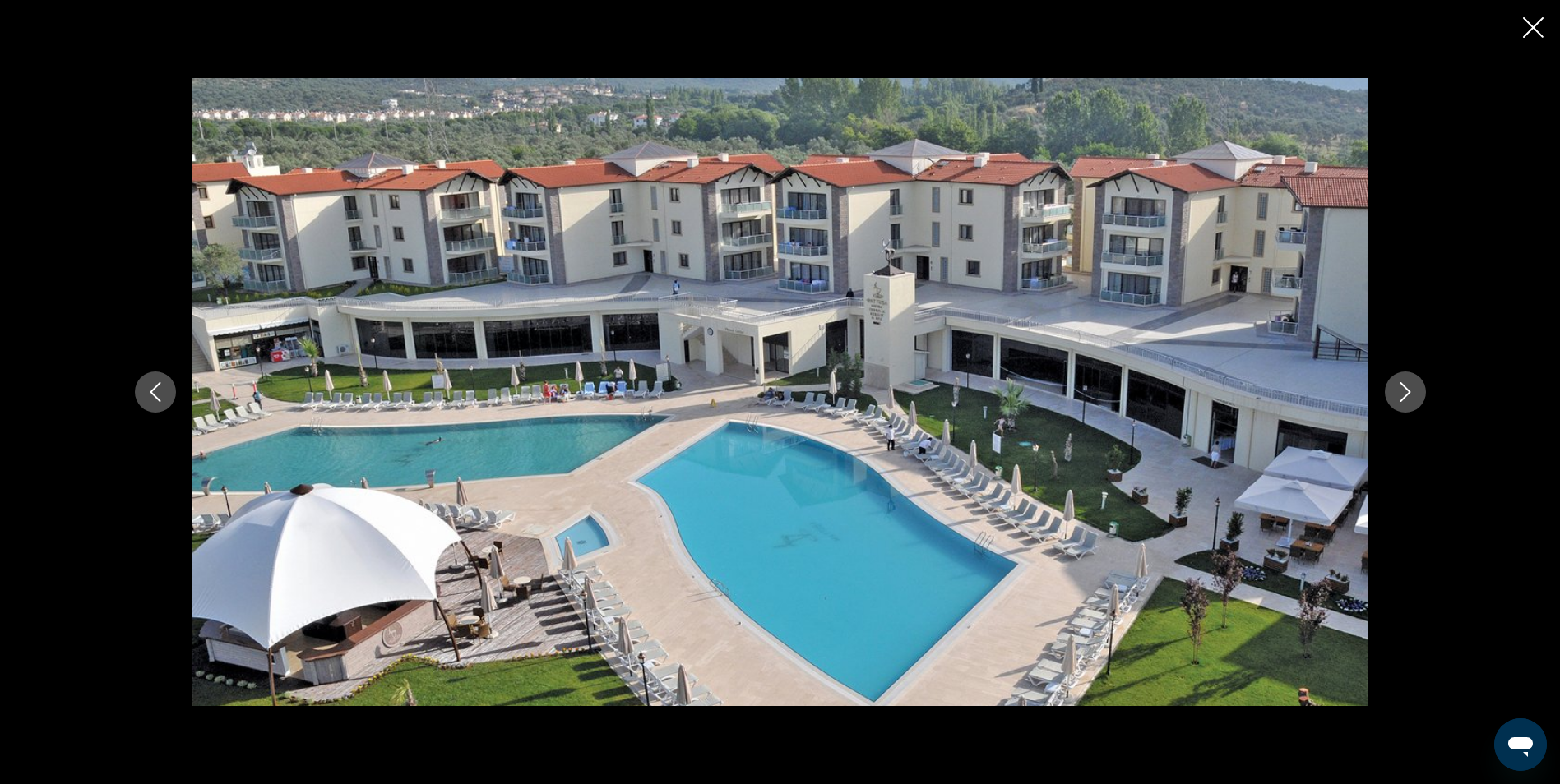
click at [1413, 403] on button "Next image" at bounding box center [1405, 392] width 41 height 41
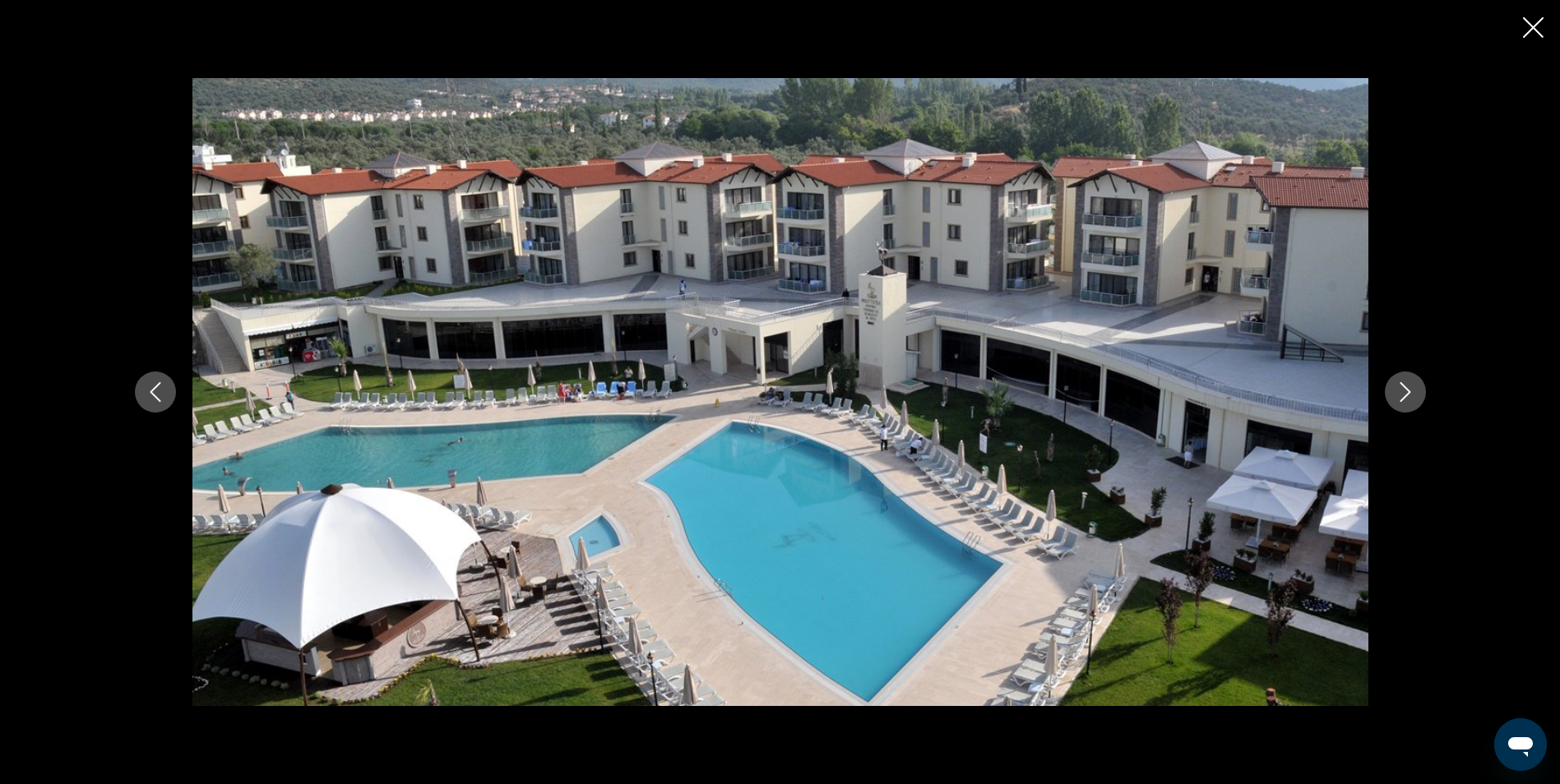
click at [1413, 403] on button "Next image" at bounding box center [1405, 392] width 41 height 41
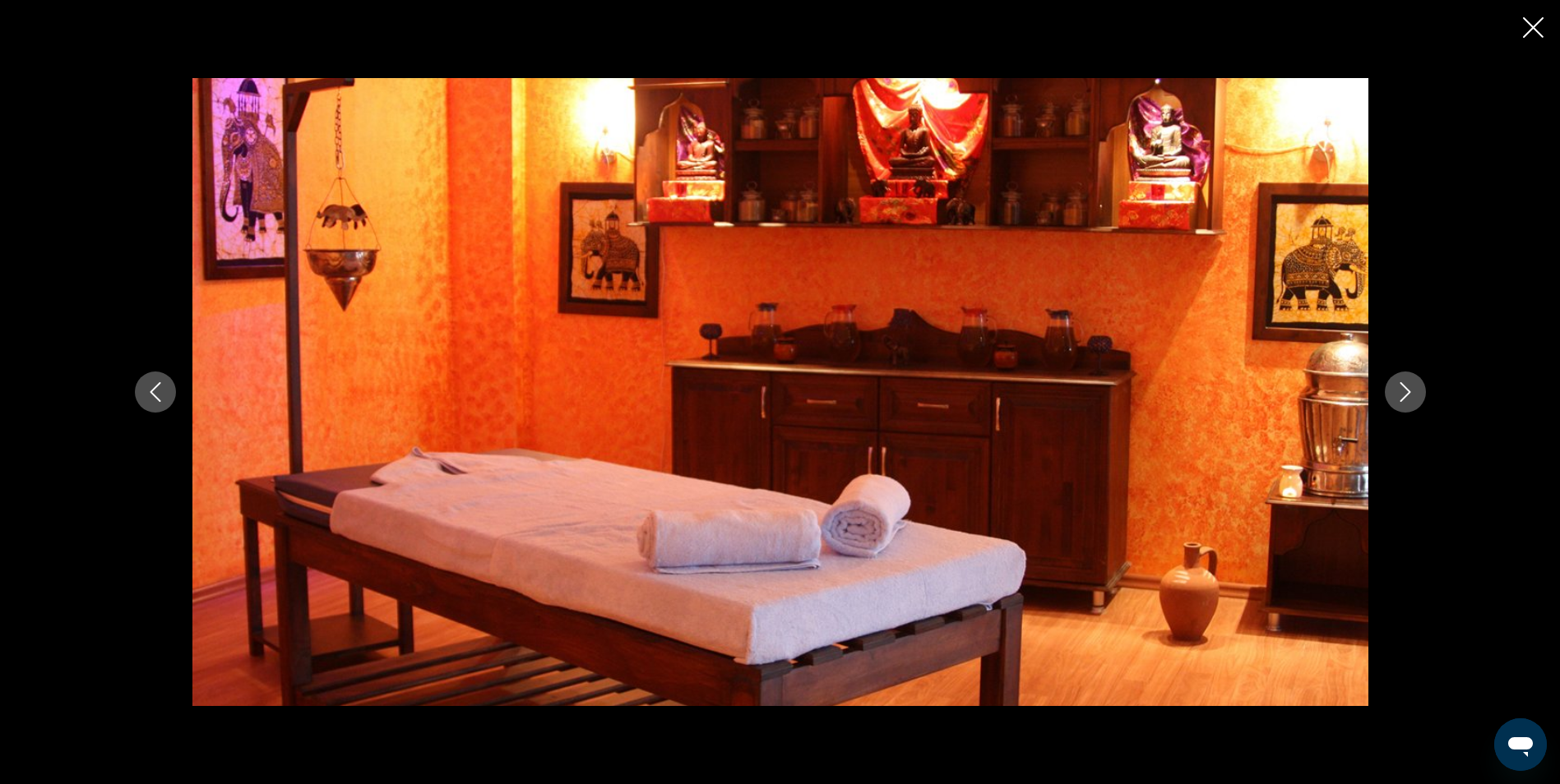
click at [1413, 403] on button "Next image" at bounding box center [1405, 392] width 41 height 41
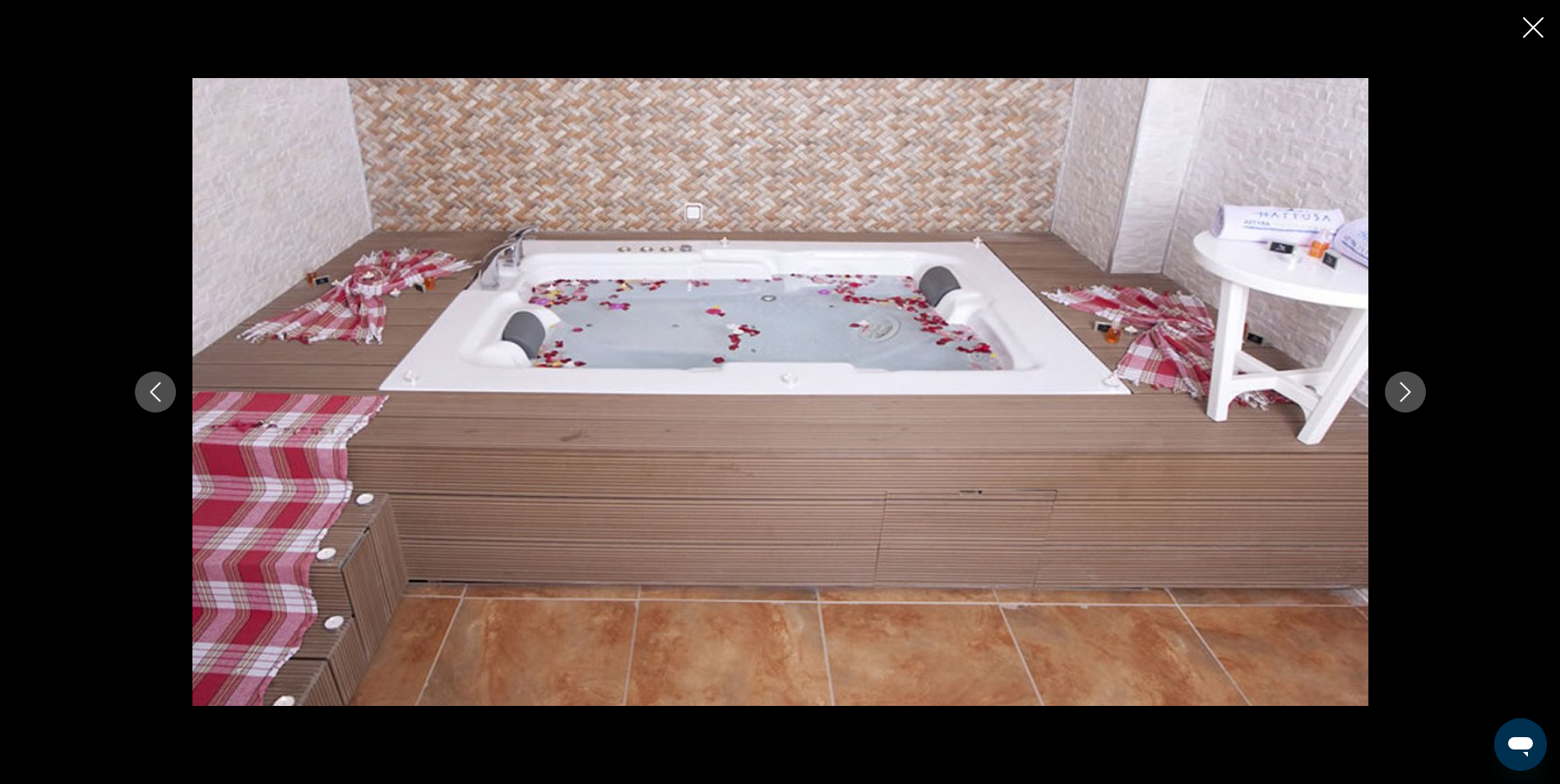
click at [1533, 29] on icon "Close slideshow" at bounding box center [1533, 27] width 20 height 20
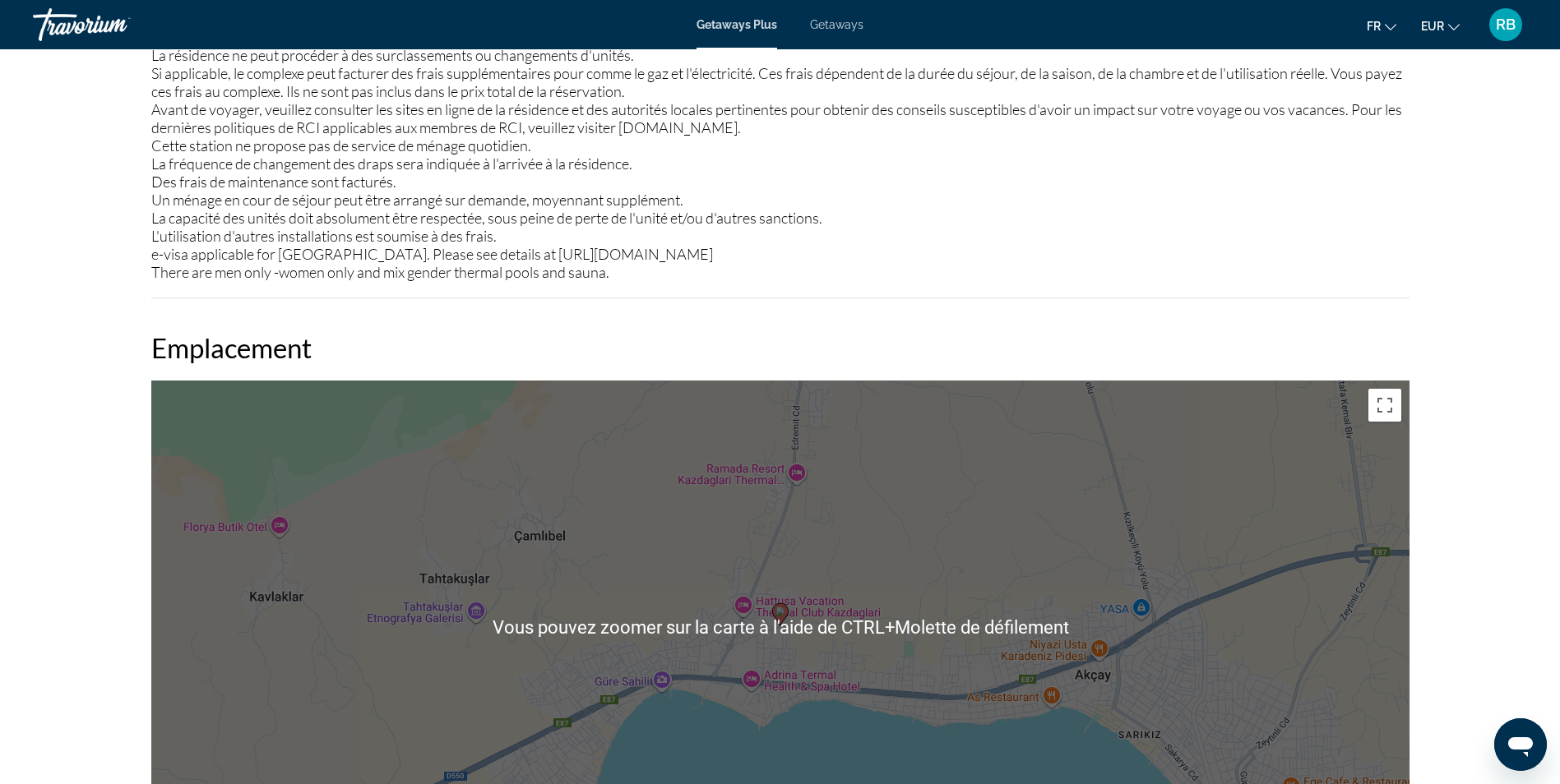
scroll to position [1491, 0]
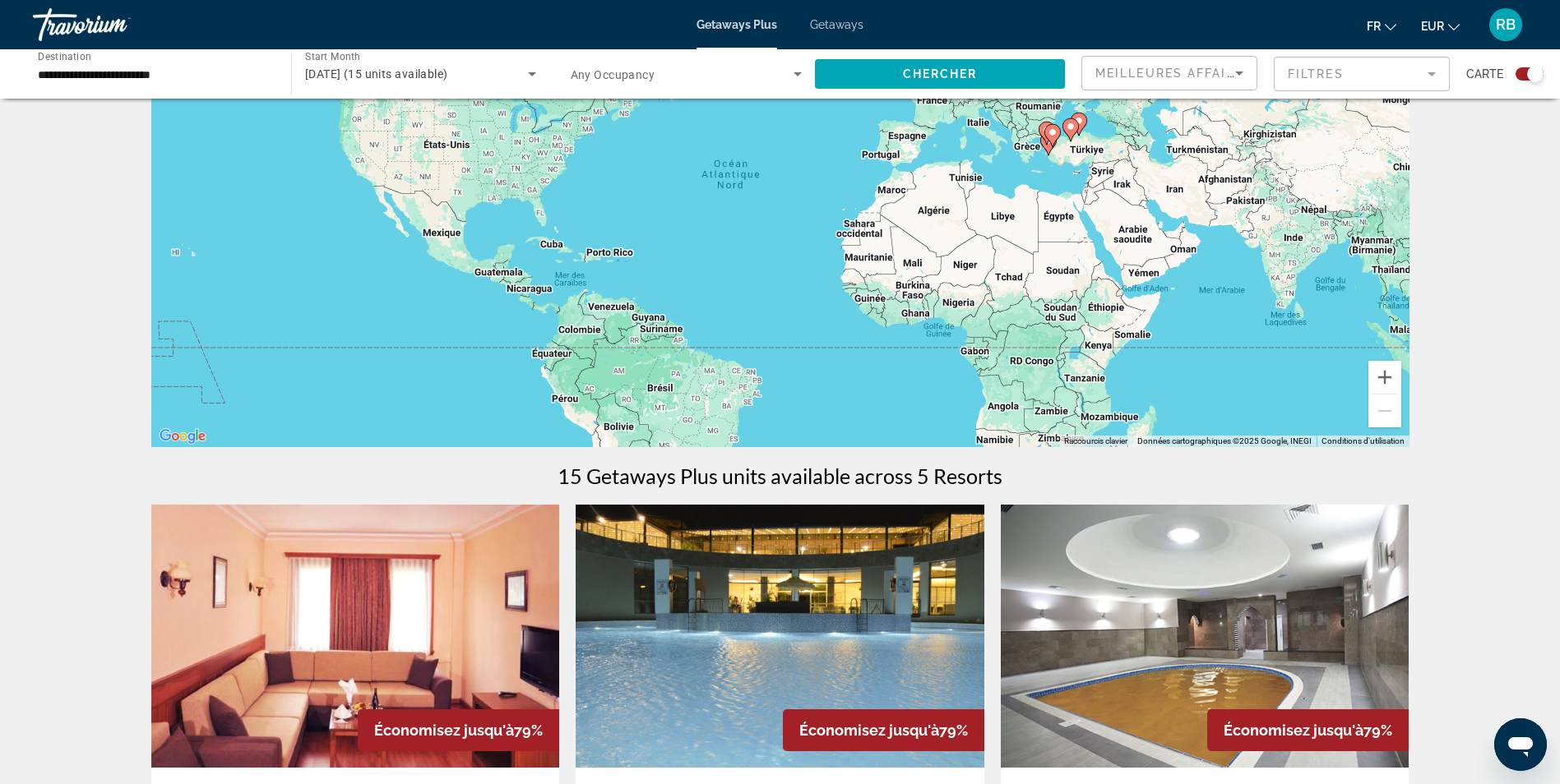
scroll to position [82, 0]
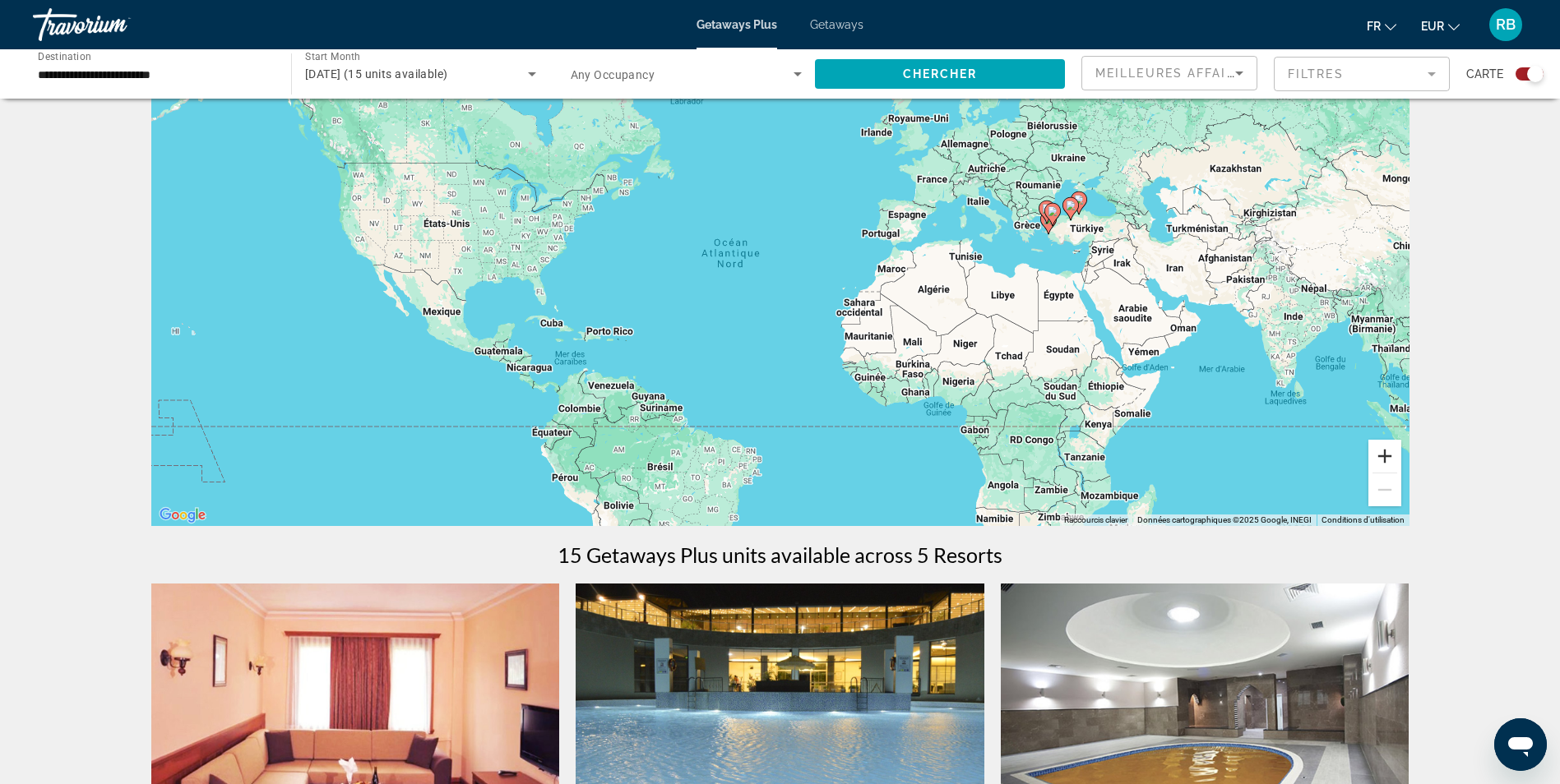
click at [1381, 457] on button "Zoom avant" at bounding box center [1385, 456] width 33 height 33
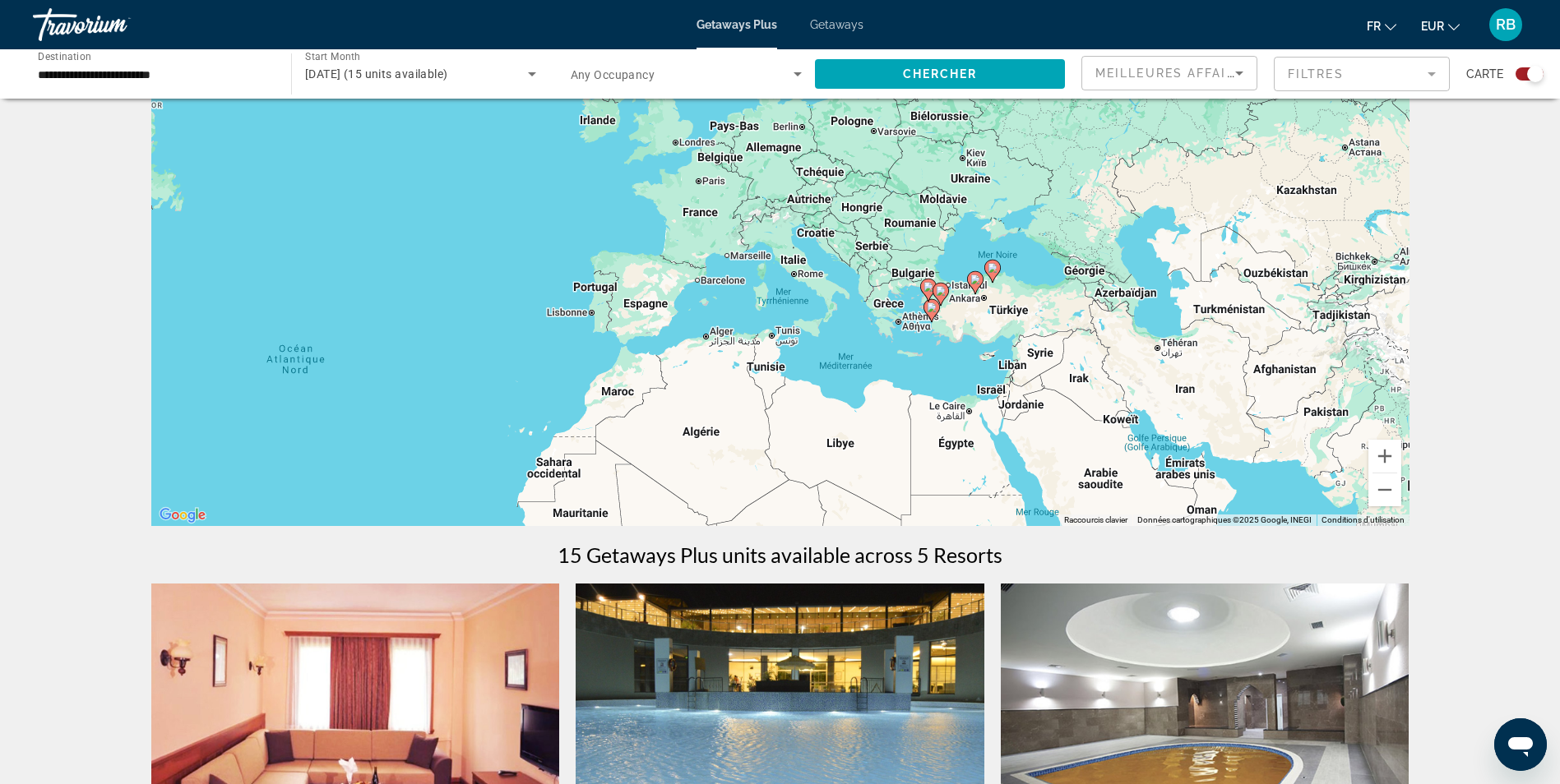
drag, startPoint x: 1159, startPoint y: 264, endPoint x: 754, endPoint y: 398, distance: 426.6
click at [754, 398] on div "Pour activer le glissement avec le clavier, appuyez sur Alt+Entrée. Une fois ce…" at bounding box center [780, 279] width 1258 height 493
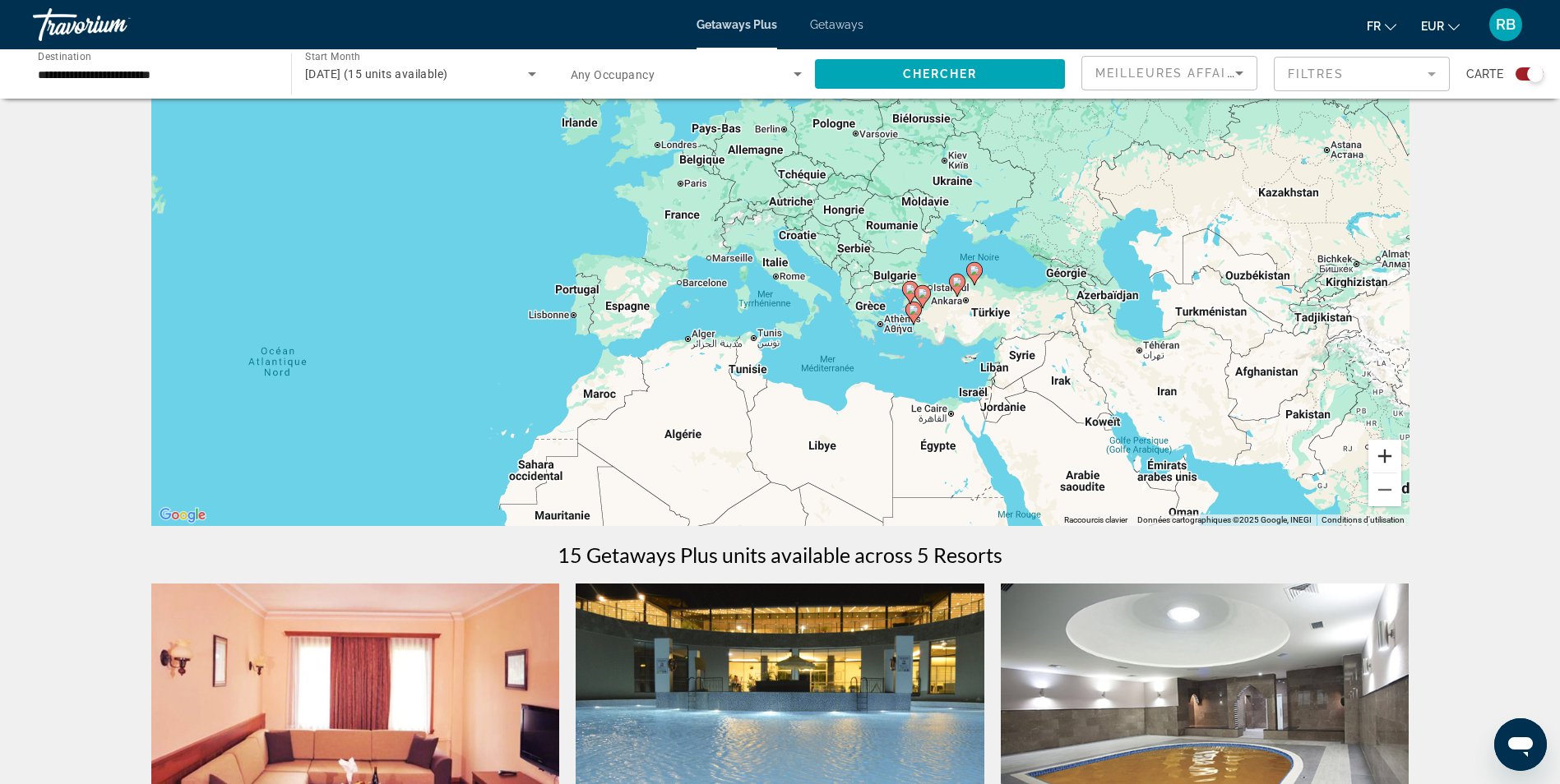
click at [1381, 459] on button "Zoom avant" at bounding box center [1385, 456] width 33 height 33
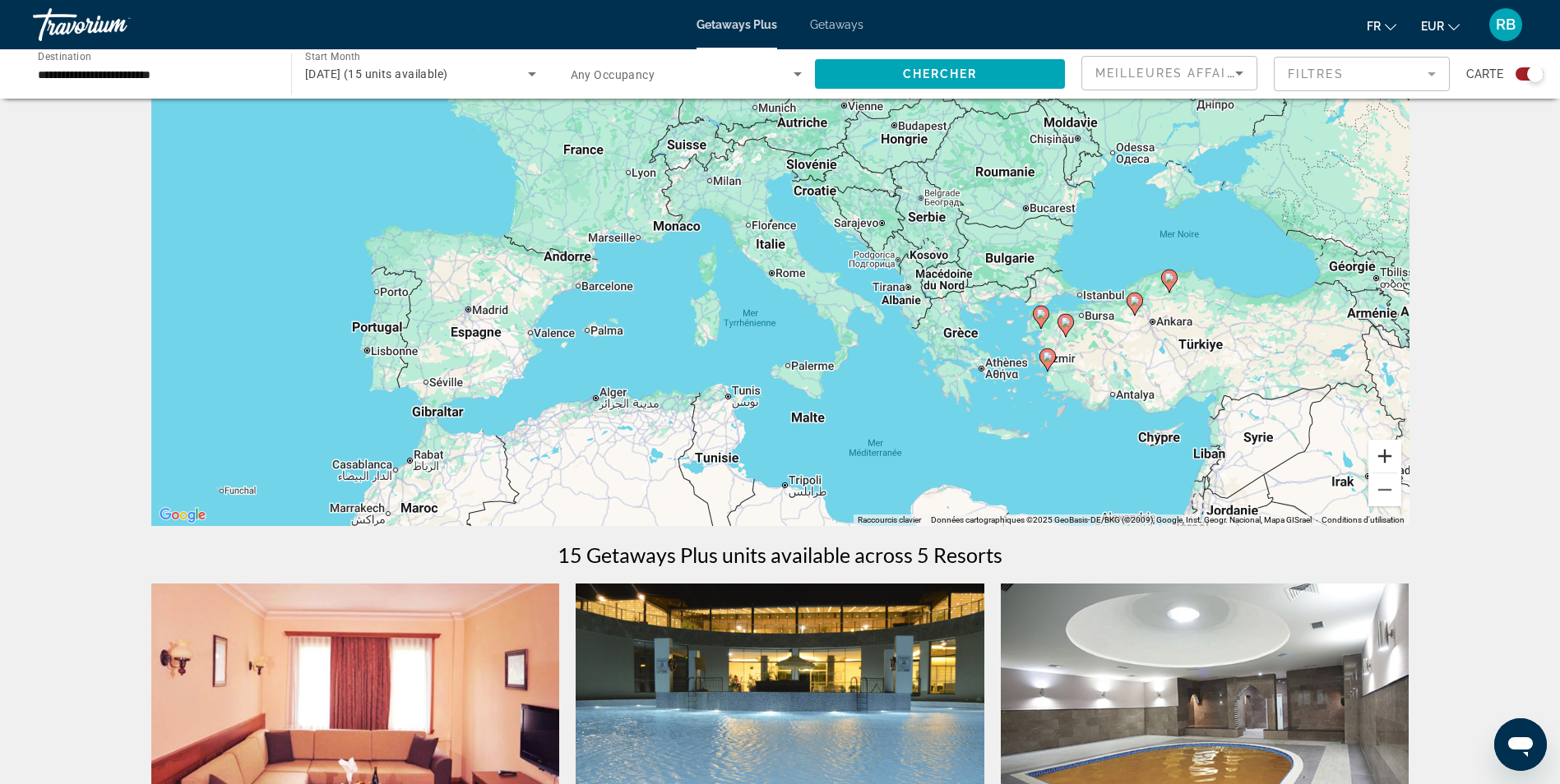
click at [1381, 459] on button "Zoom avant" at bounding box center [1385, 456] width 33 height 33
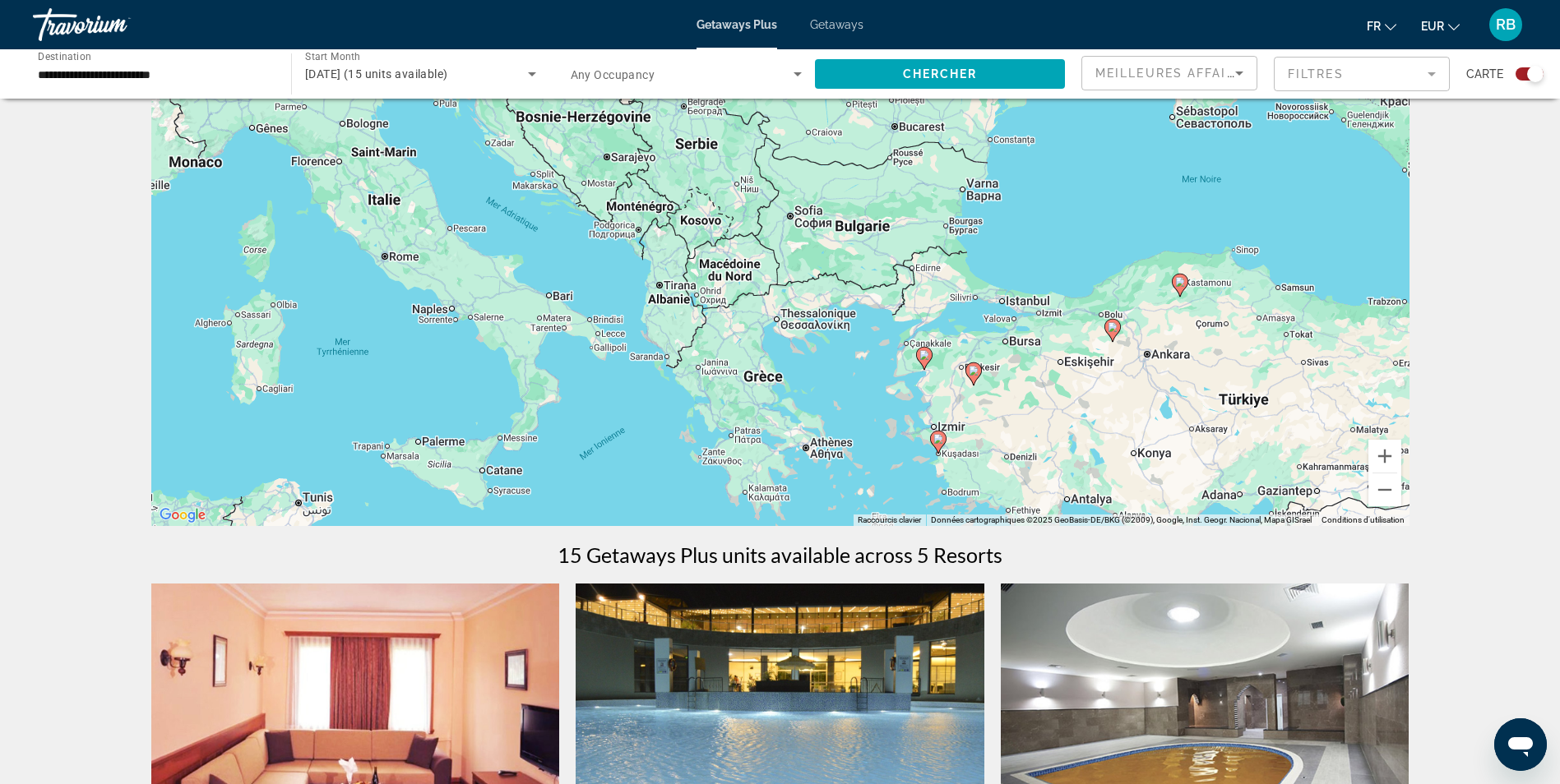
drag, startPoint x: 1085, startPoint y: 387, endPoint x: 707, endPoint y: 376, distance: 378.2
click at [707, 376] on div "Pour activer le glissement avec le clavier, appuyez sur Alt+Entrée. Une fois ce…" at bounding box center [780, 279] width 1258 height 493
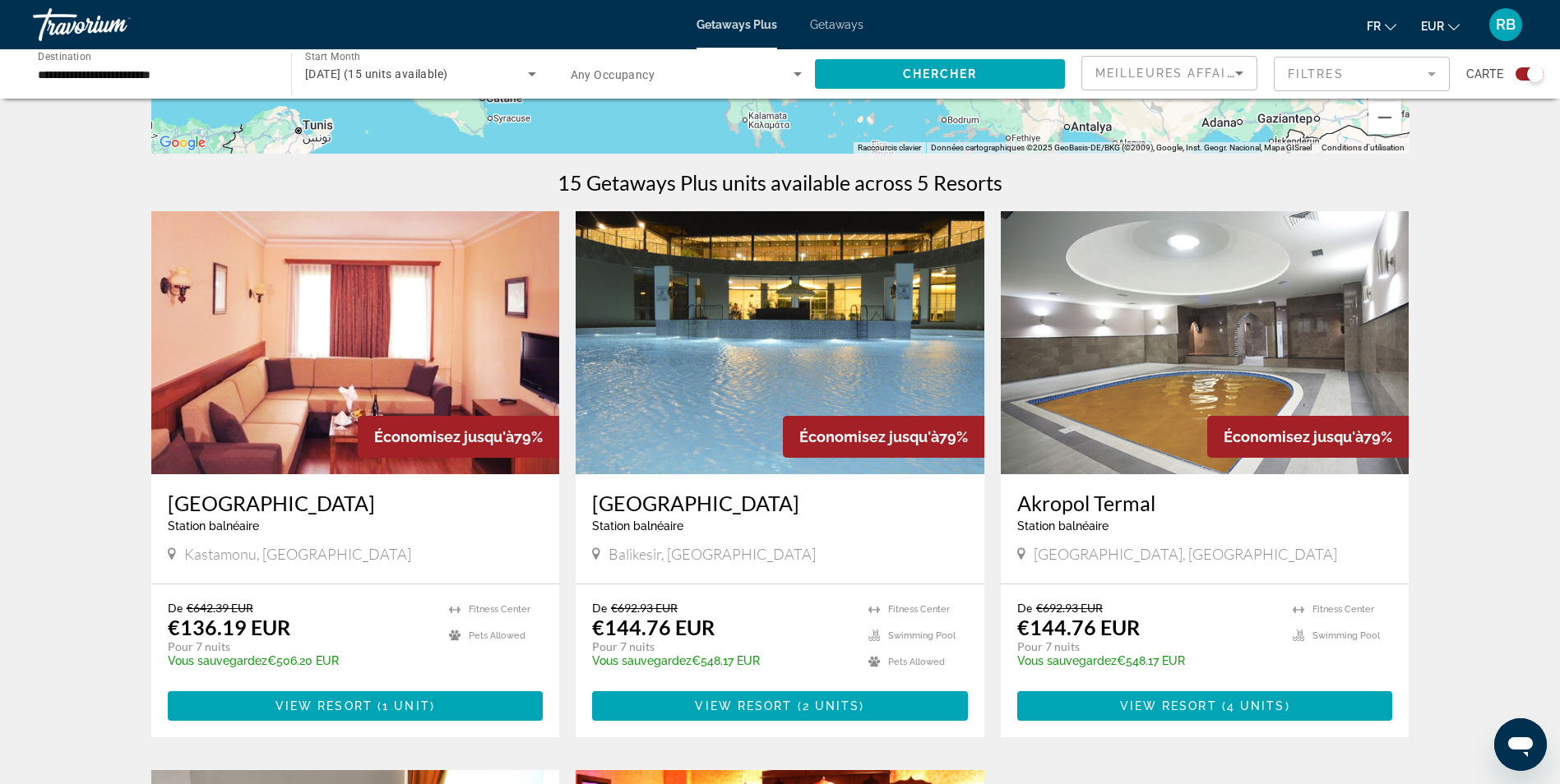
scroll to position [575, 0]
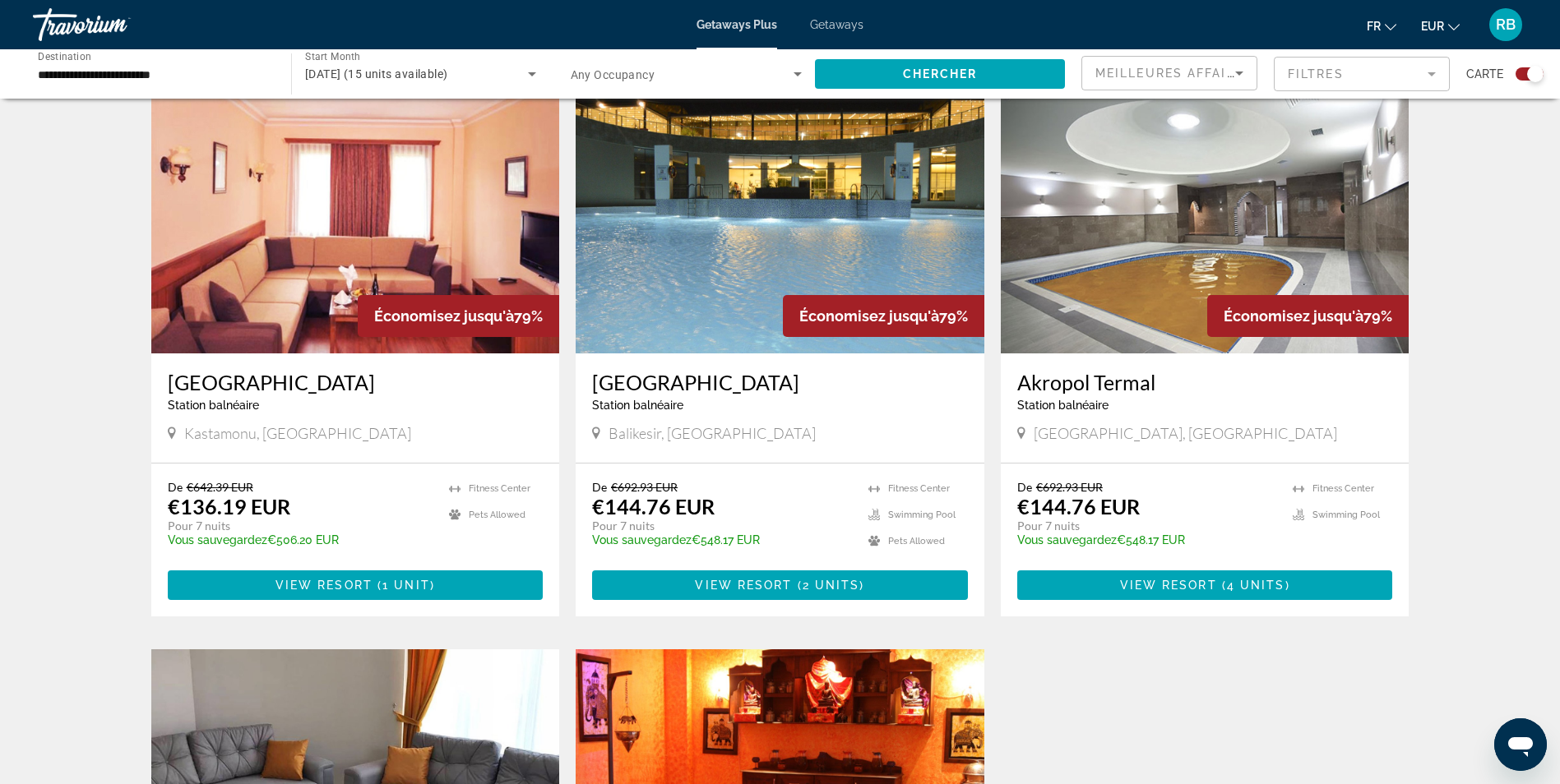
click at [847, 21] on span "Getaways" at bounding box center [837, 24] width 53 height 13
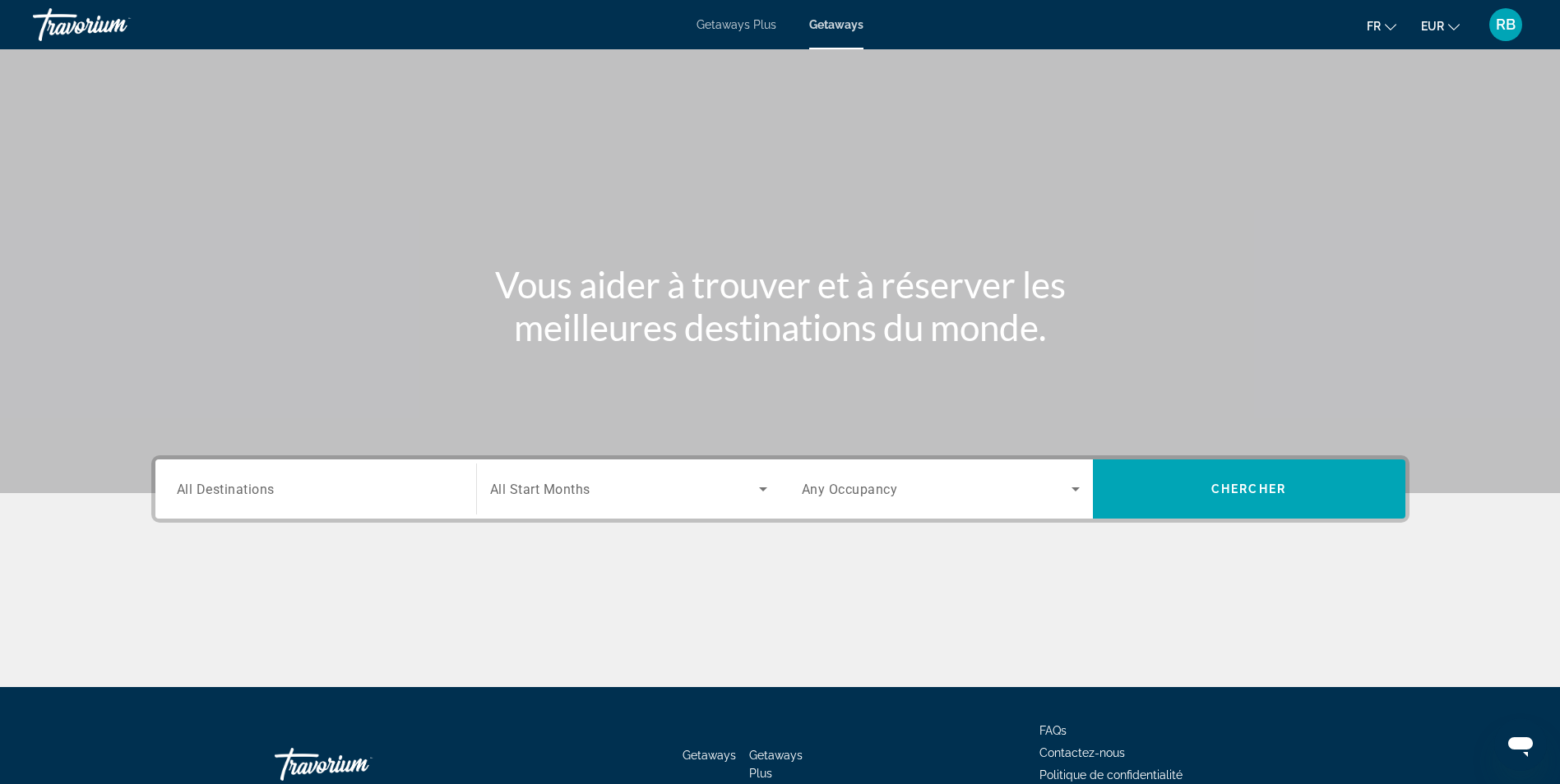
click at [211, 478] on div "Search widget" at bounding box center [316, 489] width 278 height 47
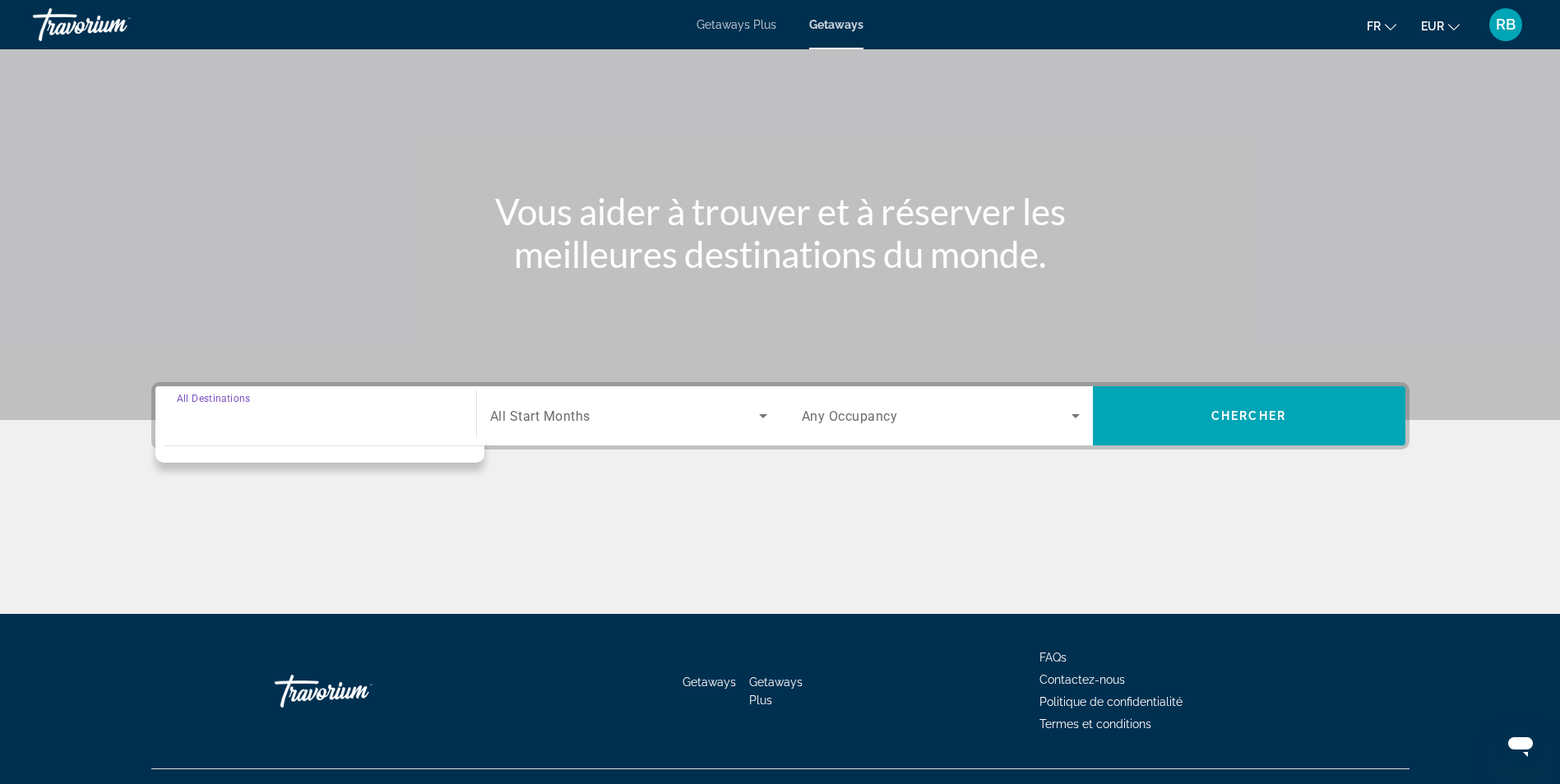
scroll to position [104, 0]
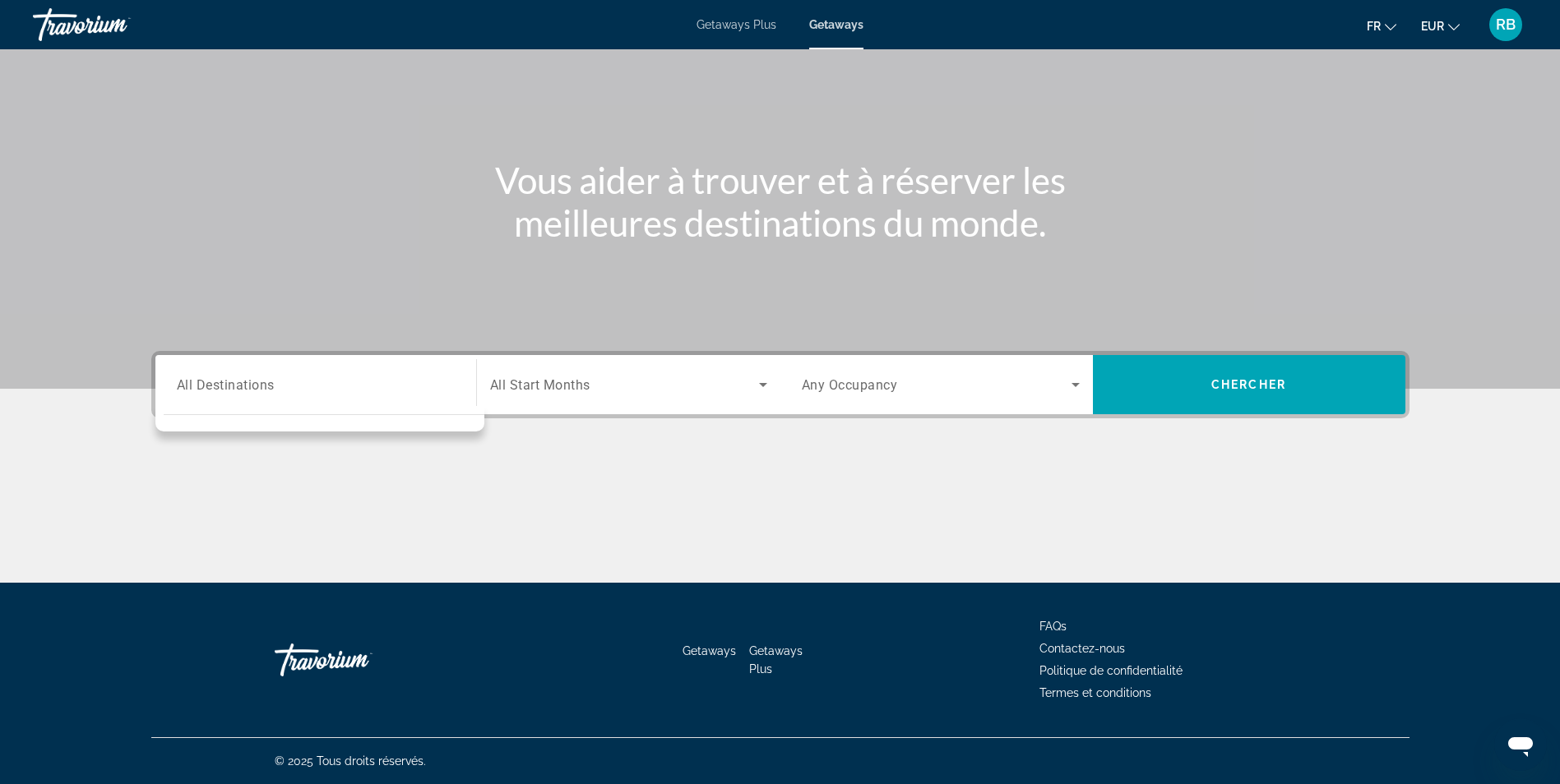
click at [537, 383] on span "All Start Months" at bounding box center [540, 385] width 100 height 16
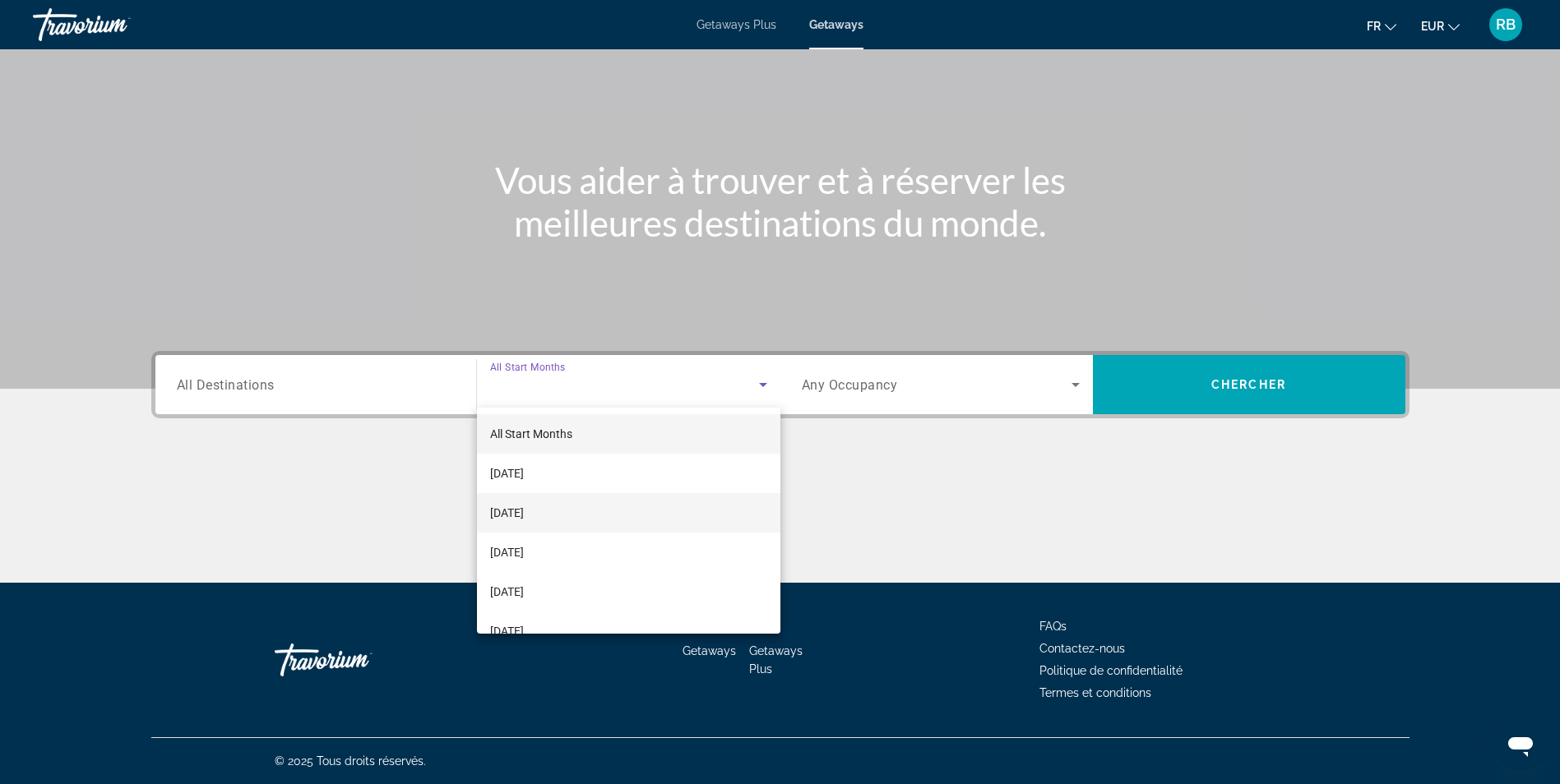
click at [524, 511] on span "[DATE]" at bounding box center [507, 512] width 34 height 19
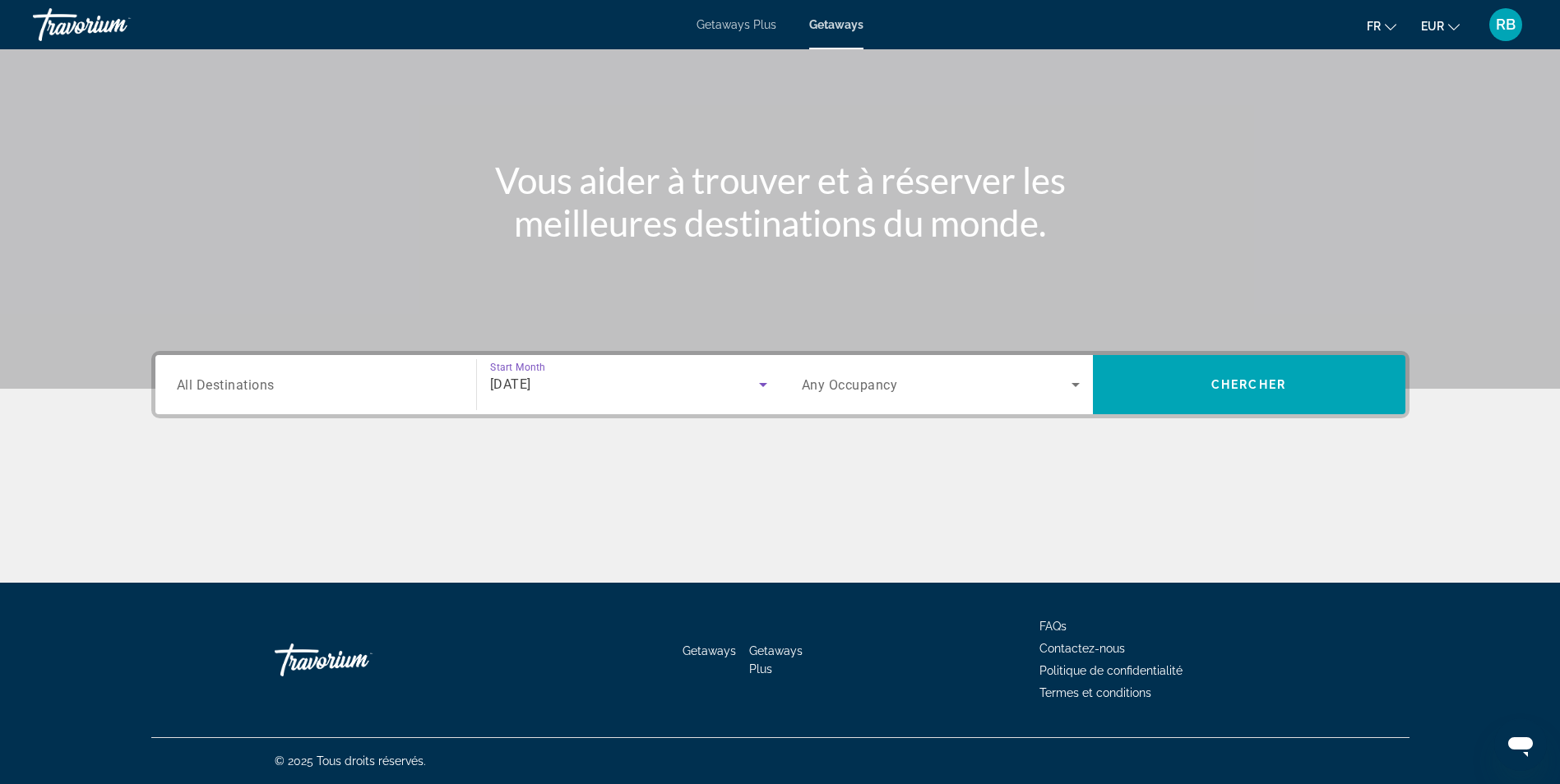
click at [320, 381] on input "Destination All Destinations" at bounding box center [316, 385] width 278 height 19
click at [296, 372] on div "Search widget" at bounding box center [316, 385] width 278 height 47
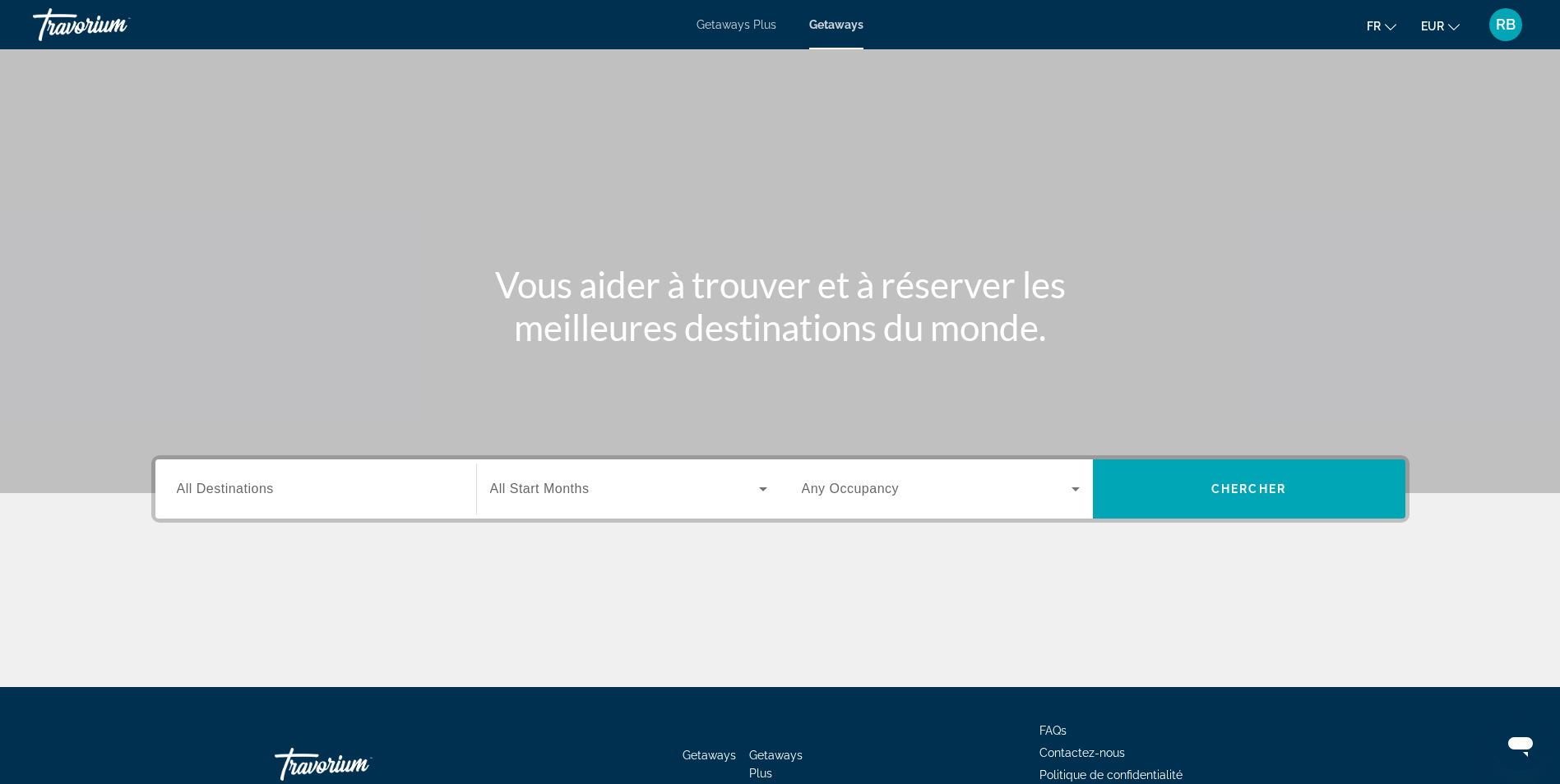
click at [260, 479] on div "Search widget" at bounding box center [316, 489] width 278 height 47
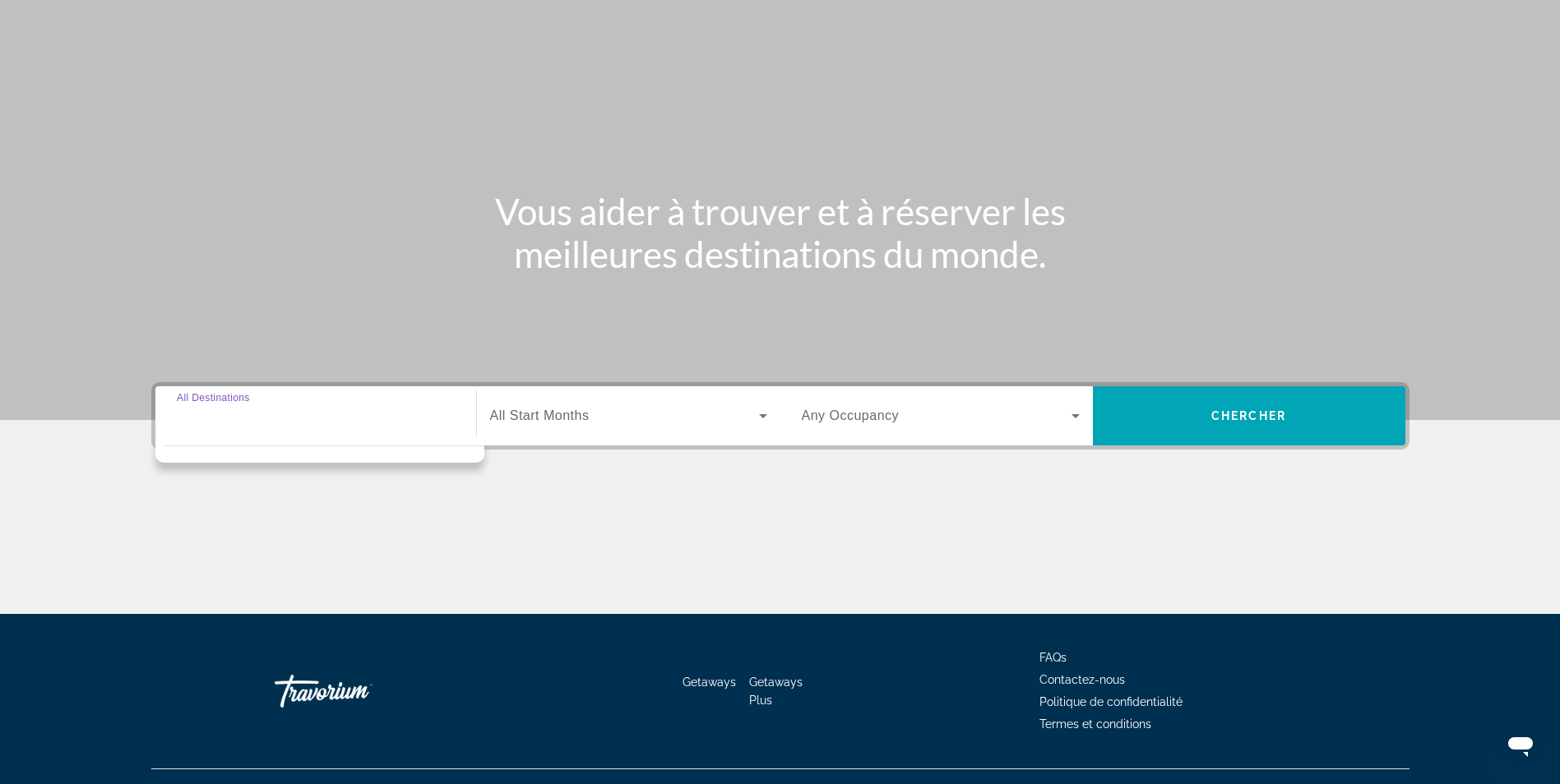
scroll to position [104, 0]
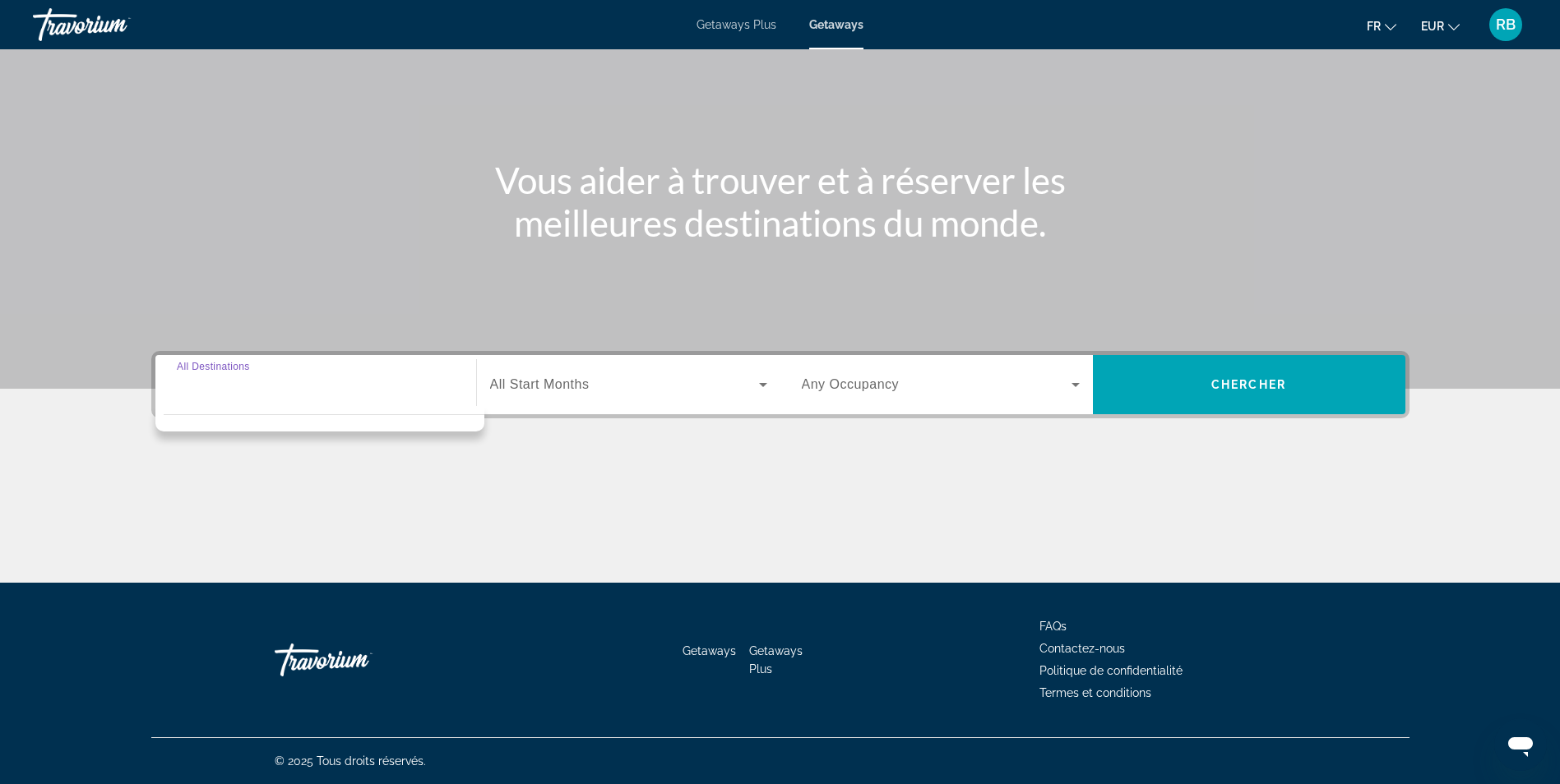
click at [576, 391] on span "All Start Months" at bounding box center [540, 384] width 99 height 14
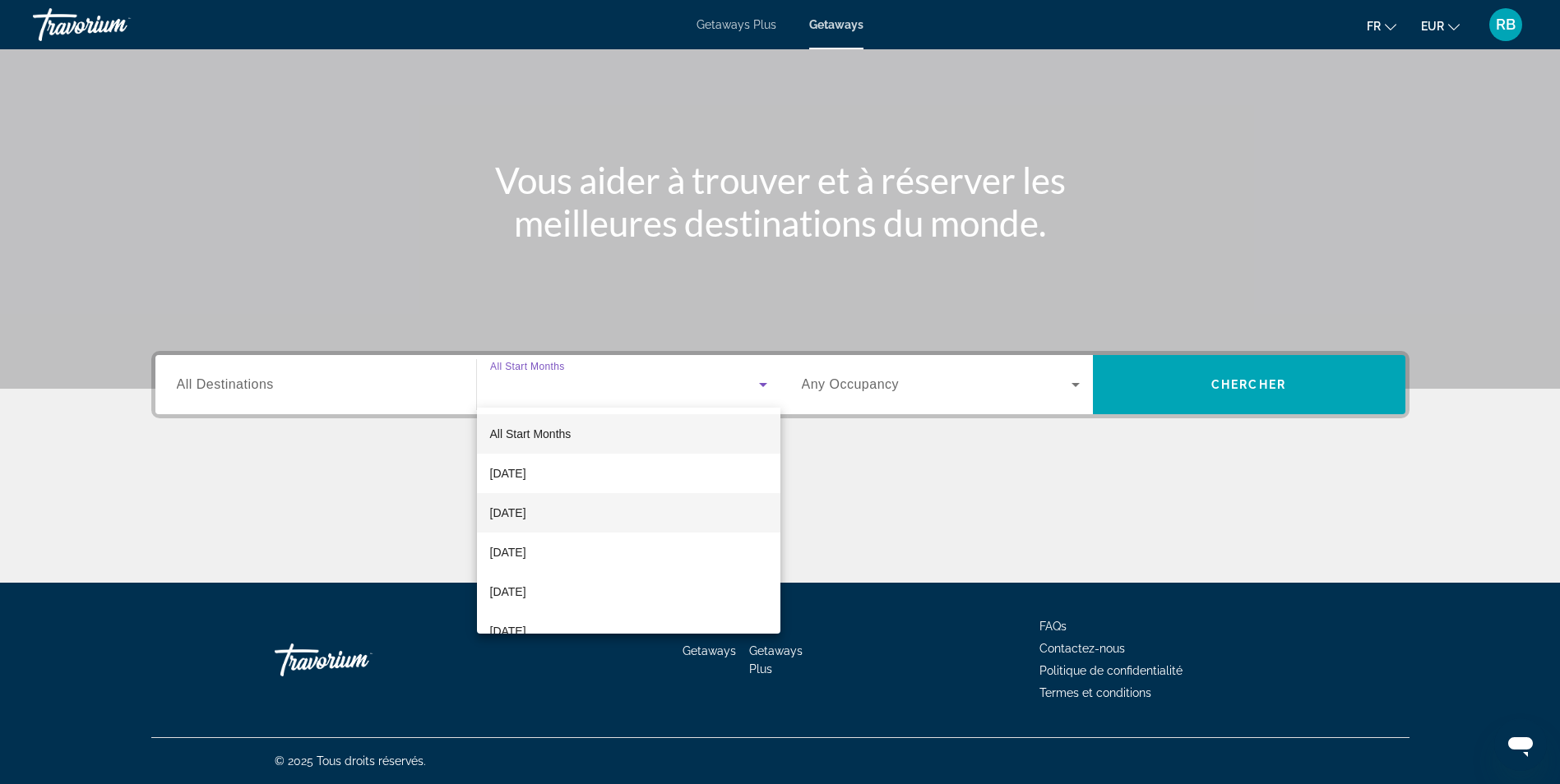
click at [541, 501] on mat-option "[DATE]" at bounding box center [629, 512] width 304 height 40
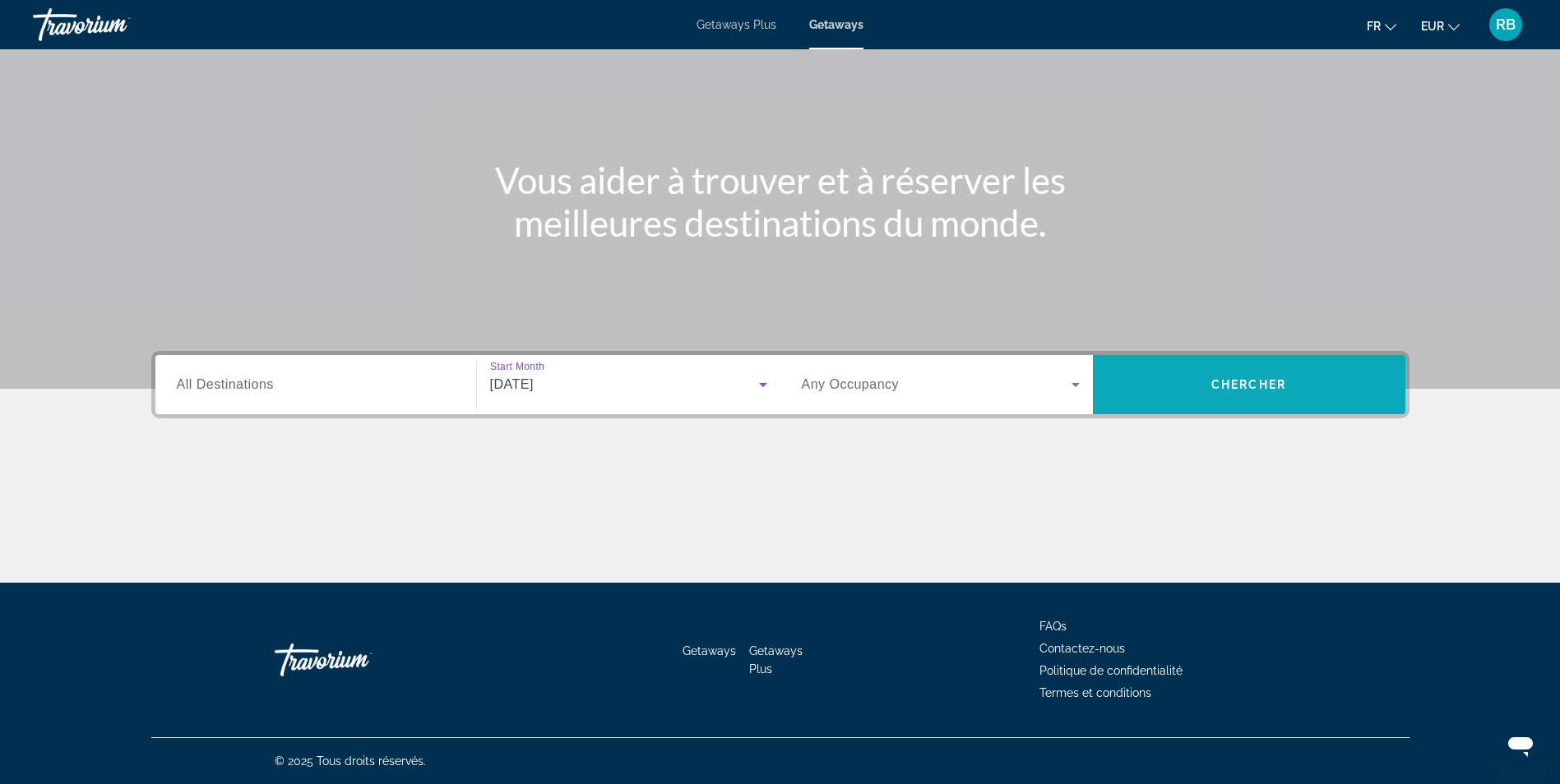
click at [1231, 392] on span "Search widget" at bounding box center [1248, 384] width 313 height 40
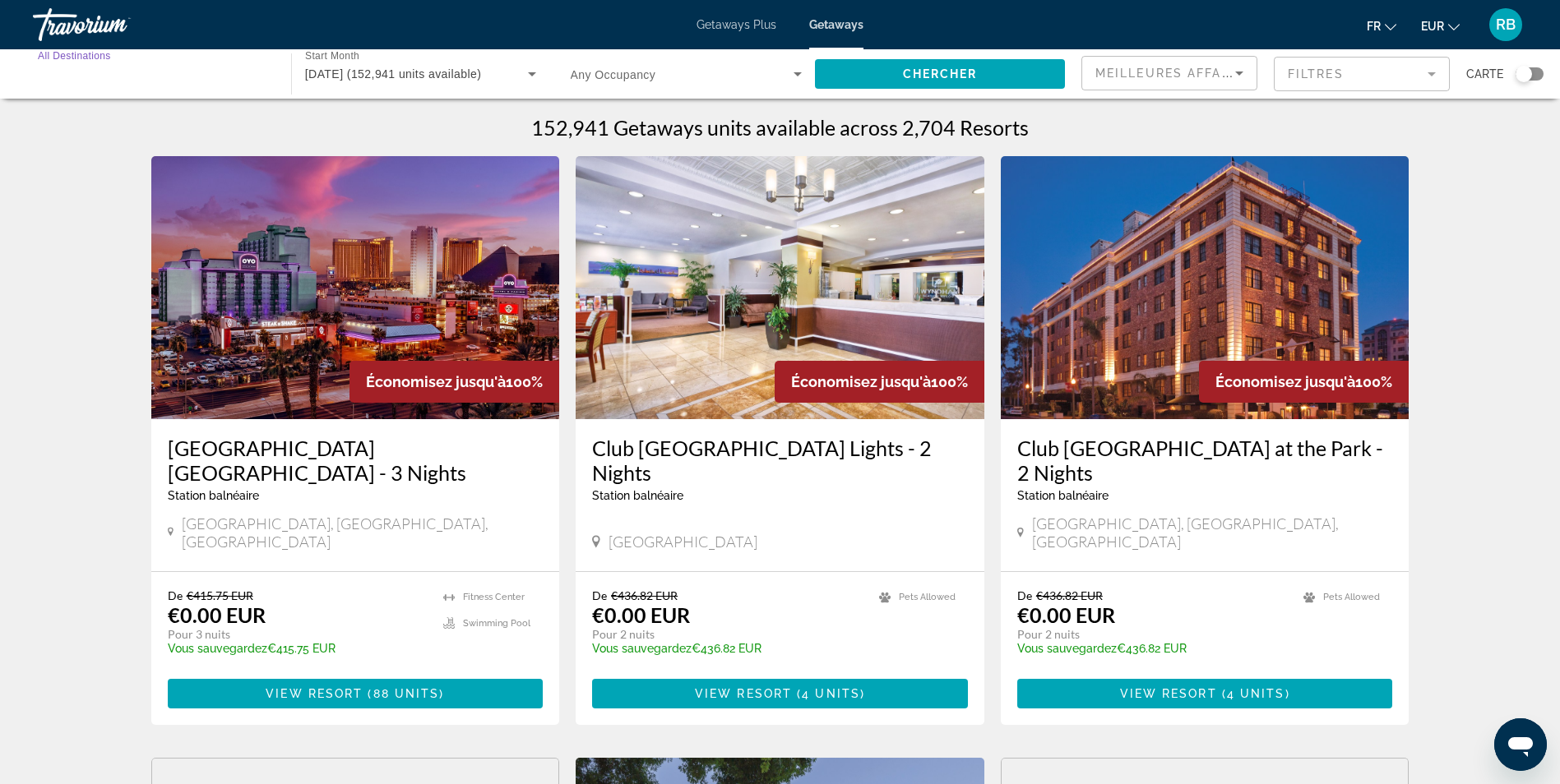
click at [138, 75] on input "Destination All Destinations" at bounding box center [154, 74] width 232 height 19
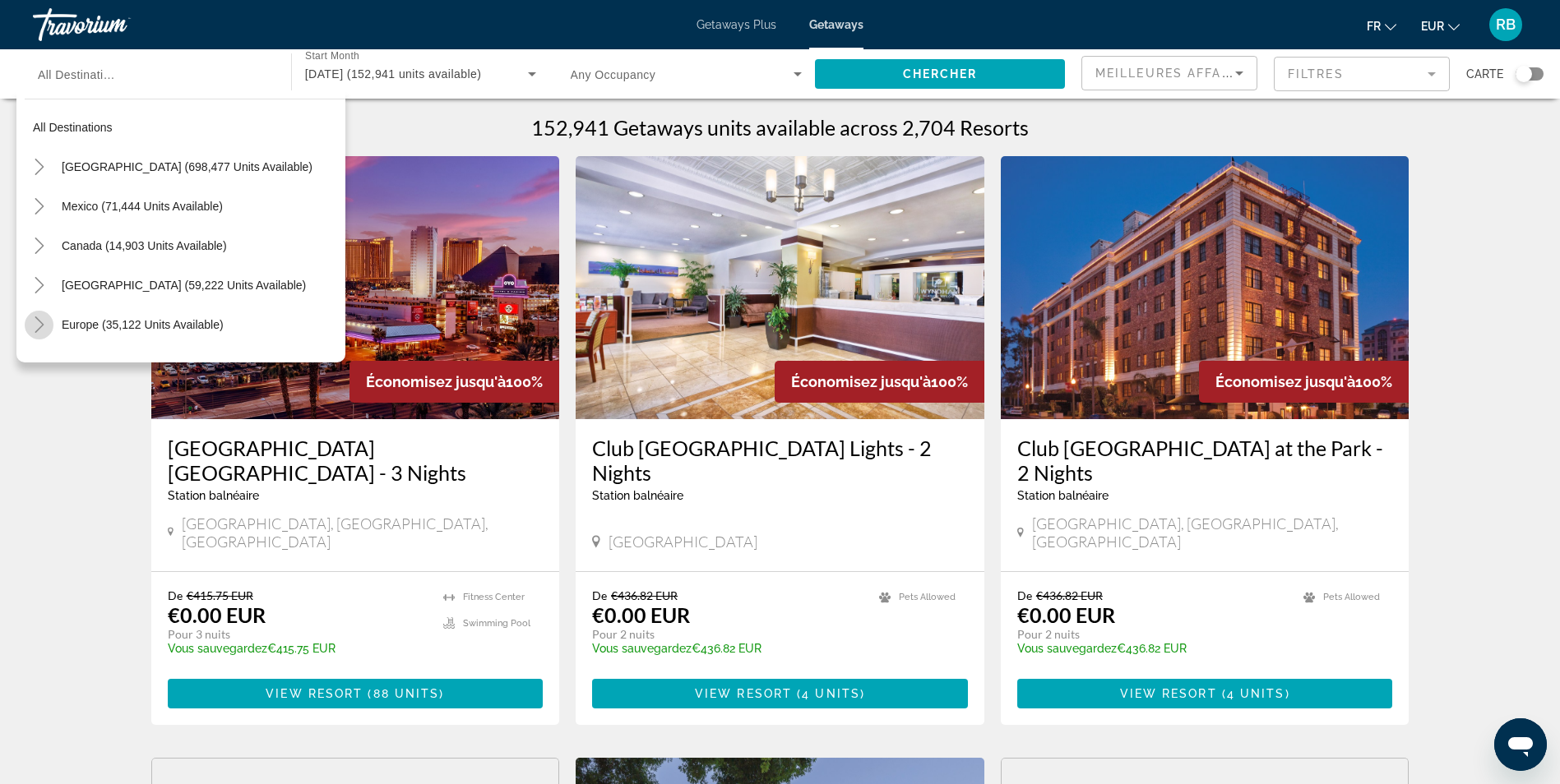
click at [40, 318] on icon "Toggle Europe (35,122 units available)" at bounding box center [39, 325] width 17 height 17
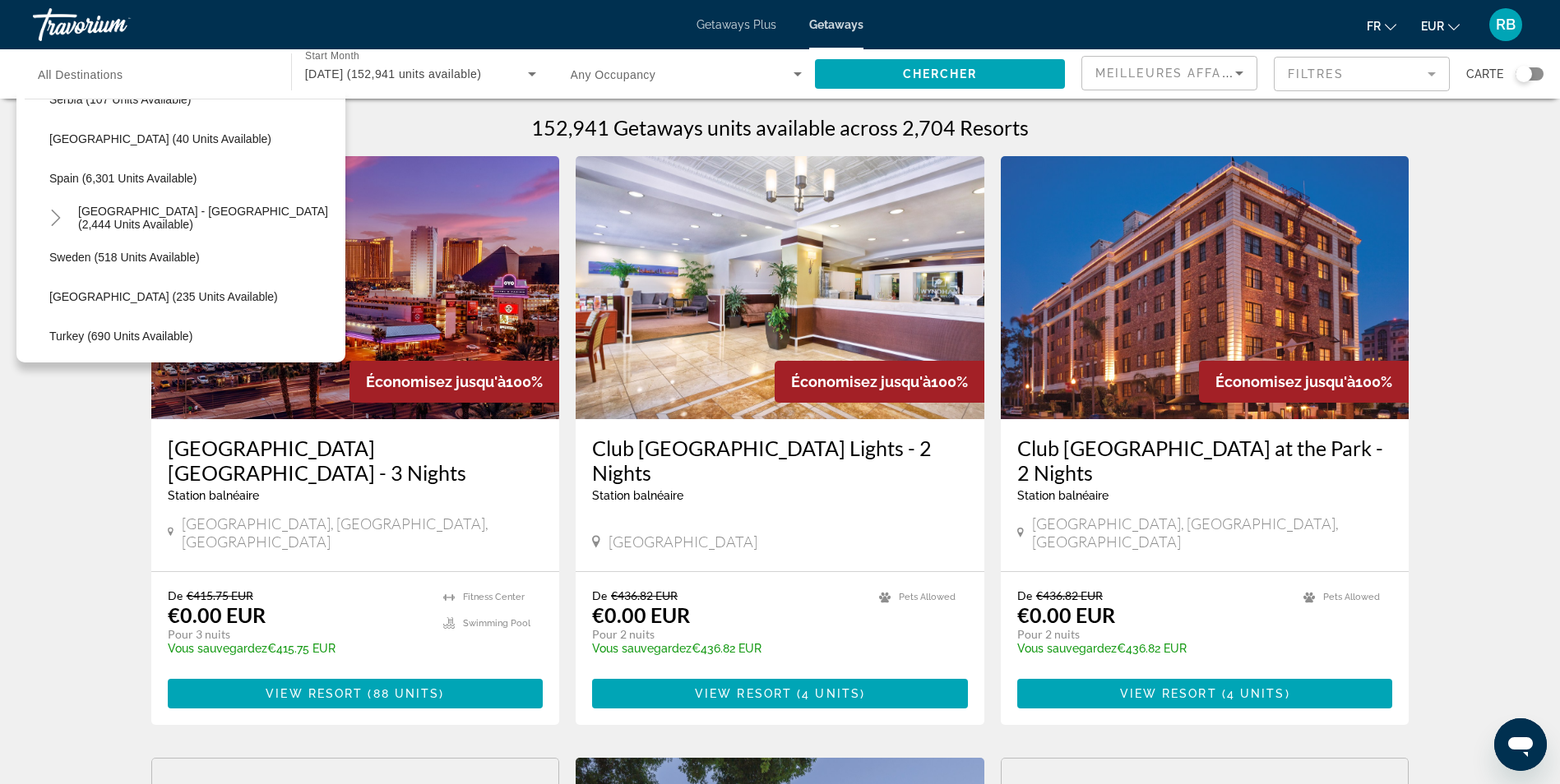
scroll to position [863, 0]
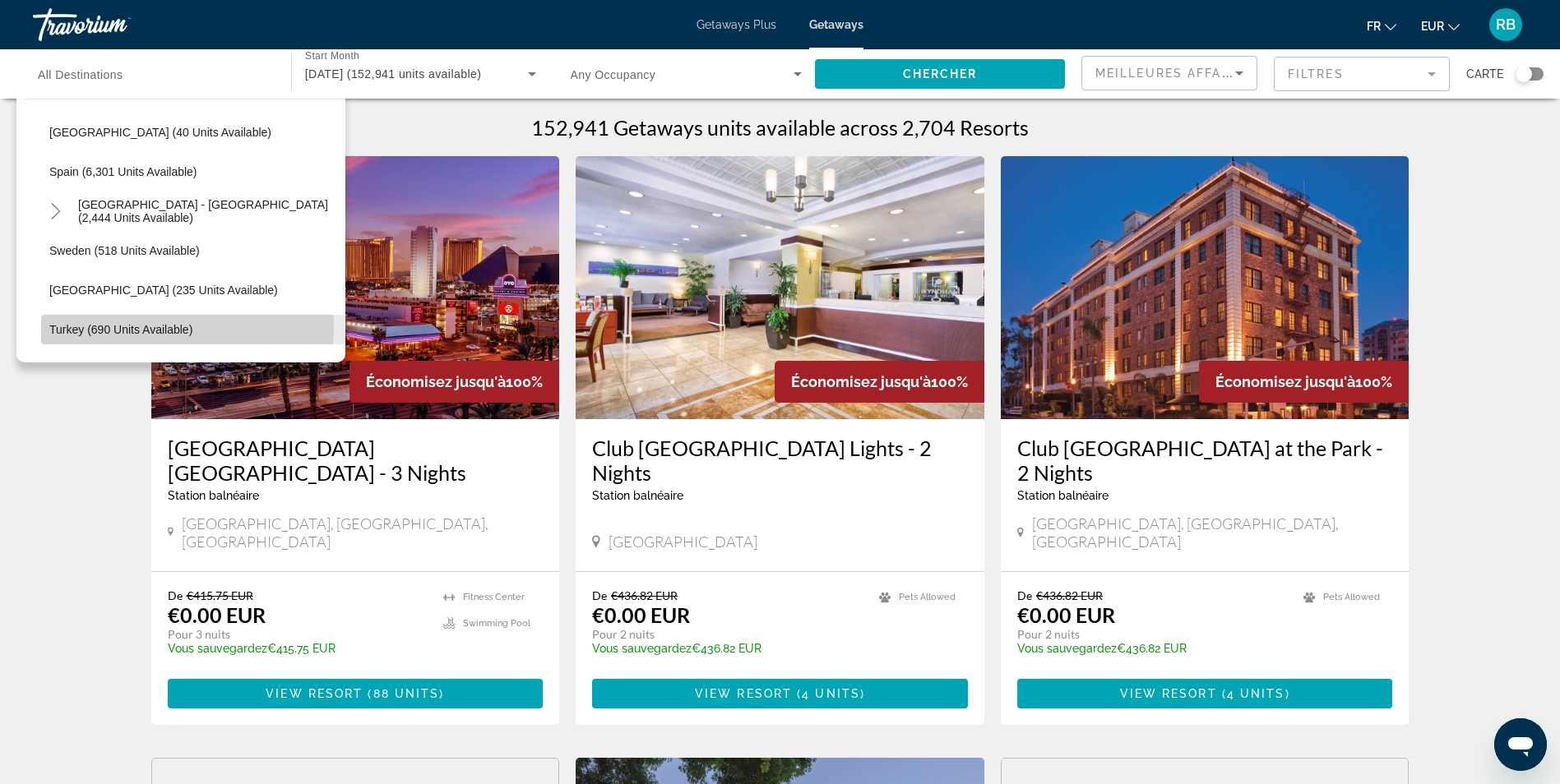
click at [110, 324] on span "Turkey (690 units available)" at bounding box center [121, 329] width 143 height 13
type input "**********"
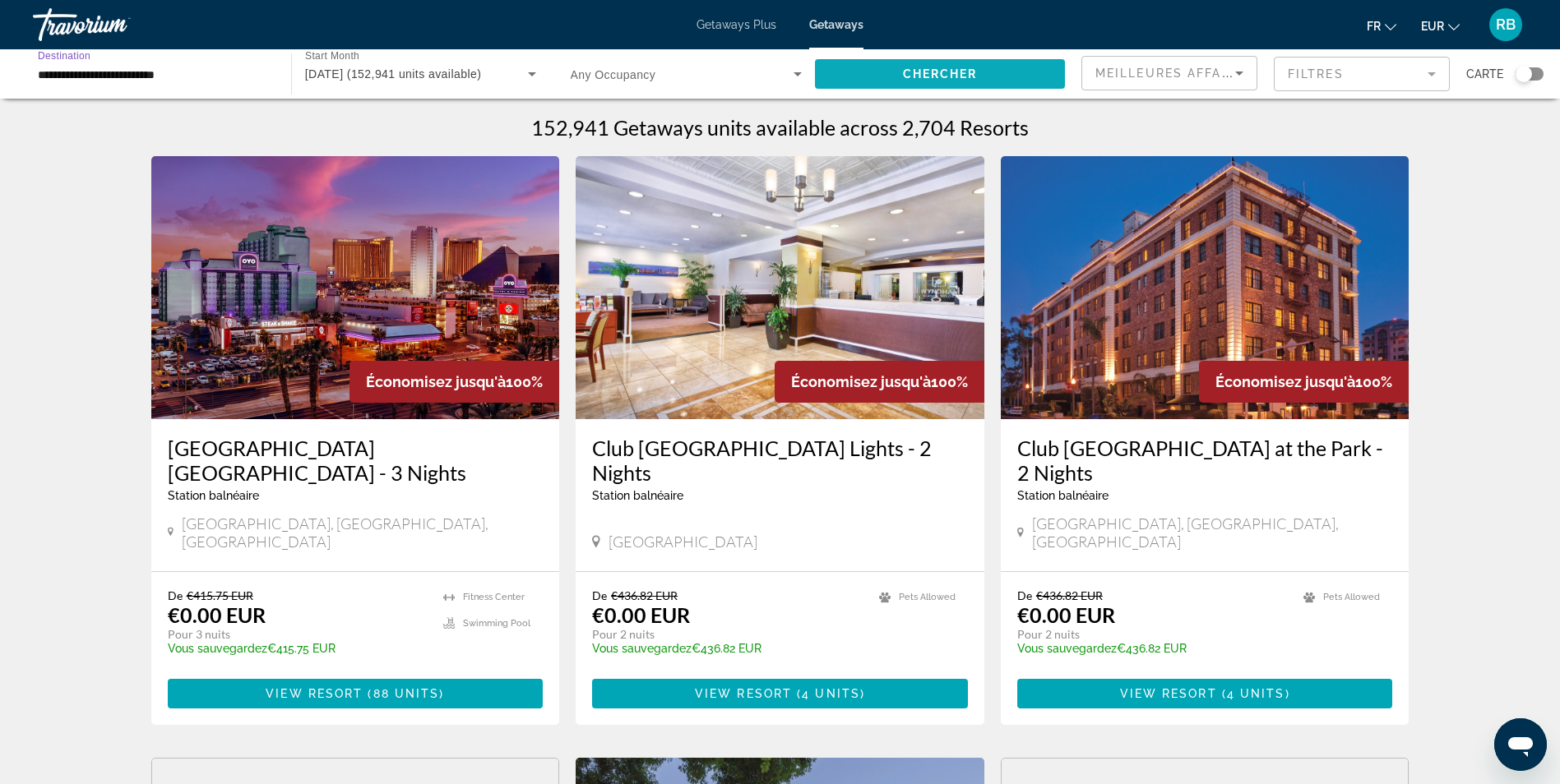
click at [963, 73] on span "Chercher" at bounding box center [940, 73] width 75 height 13
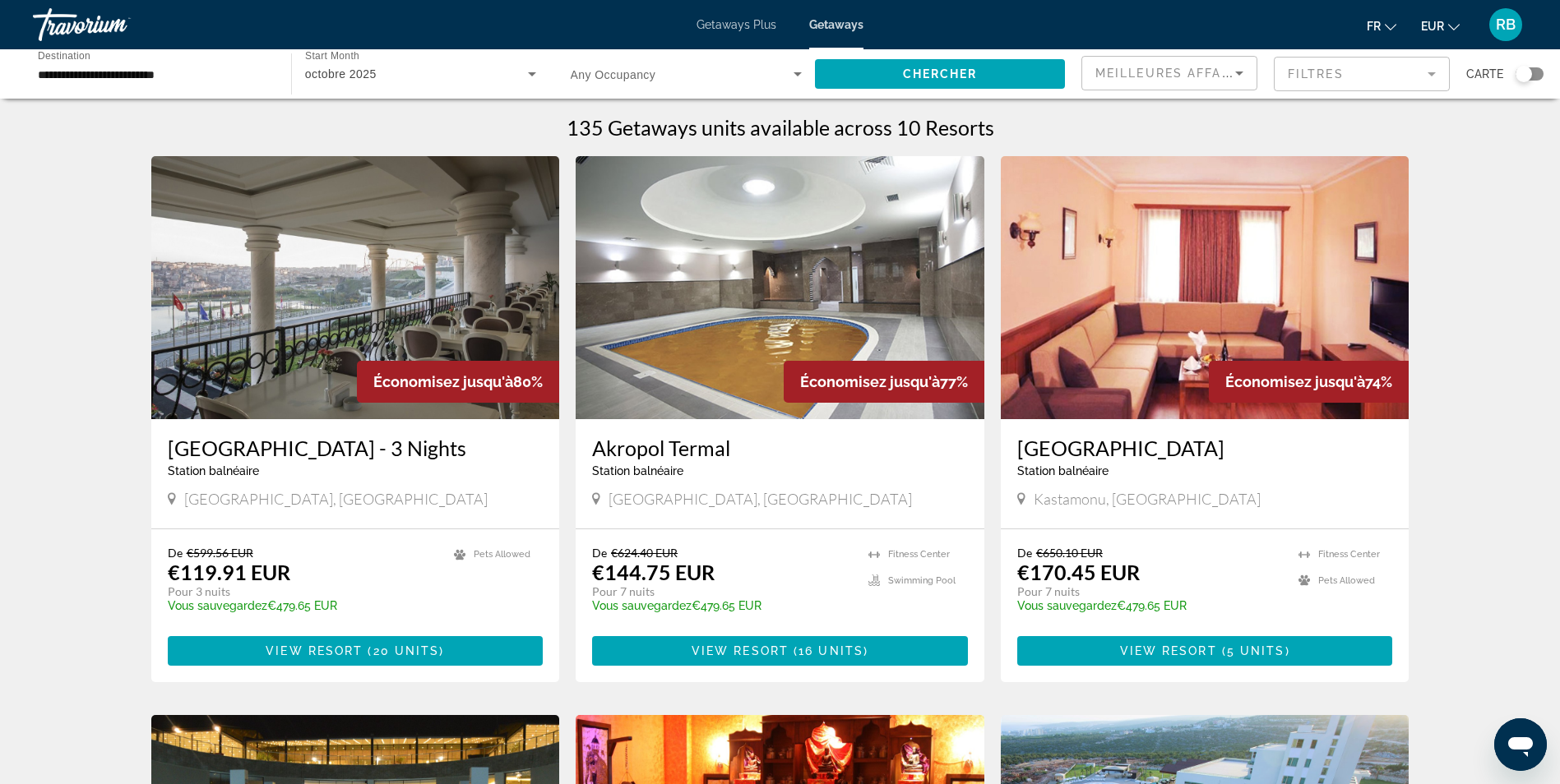
click at [355, 288] on img "Main content" at bounding box center [356, 287] width 409 height 263
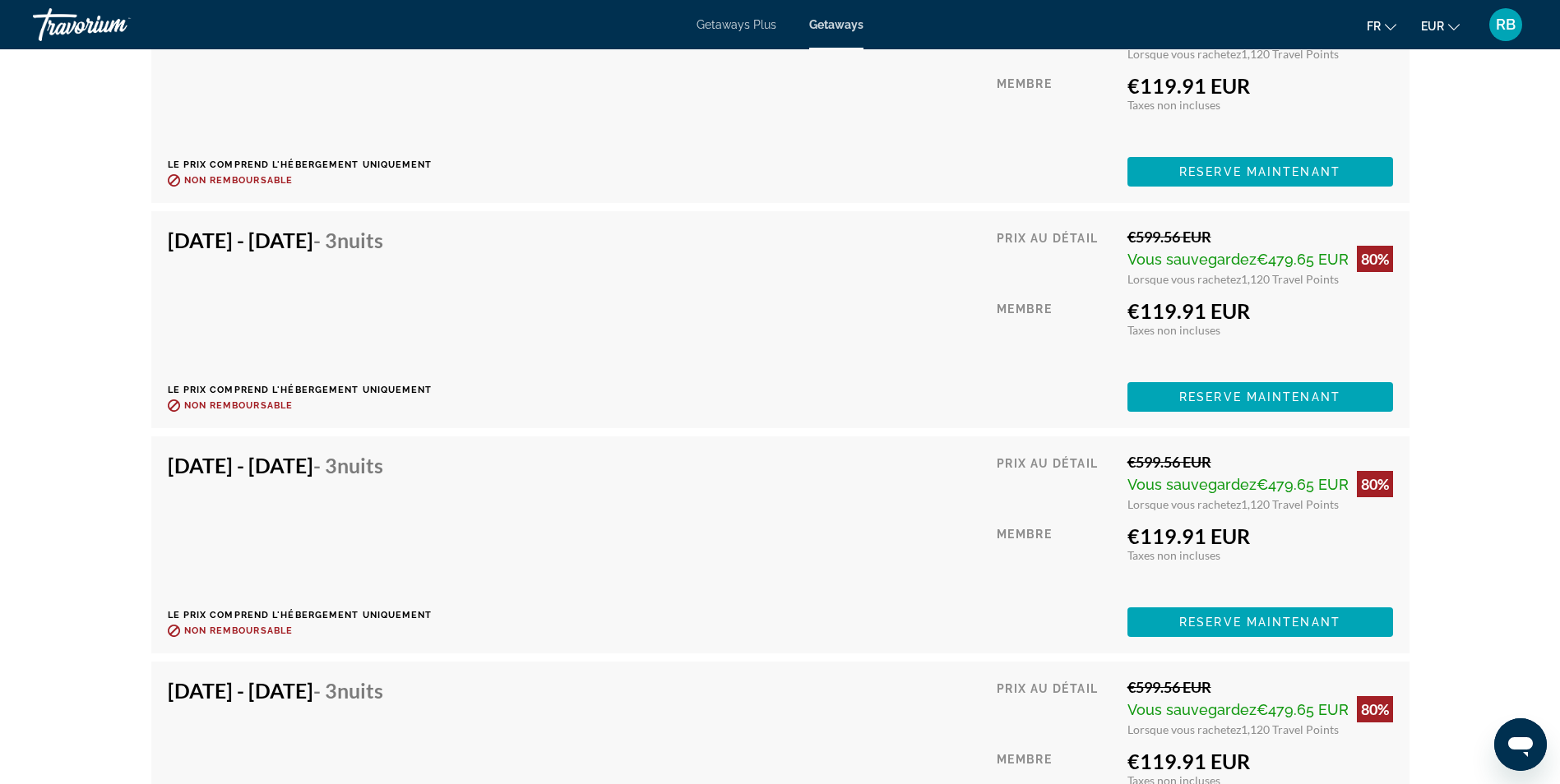
scroll to position [3041, 0]
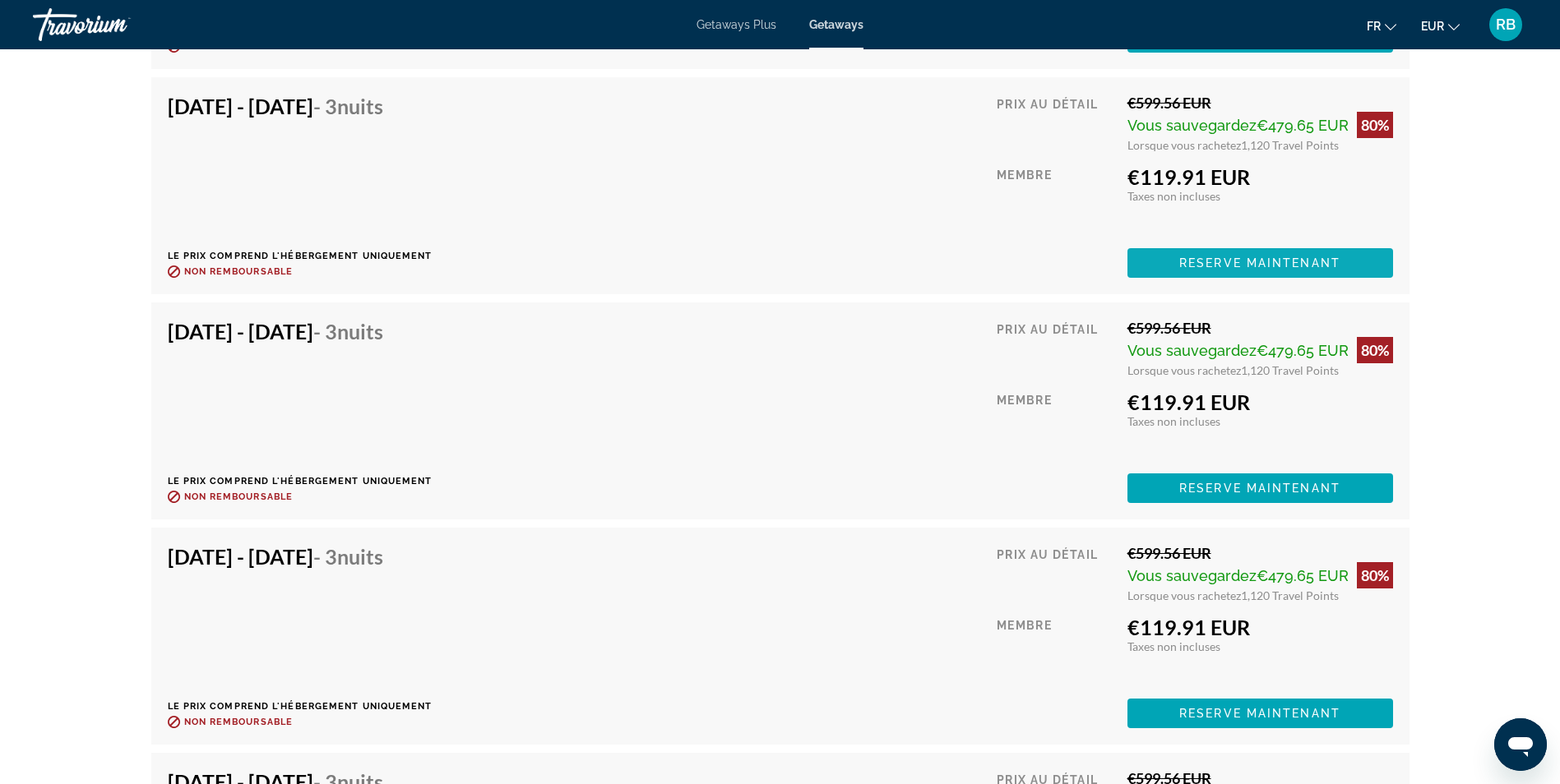
click at [1224, 258] on span "Reserve maintenant" at bounding box center [1260, 263] width 161 height 13
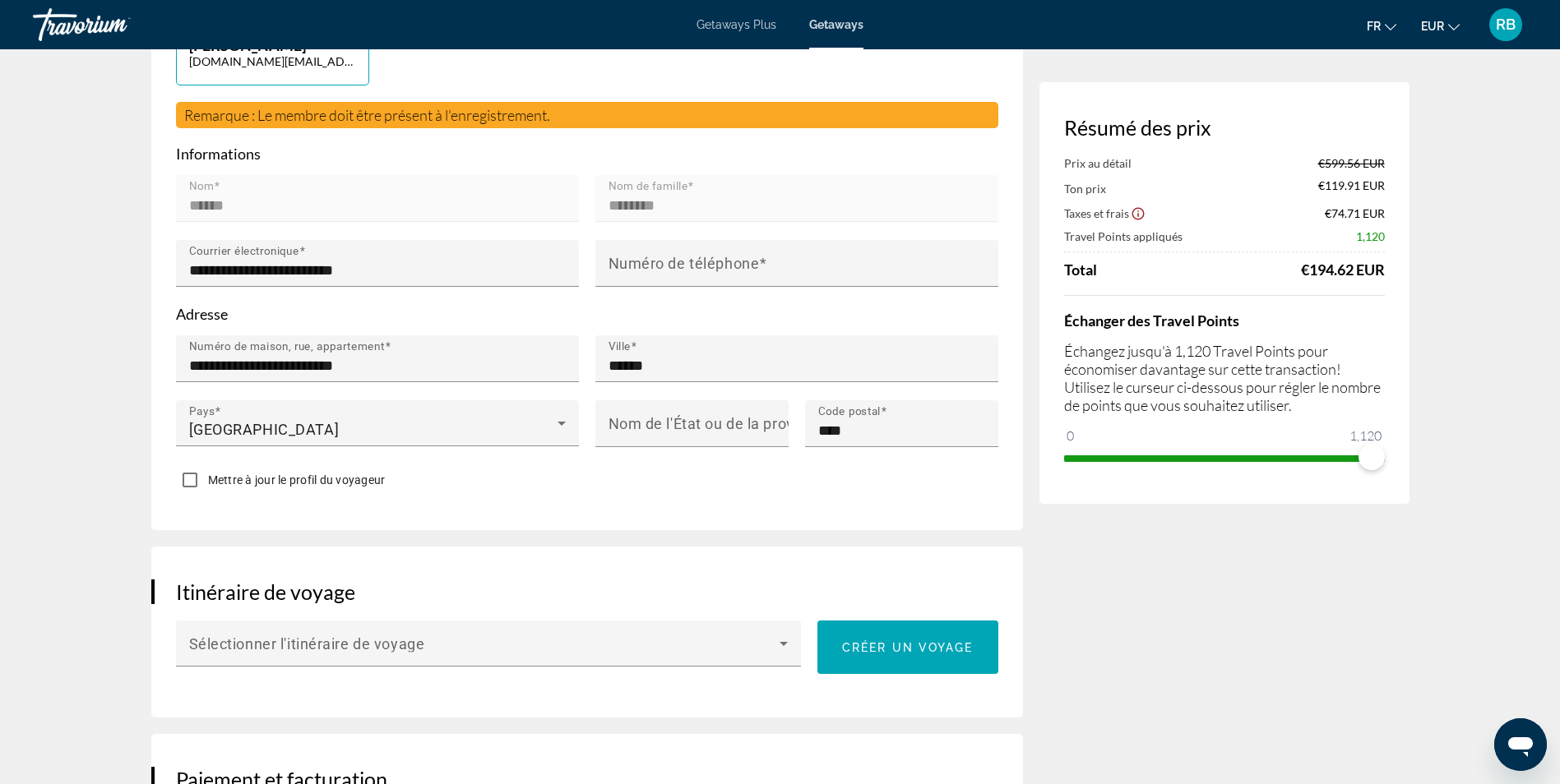
scroll to position [247, 0]
